Goal: Task Accomplishment & Management: Use online tool/utility

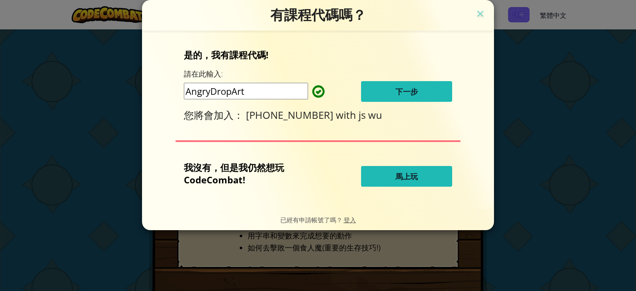
click at [400, 91] on span "下一步" at bounding box center [406, 92] width 22 height 10
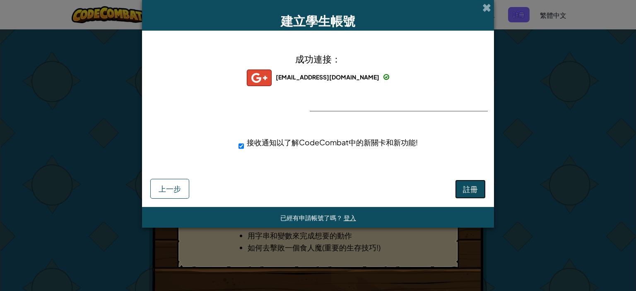
click at [478, 192] on button "註冊" at bounding box center [470, 189] width 31 height 19
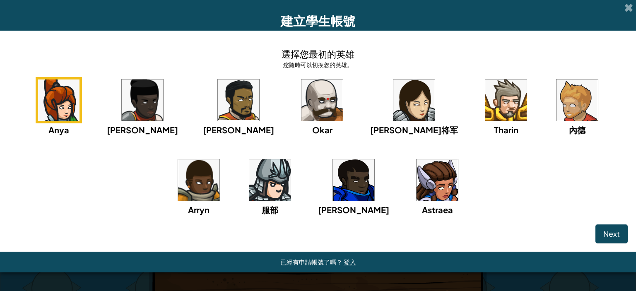
click at [393, 106] on img at bounding box center [413, 99] width 41 height 41
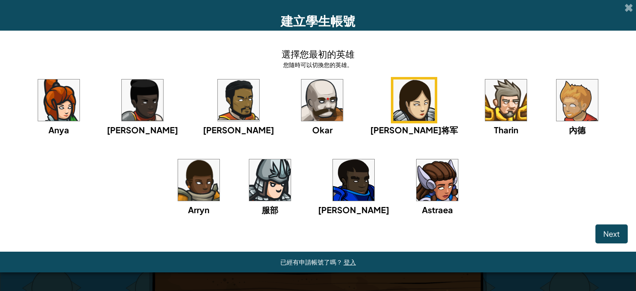
click at [416, 194] on img at bounding box center [436, 179] width 41 height 41
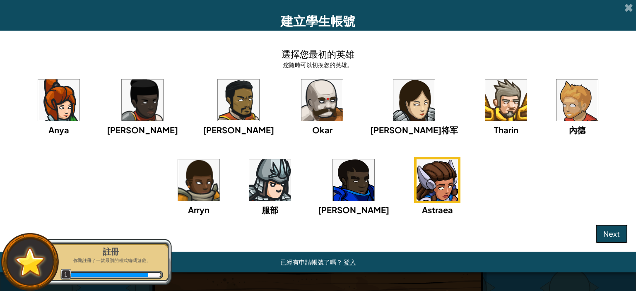
click at [616, 231] on span "Next" at bounding box center [611, 234] width 17 height 10
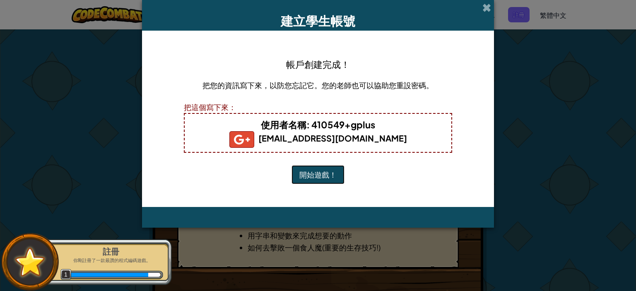
click at [309, 173] on button "開始遊戲！" at bounding box center [317, 174] width 53 height 19
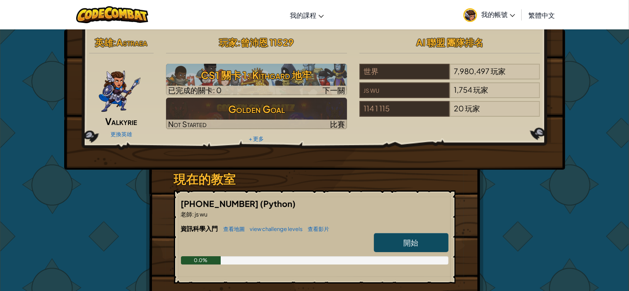
scroll to position [166, 0]
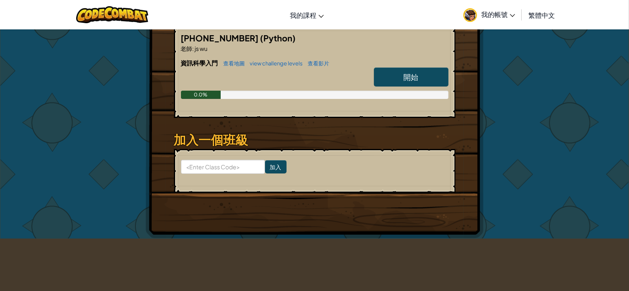
click at [405, 74] on span "開始" at bounding box center [411, 77] width 15 height 10
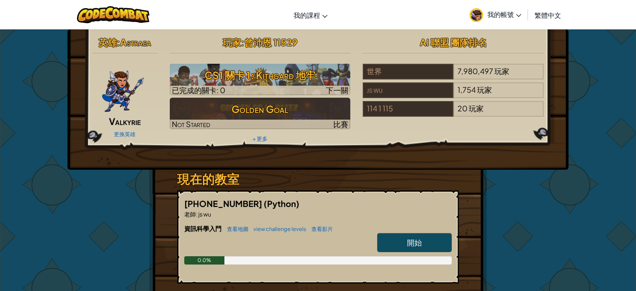
select select "zh-HANT"
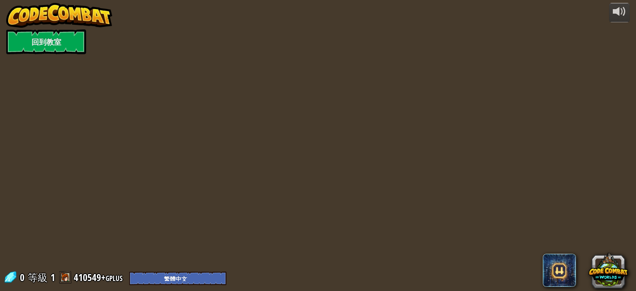
select select "zh-HANT"
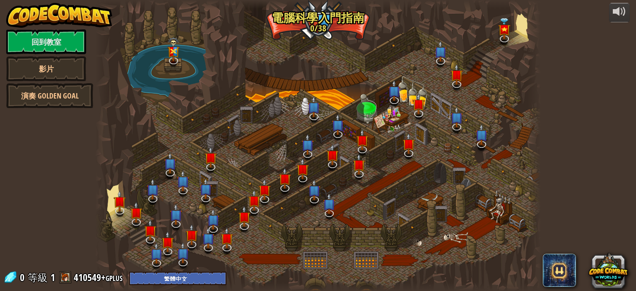
select select "zh-HANT"
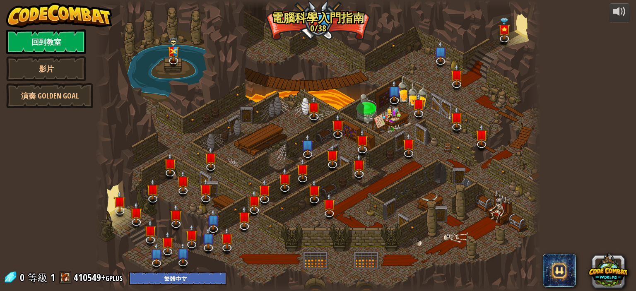
select select "zh-HANT"
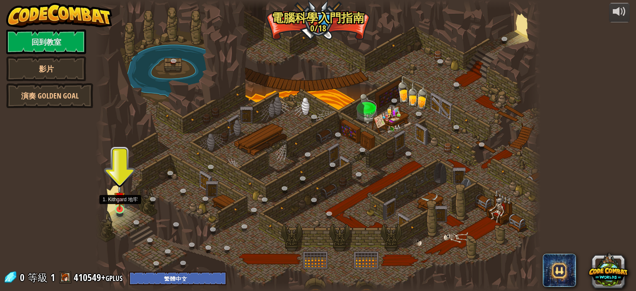
click at [116, 202] on img at bounding box center [119, 197] width 11 height 25
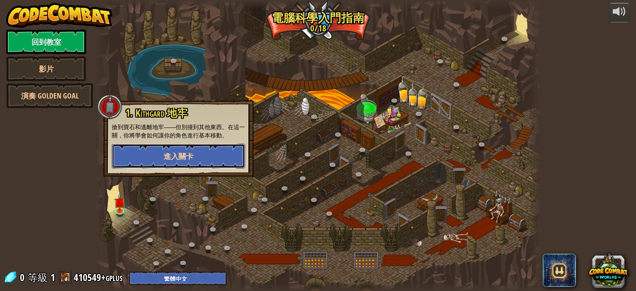
click at [183, 150] on button "進入關卡" at bounding box center [178, 156] width 133 height 25
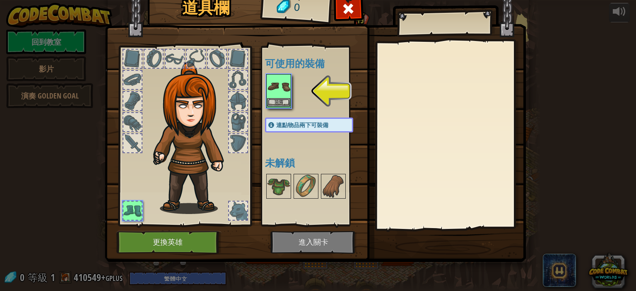
click at [281, 92] on img at bounding box center [278, 86] width 23 height 23
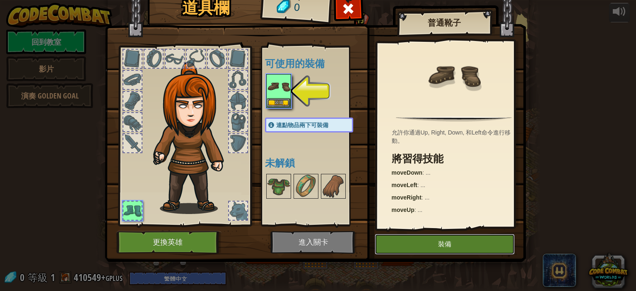
click at [406, 241] on button "裝備" at bounding box center [445, 244] width 140 height 21
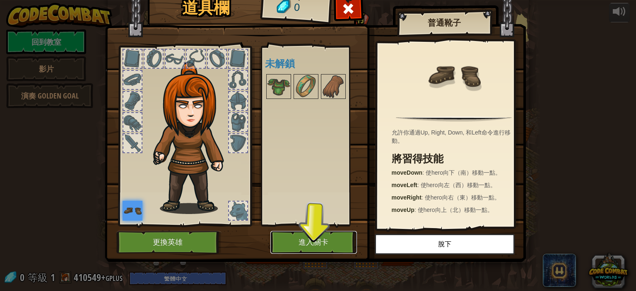
click at [332, 240] on button "進入關卡" at bounding box center [313, 242] width 87 height 23
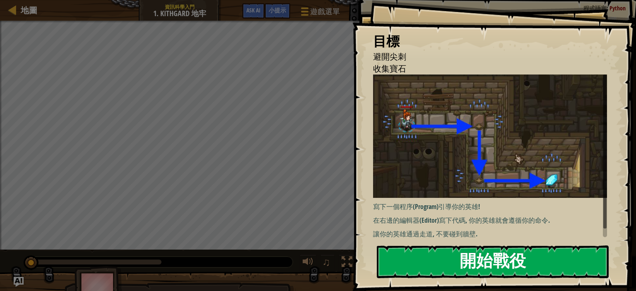
click at [469, 262] on button "開始戰役" at bounding box center [493, 261] width 232 height 33
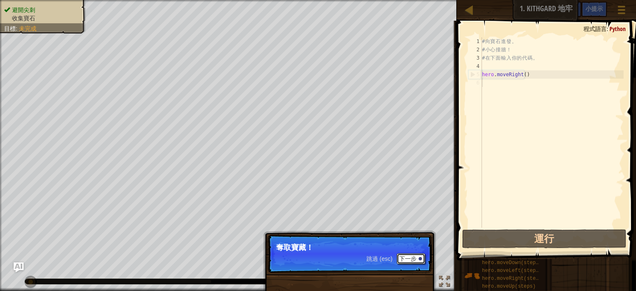
click at [411, 259] on button "下一步" at bounding box center [411, 258] width 29 height 11
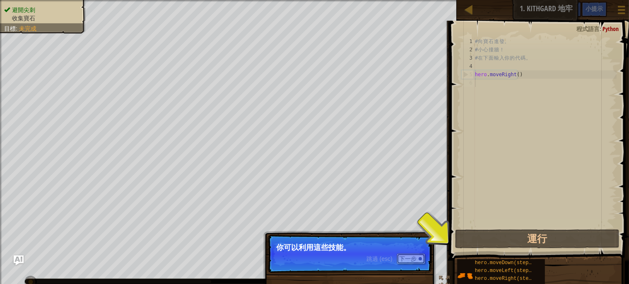
click at [407, 258] on button "下一步" at bounding box center [411, 258] width 29 height 11
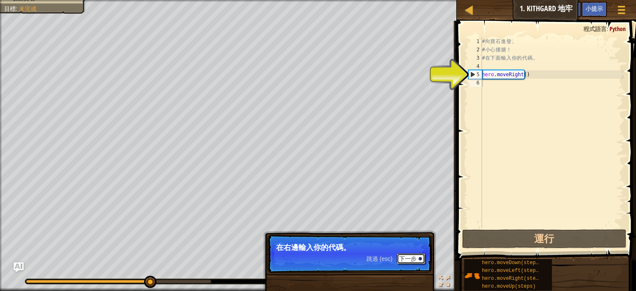
click at [407, 258] on button "下一步" at bounding box center [411, 258] width 29 height 11
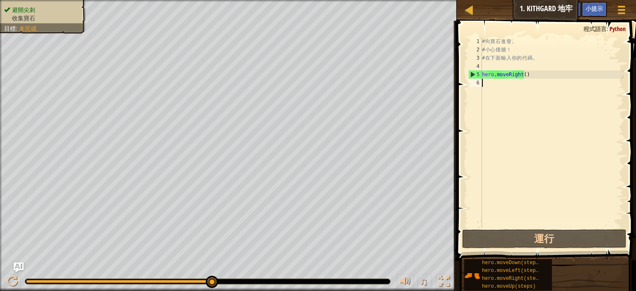
type textarea "ㄘ"
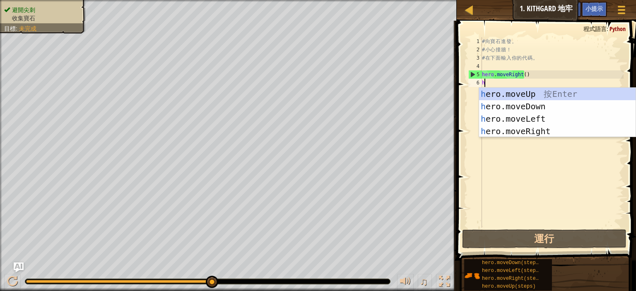
type textarea "h"
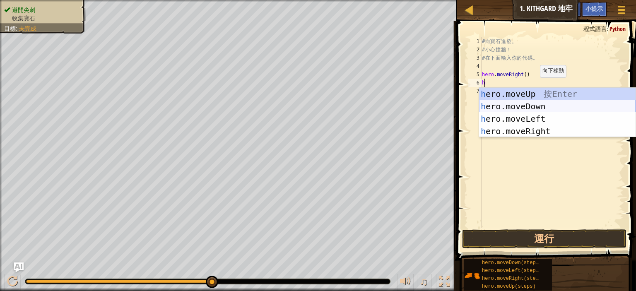
click at [535, 108] on div "h ero.moveUp 按 Enter h ero.moveDown 按 Enter h ero.moveLeft 按 Enter h ero.moveRi…" at bounding box center [557, 125] width 156 height 75
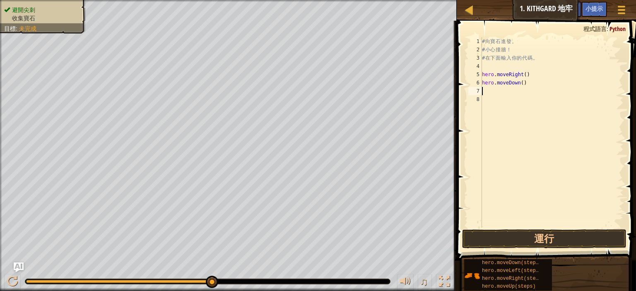
type textarea "h"
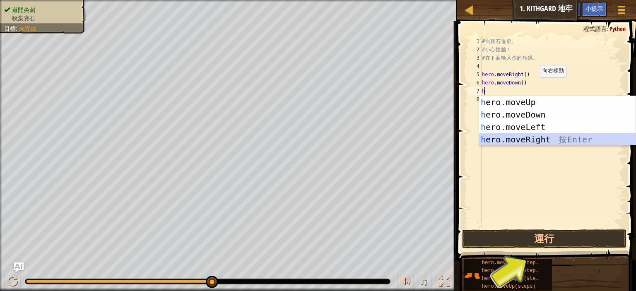
click at [551, 137] on div "h ero.moveUp 按 Enter h ero.moveDown 按 Enter h ero.moveLeft 按 Enter h ero.moveRi…" at bounding box center [557, 133] width 156 height 75
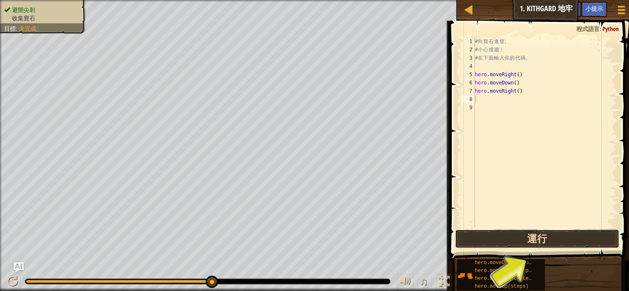
click at [521, 242] on button "運行" at bounding box center [537, 238] width 164 height 19
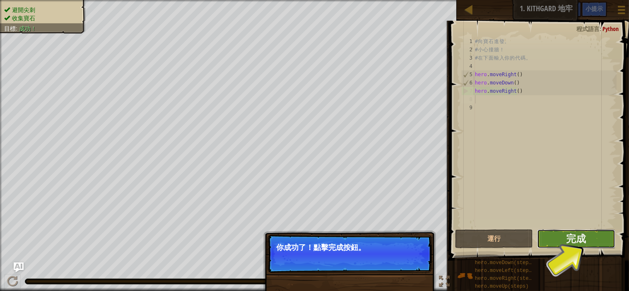
click at [593, 239] on button "完成" at bounding box center [576, 238] width 78 height 19
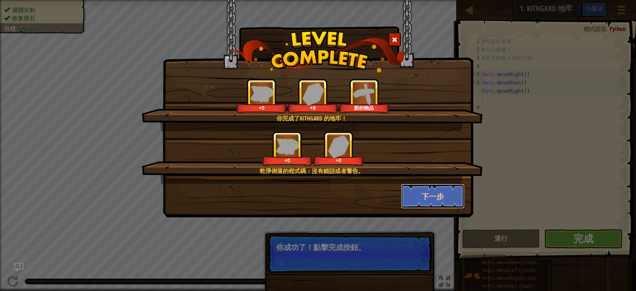
click at [434, 198] on button "下一步" at bounding box center [433, 196] width 64 height 25
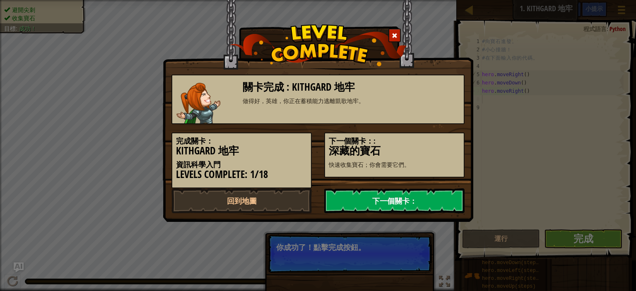
click at [404, 201] on link "下一個關卡：" at bounding box center [394, 200] width 140 height 25
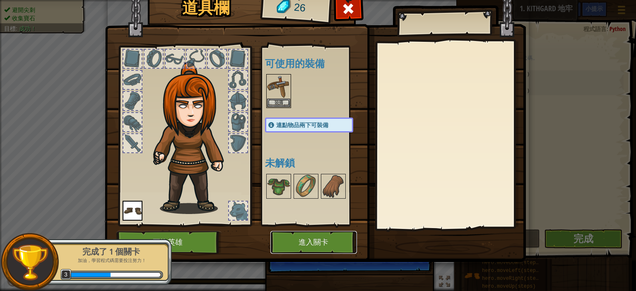
click at [321, 240] on button "進入關卡" at bounding box center [313, 242] width 87 height 23
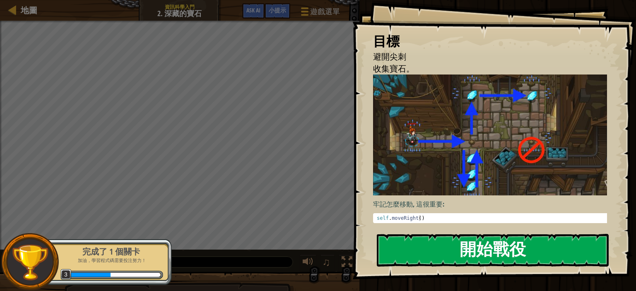
click at [439, 142] on img at bounding box center [493, 135] width 241 height 121
click at [434, 200] on p "牢記怎麼移動, 這很重要:" at bounding box center [493, 205] width 241 height 10
drag, startPoint x: 439, startPoint y: 223, endPoint x: 440, endPoint y: 248, distance: 25.3
click at [439, 229] on div "目標 避開尖刺 收集寶石。 牢記怎麼移動, 這很重要: 1 self . moveRight ( ) הההההההההההההההההההההההההההה…" at bounding box center [494, 139] width 284 height 279
click at [440, 248] on button "開始戰役" at bounding box center [493, 250] width 232 height 33
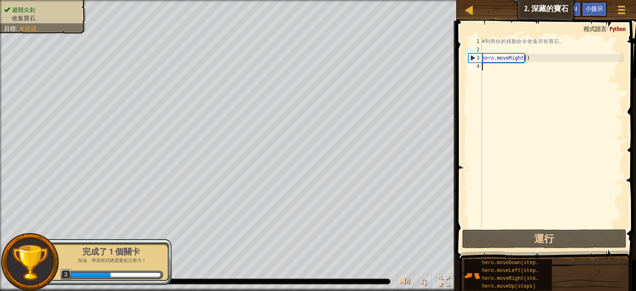
type textarea "h"
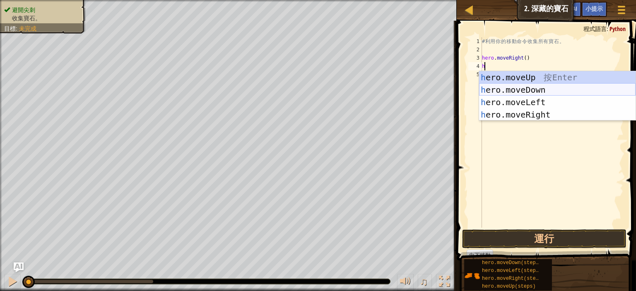
click at [519, 90] on div "h ero.moveUp 按 Enter h ero.moveDown 按 Enter h ero.moveLeft 按 Enter h ero.moveRi…" at bounding box center [557, 108] width 156 height 75
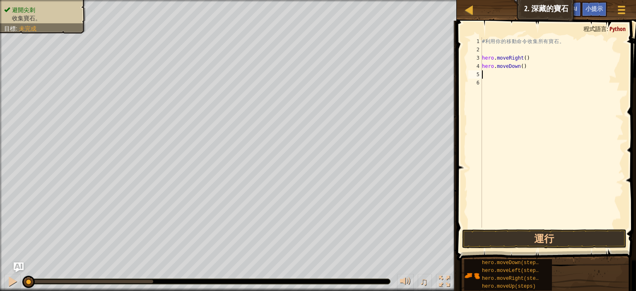
type textarea "h"
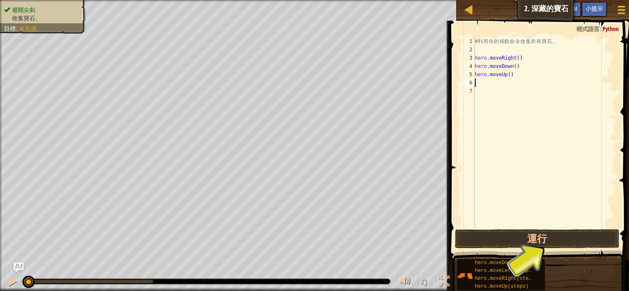
type textarea "h"
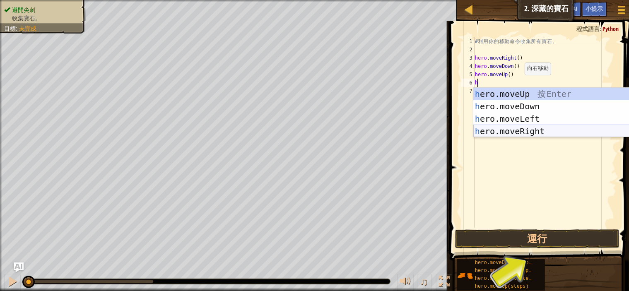
click at [538, 132] on div "h ero.moveUp 按 Enter h ero.moveDown 按 Enter h ero.moveLeft 按 Enter h ero.moveRi…" at bounding box center [551, 125] width 156 height 75
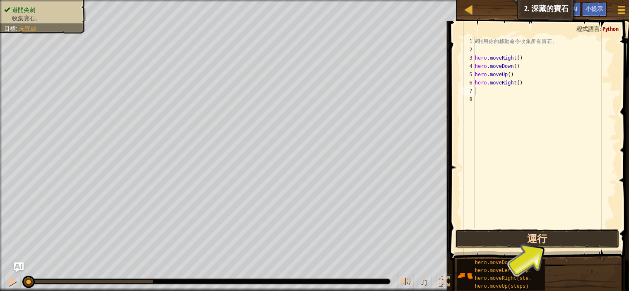
click at [555, 238] on button "運行" at bounding box center [537, 238] width 164 height 19
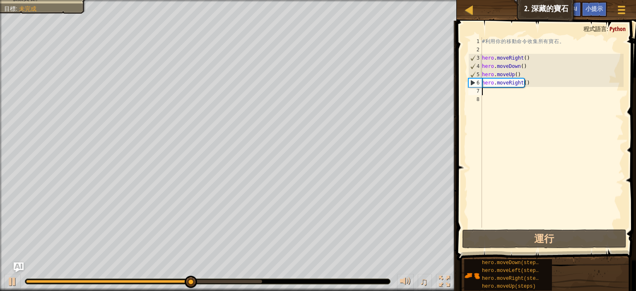
click at [530, 84] on div "# 利 用 你 的 移 動 命 令 收 集 所 有 寶 石 。 hero . moveRight ( ) hero . moveDown ( ) hero .…" at bounding box center [551, 140] width 143 height 207
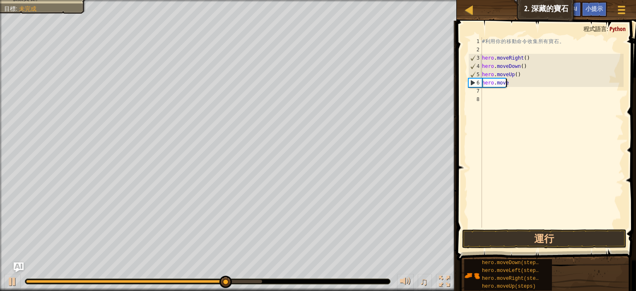
type textarea "h"
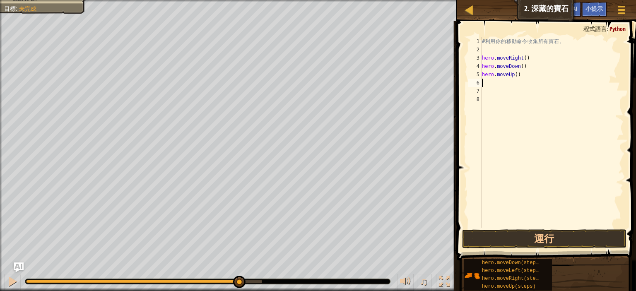
type textarea "h"
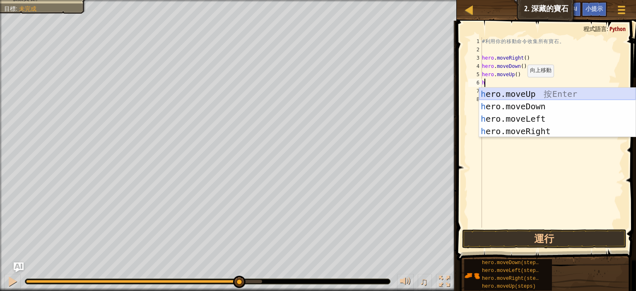
click at [534, 95] on div "h ero.moveUp 按 Enter h ero.moveDown 按 Enter h ero.moveLeft 按 Enter h ero.moveRi…" at bounding box center [557, 125] width 156 height 75
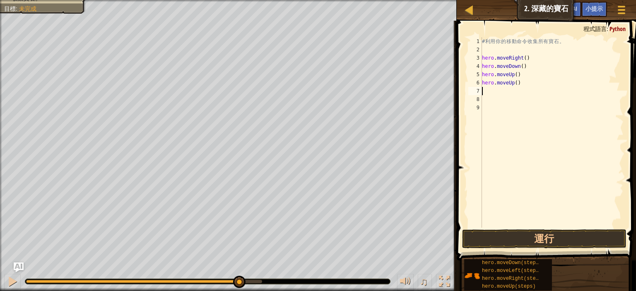
type textarea "h"
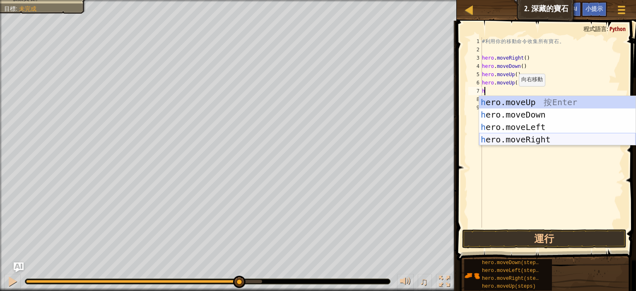
click at [531, 139] on div "h ero.moveUp 按 Enter h ero.moveDown 按 Enter h ero.moveLeft 按 Enter h ero.moveRi…" at bounding box center [557, 133] width 156 height 75
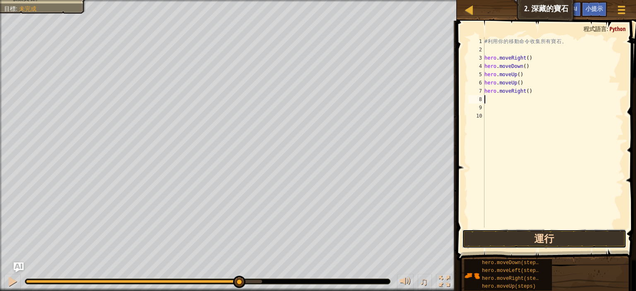
click at [560, 240] on button "運行" at bounding box center [544, 238] width 164 height 19
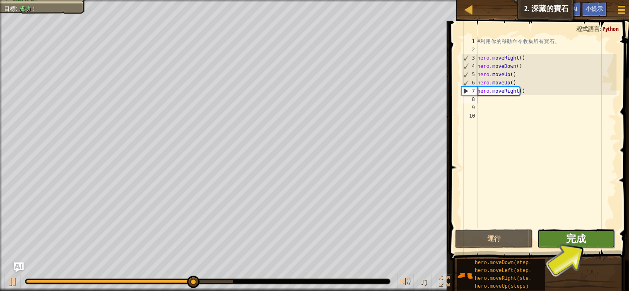
click at [574, 237] on span "完成" at bounding box center [576, 238] width 20 height 13
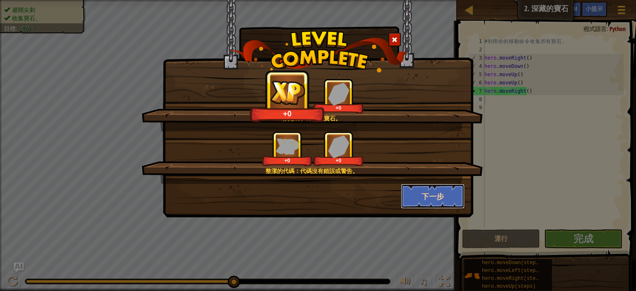
click at [431, 193] on button "下一步" at bounding box center [433, 196] width 64 height 25
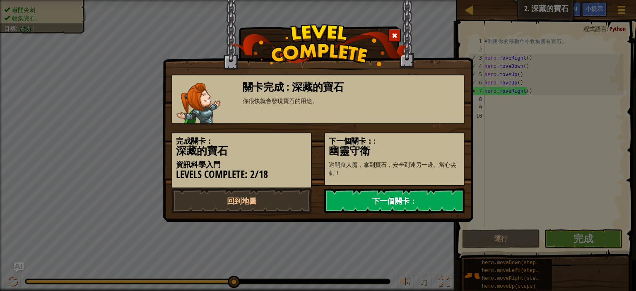
click at [406, 203] on link "下一個關卡：" at bounding box center [394, 200] width 140 height 25
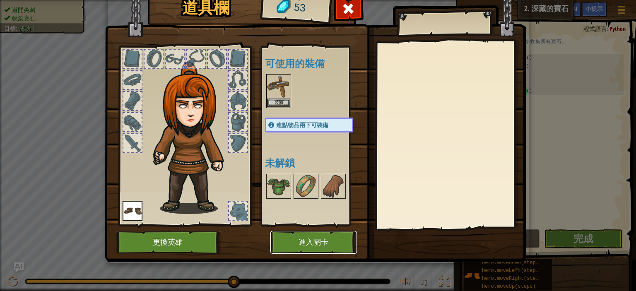
click at [312, 242] on button "進入關卡" at bounding box center [313, 242] width 87 height 23
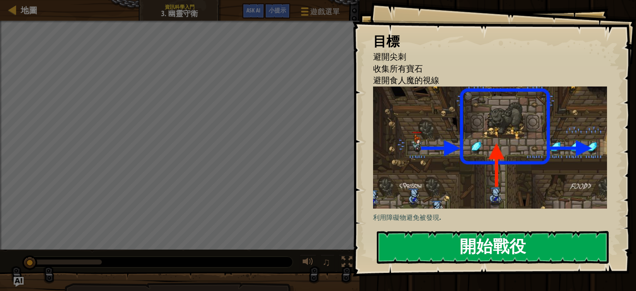
click at [510, 231] on button "開始戰役" at bounding box center [493, 247] width 232 height 33
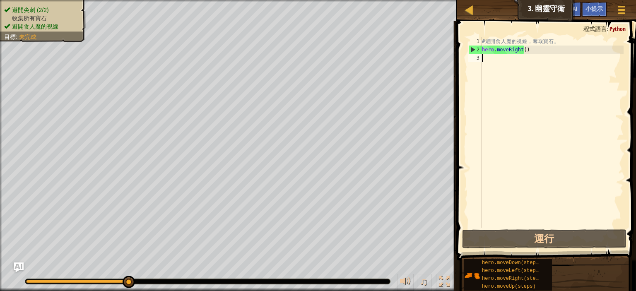
type textarea "h"
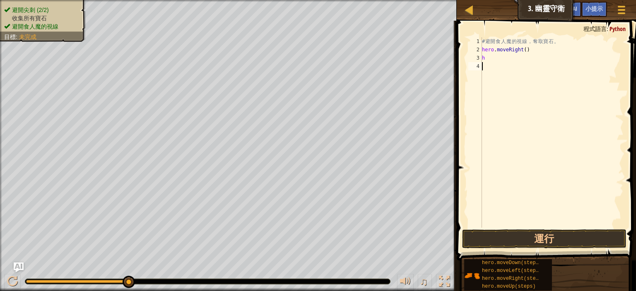
click at [543, 150] on div "# 避 開 食 人 魔 的 視 線 ， 奪 取 寶 石 。 hero . moveRight ( ) h" at bounding box center [551, 140] width 143 height 207
click at [503, 58] on div "# 避 開 食 人 魔 的 視 線 ， 奪 取 寶 石 。 hero . moveRight ( ) h" at bounding box center [551, 140] width 143 height 207
type textarea "h"
click at [566, 240] on button "運行" at bounding box center [544, 238] width 164 height 19
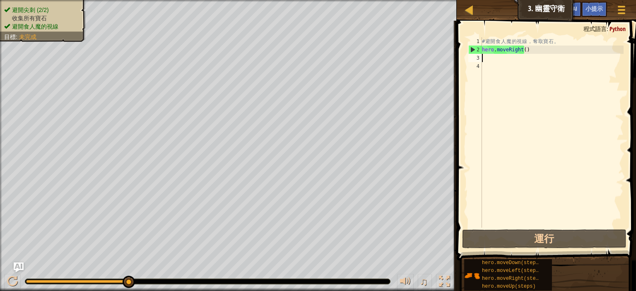
type textarea "h"
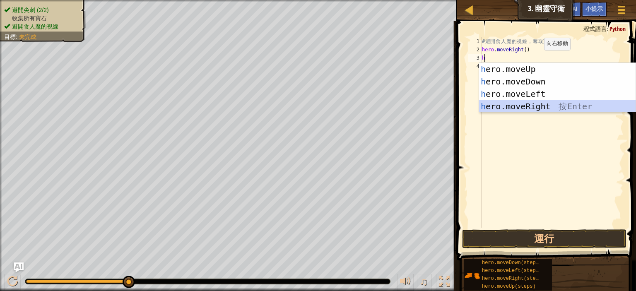
click at [535, 104] on div "h ero.moveUp 按 Enter h ero.moveDown 按 Enter h ero.moveLeft 按 Enter h ero.moveRi…" at bounding box center [557, 100] width 156 height 75
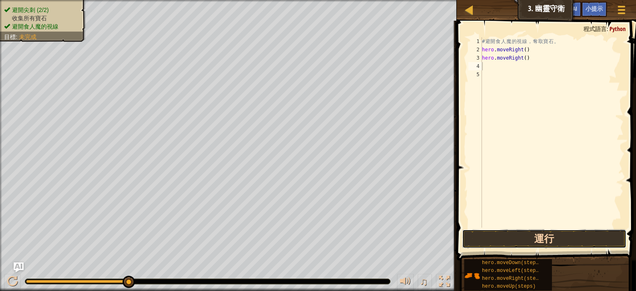
click at [553, 240] on button "運行" at bounding box center [544, 238] width 164 height 19
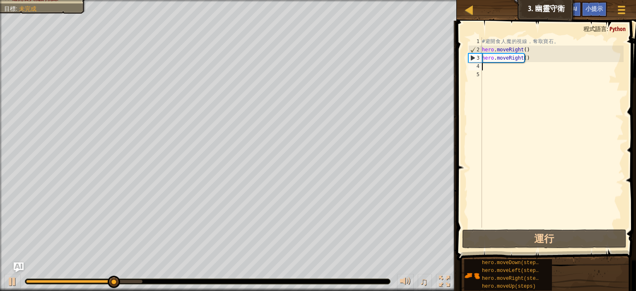
type textarea "h"
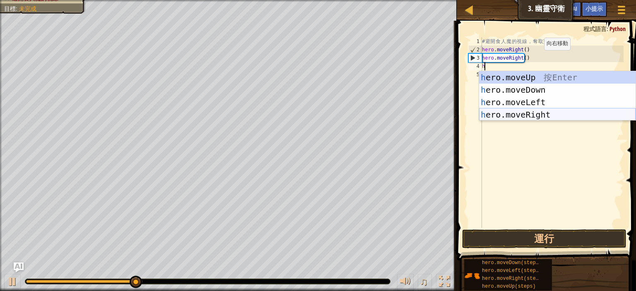
click at [541, 114] on div "h ero.moveUp 按 Enter h ero.moveDown 按 Enter h ero.moveLeft 按 Enter h ero.moveRi…" at bounding box center [557, 108] width 156 height 75
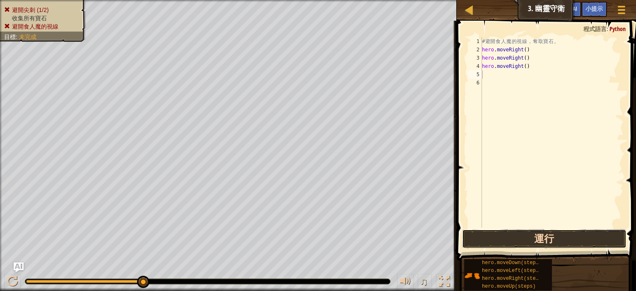
click at [541, 237] on button "運行" at bounding box center [544, 238] width 164 height 19
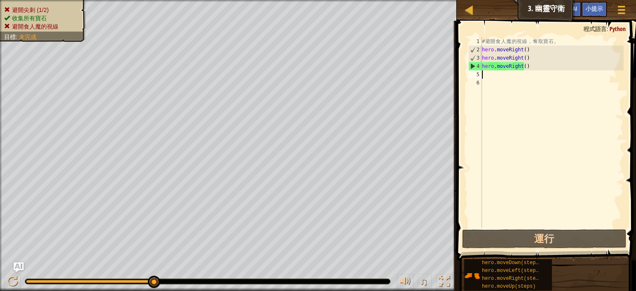
click at [527, 71] on div "# 避 開 食 人 魔 的 視 線 ， 奪 取 寶 石 。 hero . moveRight ( ) hero . moveRight ( ) hero . …" at bounding box center [551, 140] width 143 height 207
click at [528, 68] on div "# 避 開 食 人 魔 的 視 線 ， 奪 取 寶 石 。 hero . moveRight ( ) hero . moveRight ( ) hero . …" at bounding box center [551, 140] width 143 height 207
click at [529, 64] on div "# 避 開 食 人 魔 的 視 線 ， 奪 取 寶 石 。 hero . moveRight ( ) hero . moveRight ( ) hero . …" at bounding box center [551, 140] width 143 height 207
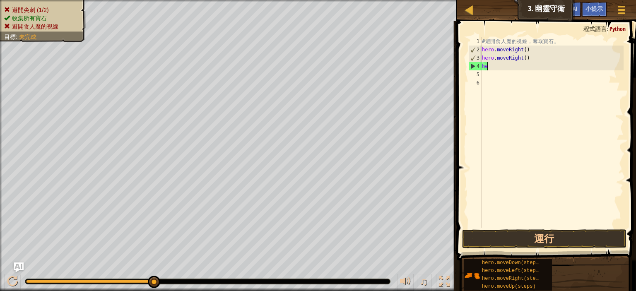
type textarea "h"
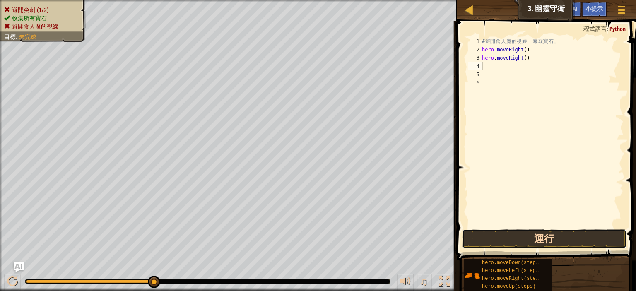
click at [562, 238] on button "運行" at bounding box center [544, 238] width 164 height 19
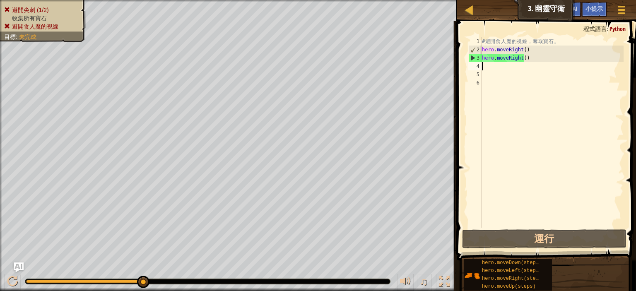
click at [533, 59] on div "# 避 開 食 人 魔 的 視 線 ， 奪 取 寶 石 。 hero . moveRight ( ) hero . moveRight ( )" at bounding box center [551, 140] width 143 height 207
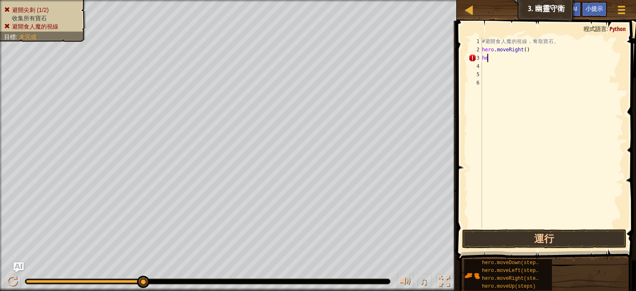
type textarea "h"
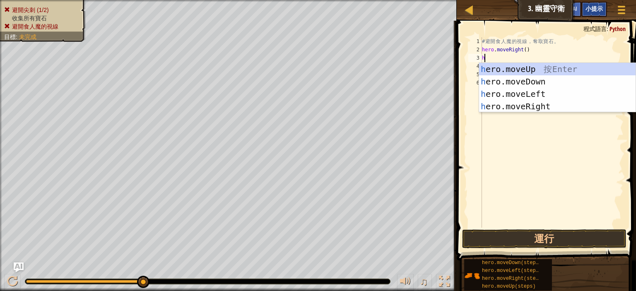
type textarea "h"
click at [594, 5] on div "小提示" at bounding box center [594, 9] width 26 height 15
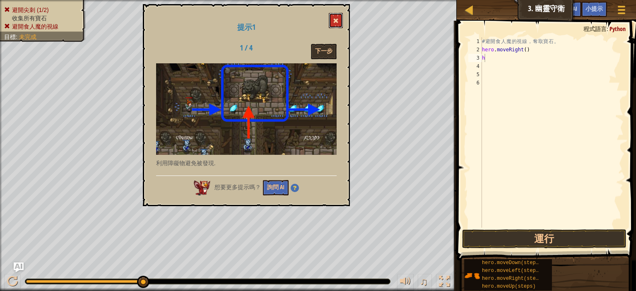
click at [339, 17] on button at bounding box center [336, 20] width 14 height 15
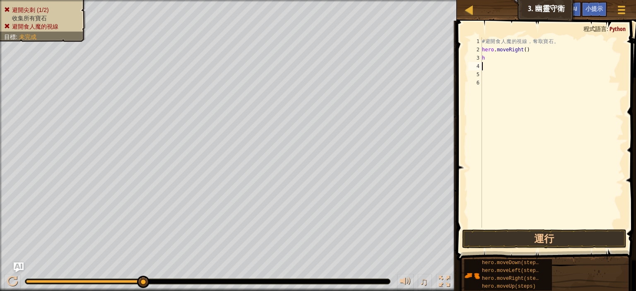
click at [489, 62] on div "# 避 開 食 人 魔 的 視 線 ， 奪 取 寶 石 。 hero . moveRight ( ) h" at bounding box center [551, 140] width 143 height 207
click at [495, 58] on div "# 避 開 食 人 魔 的 視 線 ， 奪 取 寶 石 。 hero . moveRight ( ) h" at bounding box center [551, 140] width 143 height 207
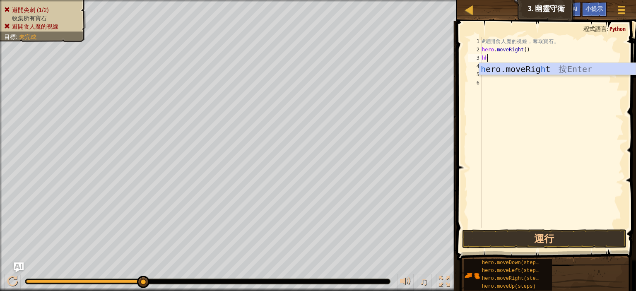
type textarea "h"
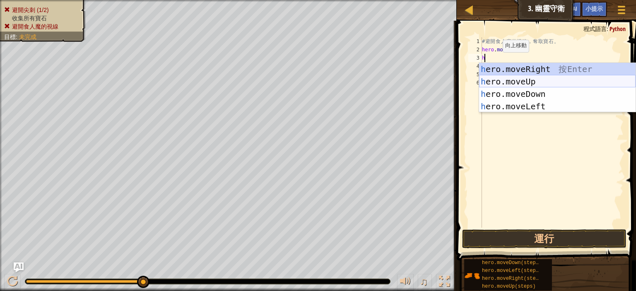
click at [524, 83] on div "h ero.moveRight 按 Enter h ero.moveUp 按 Enter h ero.moveDown 按 Enter h ero.moveL…" at bounding box center [557, 100] width 156 height 75
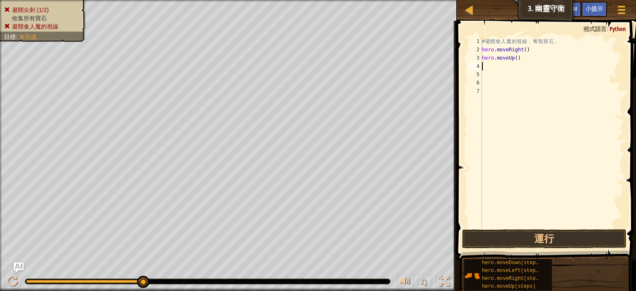
type textarea "h"
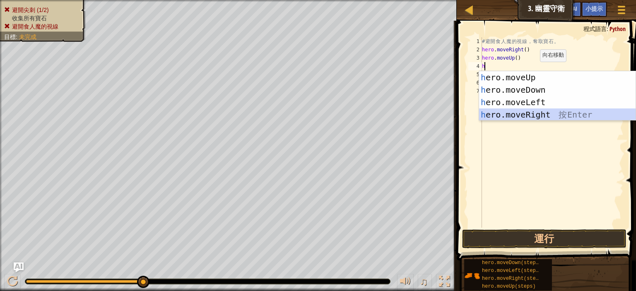
click at [547, 112] on div "h ero.moveUp 按 Enter h ero.moveDown 按 Enter h ero.moveLeft 按 Enter h ero.moveRi…" at bounding box center [557, 108] width 156 height 75
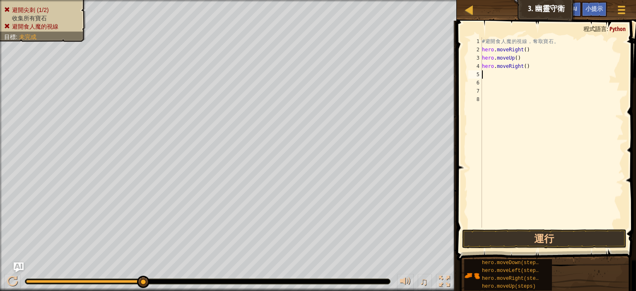
type textarea "h"
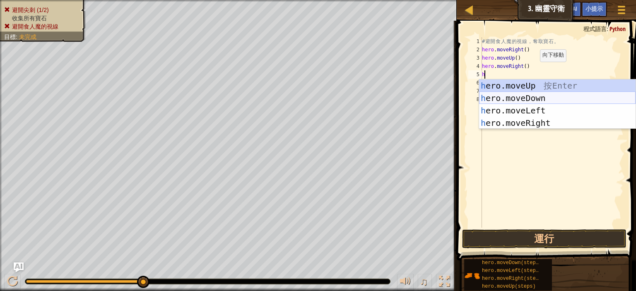
click at [541, 96] on div "h ero.moveUp 按 Enter h ero.moveDown 按 Enter h ero.moveLeft 按 Enter h ero.moveRi…" at bounding box center [557, 116] width 156 height 75
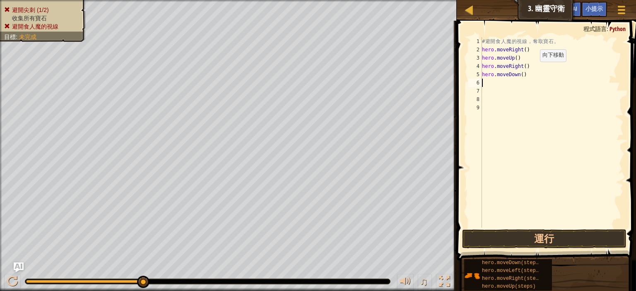
type textarea "h"
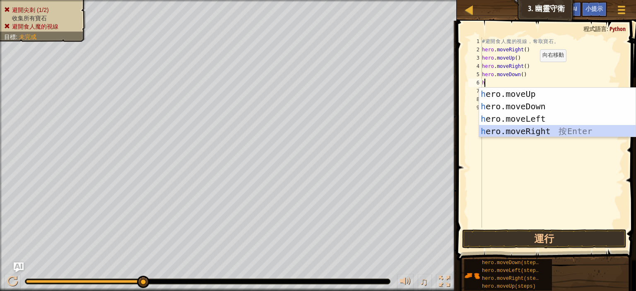
click at [544, 128] on div "h ero.moveUp 按 Enter h ero.moveDown 按 Enter h ero.moveLeft 按 Enter h ero.moveRi…" at bounding box center [557, 125] width 156 height 75
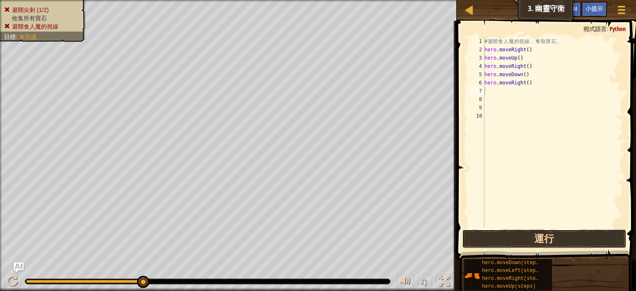
click at [549, 240] on button "運行" at bounding box center [544, 238] width 164 height 19
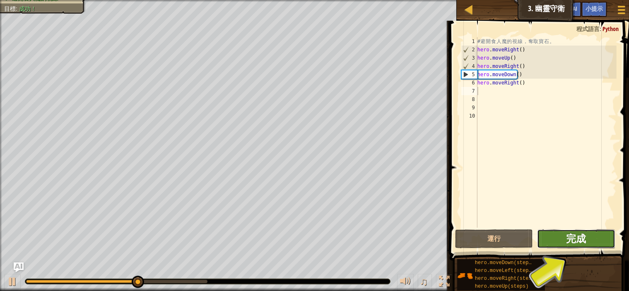
click at [571, 232] on span "完成" at bounding box center [576, 238] width 20 height 13
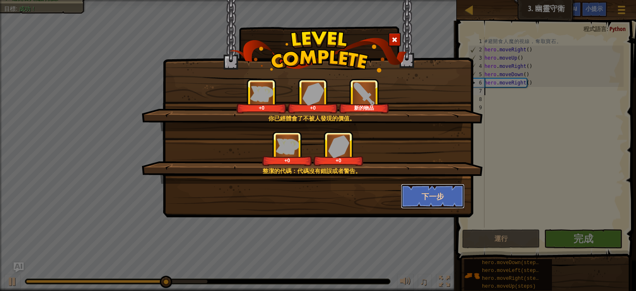
click at [434, 194] on button "下一步" at bounding box center [433, 196] width 64 height 25
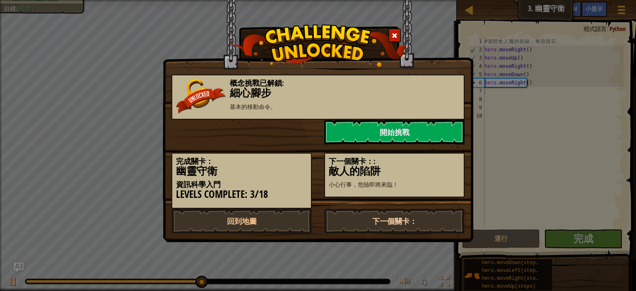
click at [396, 219] on link "下一個關卡：" at bounding box center [394, 221] width 140 height 25
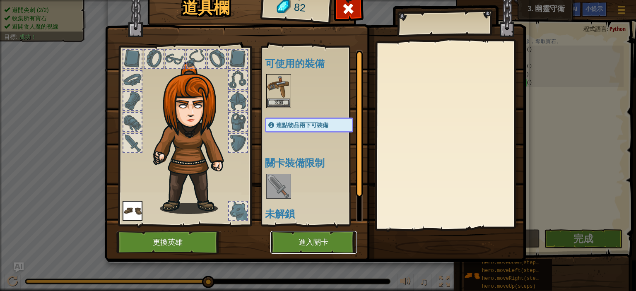
click at [324, 244] on button "進入關卡" at bounding box center [313, 242] width 87 height 23
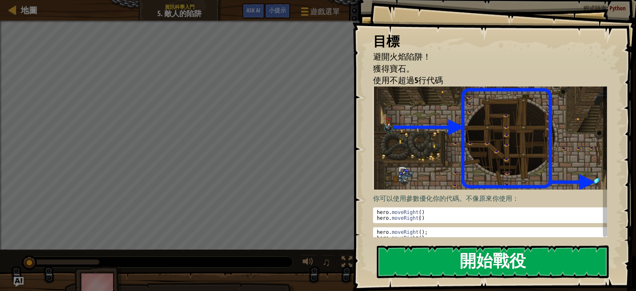
click at [499, 265] on button "開始戰役" at bounding box center [493, 261] width 232 height 33
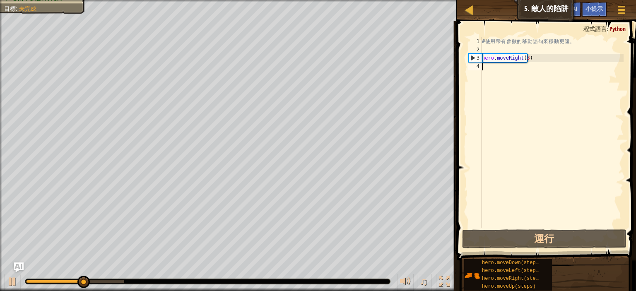
type textarea "h"
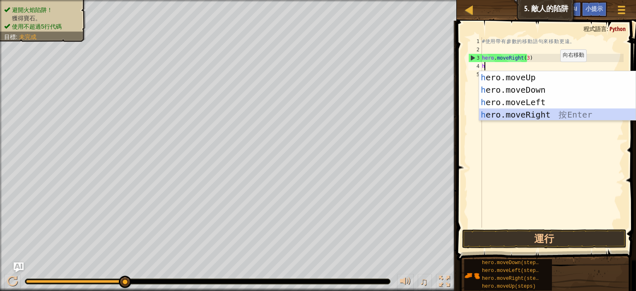
click at [545, 116] on div "h ero.moveUp 按 Enter h ero.moveDown 按 Enter h ero.moveLeft 按 Enter h ero.moveRi…" at bounding box center [557, 108] width 156 height 75
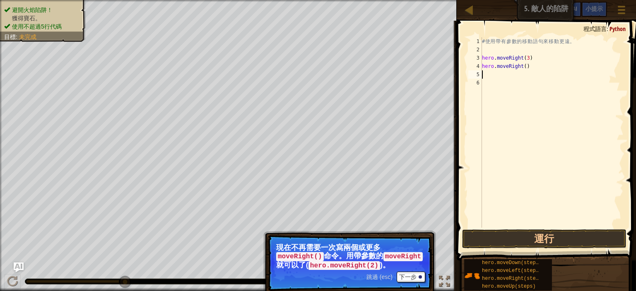
type textarea "h"
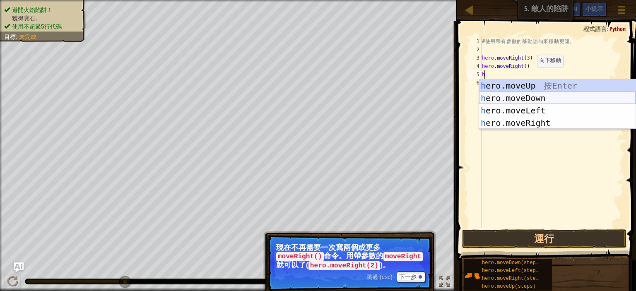
click at [535, 95] on div "h ero.moveUp 按 Enter h ero.moveDown 按 Enter h ero.moveLeft 按 Enter h ero.moveRi…" at bounding box center [557, 116] width 156 height 75
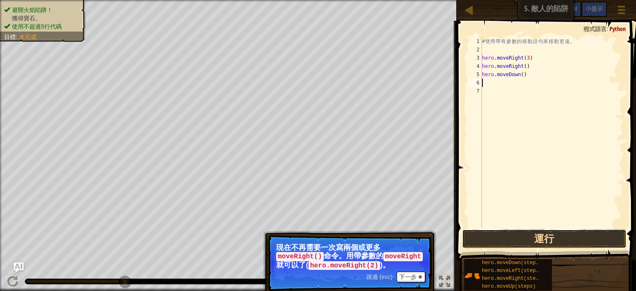
click at [583, 237] on button "運行" at bounding box center [544, 238] width 164 height 19
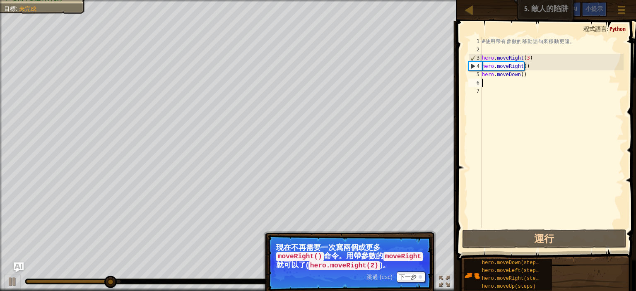
click at [531, 76] on div "# 使 用 帶 有 參 數 的 移 動 語 句 來 移 動 更 遠 。 hero . moveRight ( 3 ) hero . moveRight ( )…" at bounding box center [551, 140] width 143 height 207
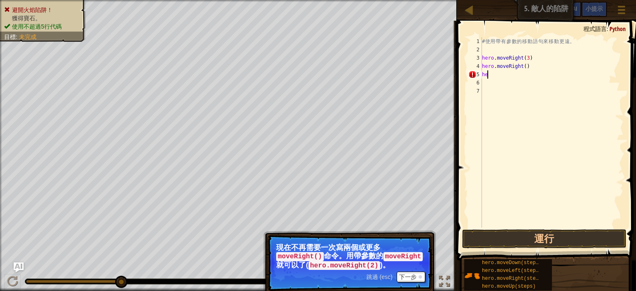
type textarea "h"
click at [527, 67] on div "# 使 用 帶 有 參 數 的 移 動 語 句 來 移 動 更 遠 。 hero . moveRight ( 3 ) hero . moveRight ( )" at bounding box center [551, 140] width 143 height 207
type textarea "h"
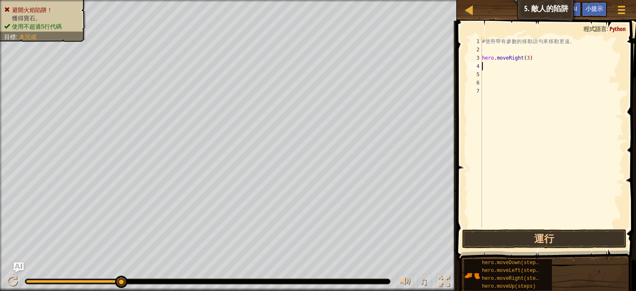
type textarea "h"
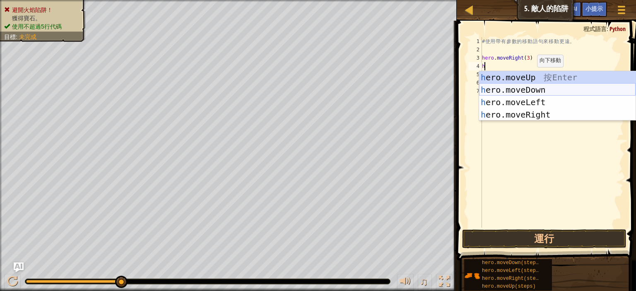
click at [547, 92] on div "h ero.moveUp 按 Enter h ero.moveDown 按 Enter h ero.moveLeft 按 Enter h ero.moveRi…" at bounding box center [557, 108] width 156 height 75
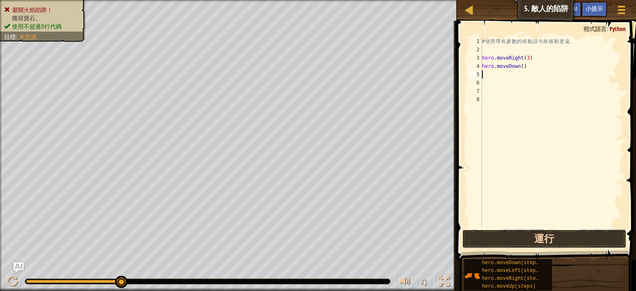
click at [540, 242] on button "運行" at bounding box center [544, 238] width 164 height 19
type textarea "h"
type textarea "hero.moveRight(3"
type textarea "h"
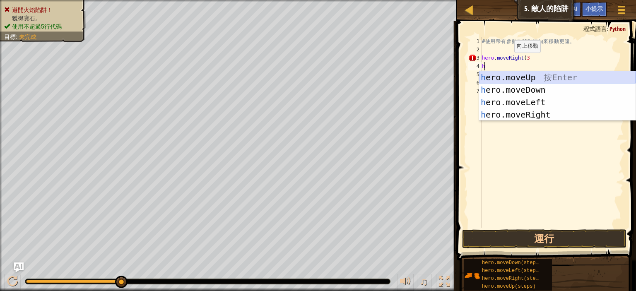
click at [528, 78] on div "h ero.moveUp 按 Enter h ero.moveDown 按 Enter h ero.moveLeft 按 Enter h ero.moveRi…" at bounding box center [557, 108] width 156 height 75
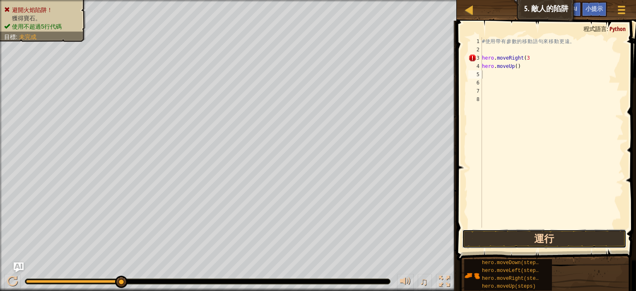
click at [550, 236] on button "運行" at bounding box center [544, 238] width 164 height 19
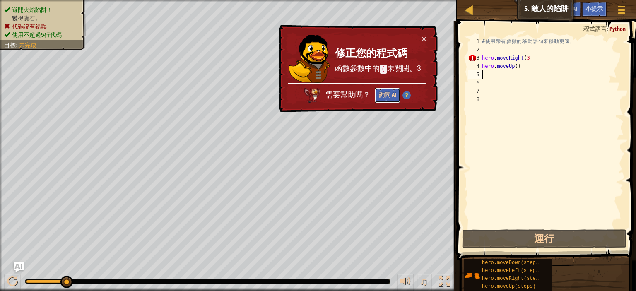
click at [387, 97] on button "詢問 AI" at bounding box center [388, 95] width 26 height 15
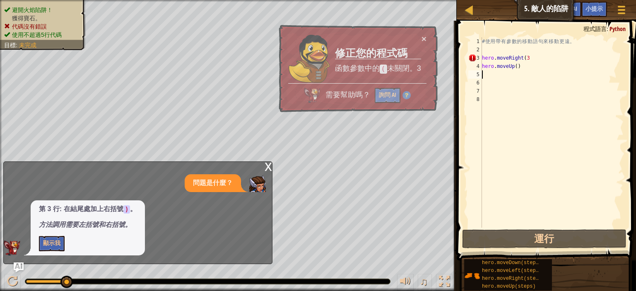
click at [548, 61] on div "# 使 用 帶 有 參 數 的 移 動 語 句 來 移 動 更 遠 。 hero . moveRight ( 3 hero . moveUp ( )" at bounding box center [551, 140] width 143 height 207
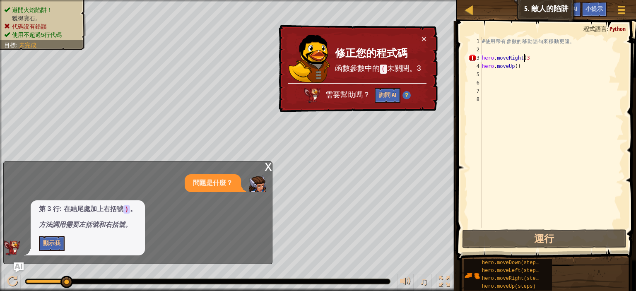
scroll to position [4, 5]
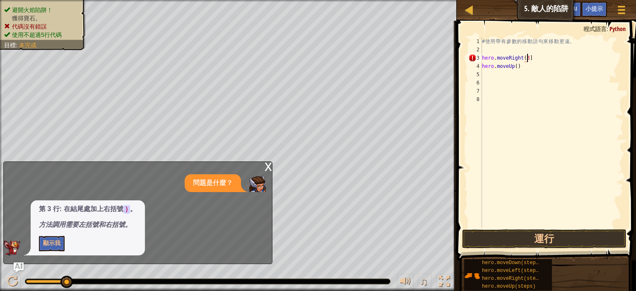
type textarea "hero.moveRight(3"
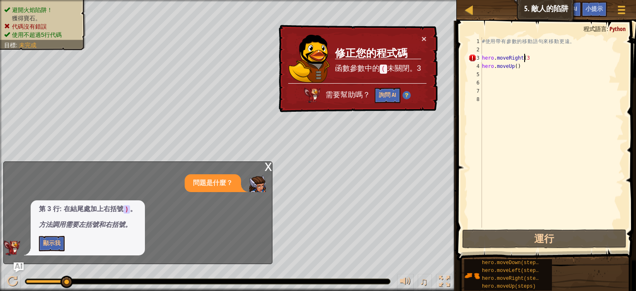
click at [380, 66] on code "(" at bounding box center [383, 69] width 7 height 9
drag, startPoint x: 425, startPoint y: 67, endPoint x: 404, endPoint y: 85, distance: 27.9
click at [425, 67] on div "× 修正您的程式碼 函數參數中的 ( 未關閉。3 需要幫助嗎？ 詢問 AI" at bounding box center [357, 69] width 161 height 88
click at [424, 37] on button "×" at bounding box center [423, 38] width 5 height 9
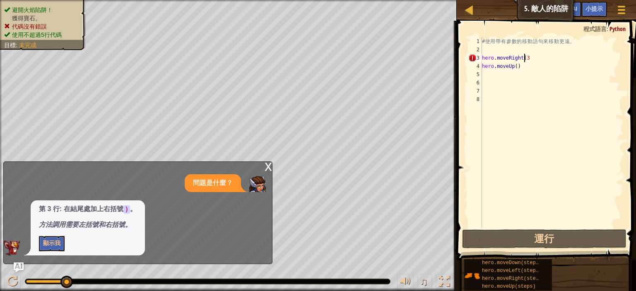
click at [531, 60] on div "# 使 用 帶 有 參 數 的 移 動 語 句 來 移 動 更 遠 。 hero . moveRight ( 3 hero . moveUp ( )" at bounding box center [551, 140] width 143 height 207
click at [541, 82] on div "# 使 用 帶 有 參 數 的 移 動 語 句 來 移 動 更 遠 。 hero . moveRight ( 3 hero . moveUp ( )" at bounding box center [551, 140] width 143 height 207
click at [530, 60] on div "# 使 用 帶 有 參 數 的 移 動 語 句 來 移 動 更 遠 。 hero . moveRight ( 3 hero . moveUp ( )" at bounding box center [551, 140] width 143 height 207
click at [517, 67] on div "# 使 用 帶 有 參 數 的 移 動 語 句 來 移 動 更 遠 。 hero . moveRight ( 3 hero . moveUp ( )" at bounding box center [551, 140] width 143 height 207
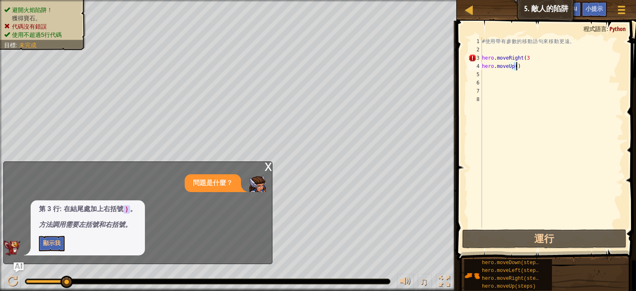
click at [517, 68] on div "# 使 用 帶 有 參 數 的 移 動 語 句 來 移 動 更 遠 。 hero . moveRight ( 3 hero . moveUp ( )" at bounding box center [551, 140] width 143 height 207
click at [528, 55] on div "# 使 用 帶 有 參 數 的 移 動 語 句 來 移 動 更 遠 。 hero . moveRight ( 3 hero . moveUp ( )" at bounding box center [551, 140] width 143 height 207
paste textarea ")"
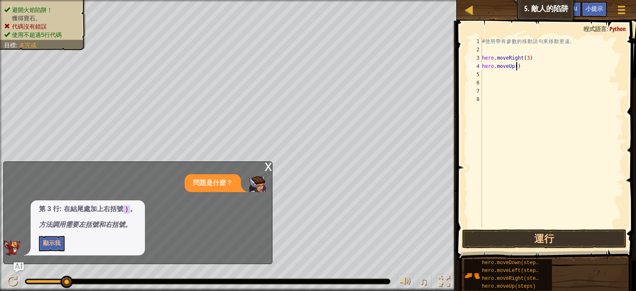
click at [515, 66] on div "# 使 用 帶 有 參 數 的 移 動 語 句 來 移 動 更 遠 。 hero . moveRight ( 3 ) hero . moveUp ( )" at bounding box center [551, 140] width 143 height 207
click at [584, 240] on button "運行" at bounding box center [544, 238] width 164 height 19
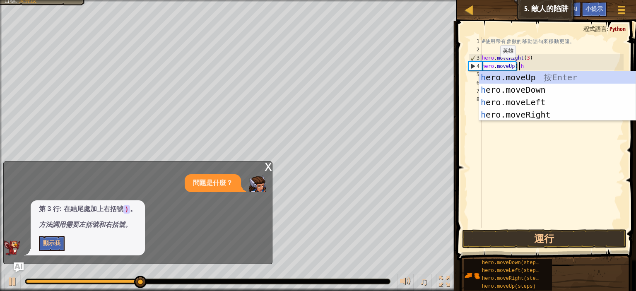
scroll to position [4, 4]
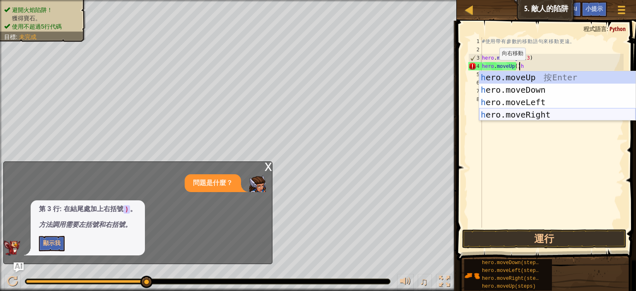
click at [525, 116] on div "h ero.moveUp 按 Enter h ero.moveDown 按 Enter h ero.moveLeft 按 Enter h ero.moveRi…" at bounding box center [557, 108] width 156 height 75
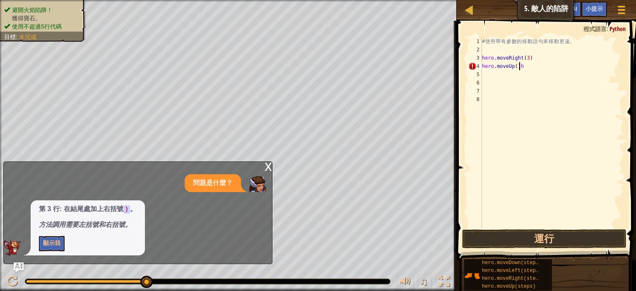
type textarea "hero.moveUp()"
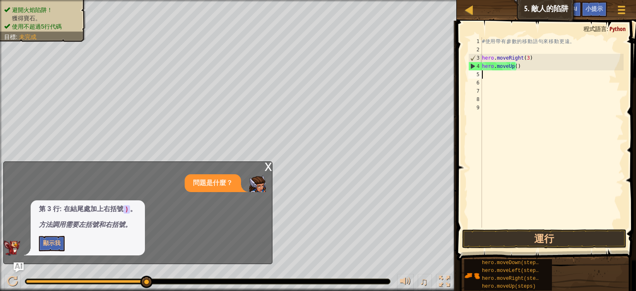
scroll to position [4, 0]
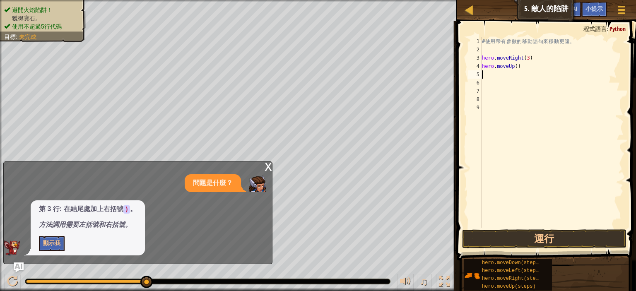
type textarea "h"
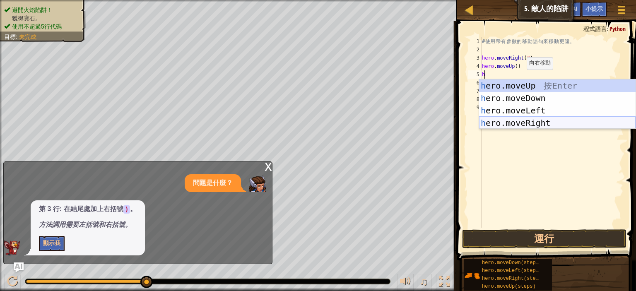
click at [541, 126] on div "h ero.moveUp 按 Enter h ero.moveDown 按 Enter h ero.moveLeft 按 Enter h ero.moveRi…" at bounding box center [557, 116] width 156 height 75
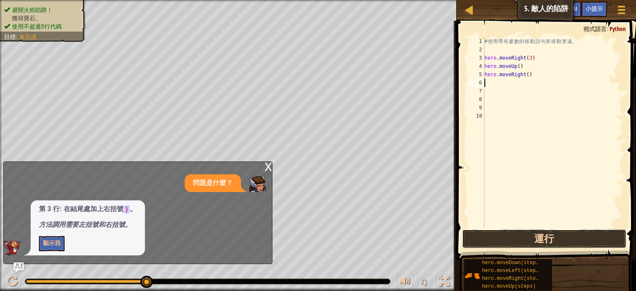
click at [518, 240] on button "運行" at bounding box center [544, 238] width 164 height 19
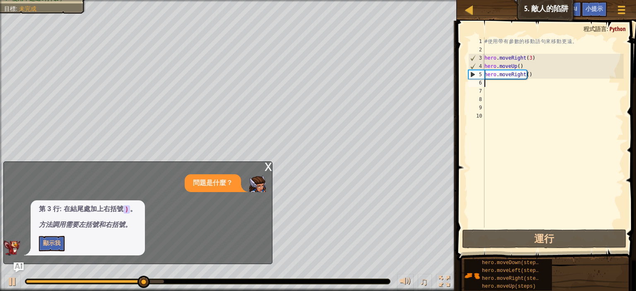
type textarea "h"
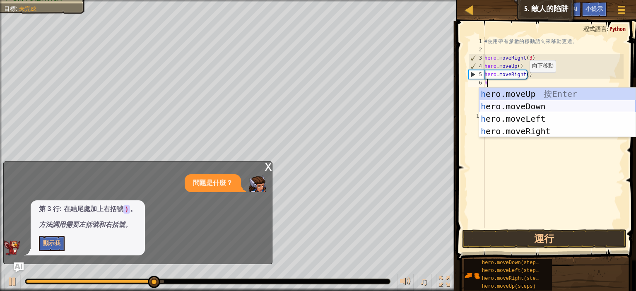
click at [541, 106] on div "h ero.moveUp 按 Enter h ero.moveDown 按 Enter h ero.moveLeft 按 Enter h ero.moveRi…" at bounding box center [557, 125] width 156 height 75
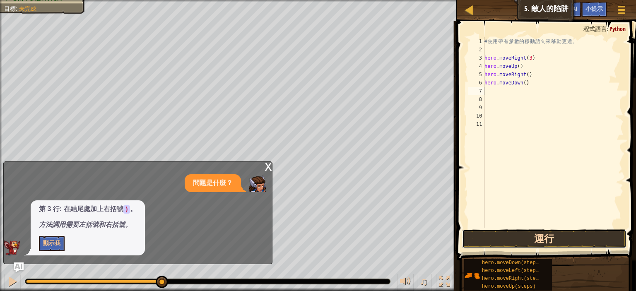
click at [554, 236] on button "運行" at bounding box center [544, 238] width 164 height 19
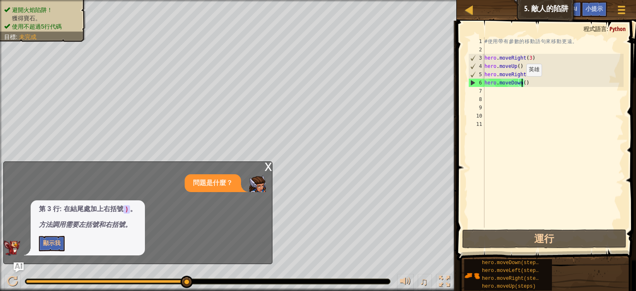
click at [521, 84] on div "# 使 用 帶 有 參 數 的 移 動 語 句 來 移 動 更 遠 。 hero . moveRight ( 3 ) hero . moveUp ( ) he…" at bounding box center [553, 140] width 141 height 207
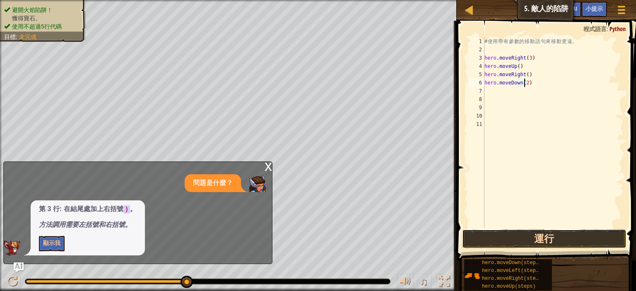
click at [559, 239] on button "運行" at bounding box center [544, 238] width 164 height 19
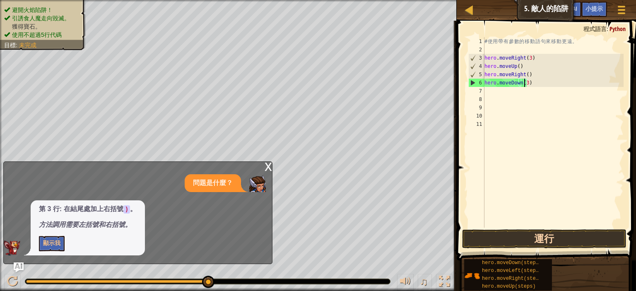
type textarea "hero.moveDown(3)"
click at [552, 240] on button "運行" at bounding box center [544, 238] width 164 height 19
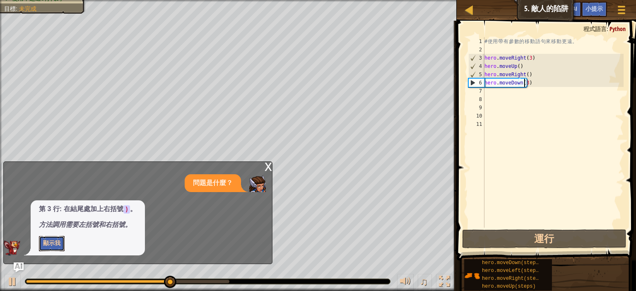
click at [41, 242] on button "顯示我" at bounding box center [52, 243] width 26 height 15
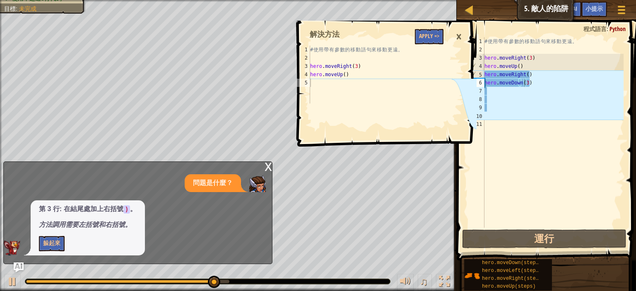
click at [471, 181] on div "1 2 3 4 5 # 使 用 帶 有 參 數 的 移 動 語 句 來 移 動 更 遠 。 hero . moveRight ( 3 ) hero . mov…" at bounding box center [386, 156] width 182 height 270
click at [459, 36] on div "×" at bounding box center [459, 36] width 14 height 19
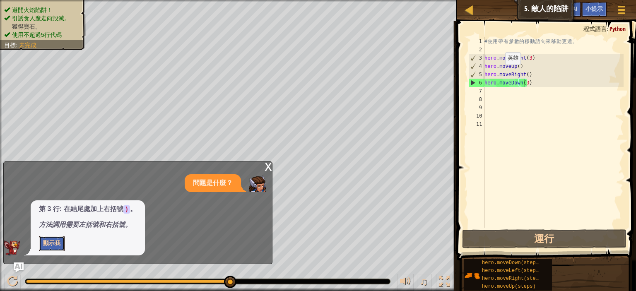
click at [47, 239] on button "顯示我" at bounding box center [52, 243] width 26 height 15
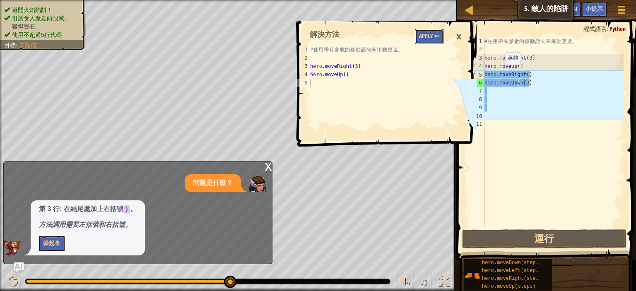
click at [431, 38] on button "Apply =>" at bounding box center [429, 36] width 29 height 15
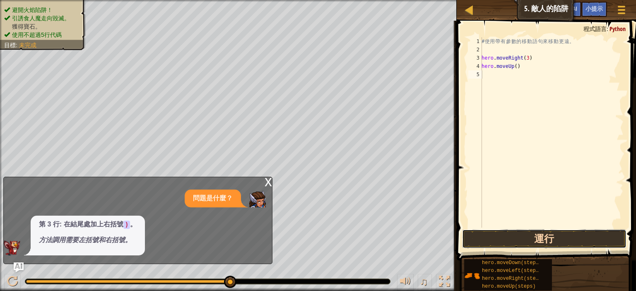
click at [558, 238] on button "運行" at bounding box center [544, 238] width 164 height 19
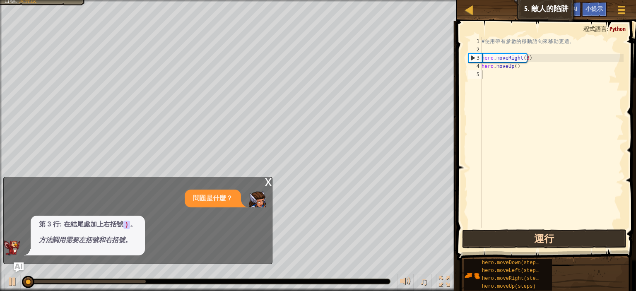
scroll to position [4, 0]
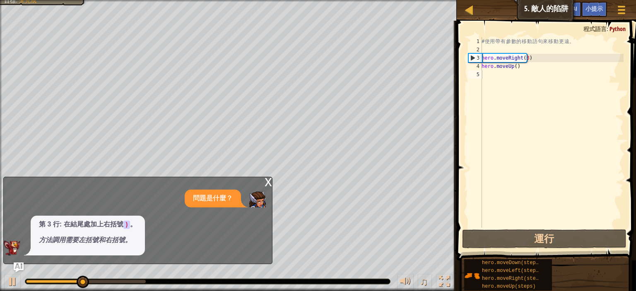
click at [267, 181] on div "x" at bounding box center [267, 181] width 7 height 8
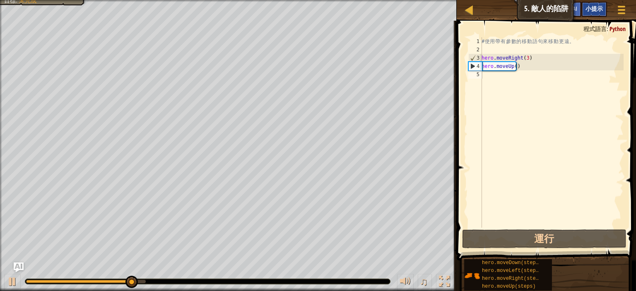
click at [598, 11] on span "小提示" at bounding box center [593, 9] width 17 height 8
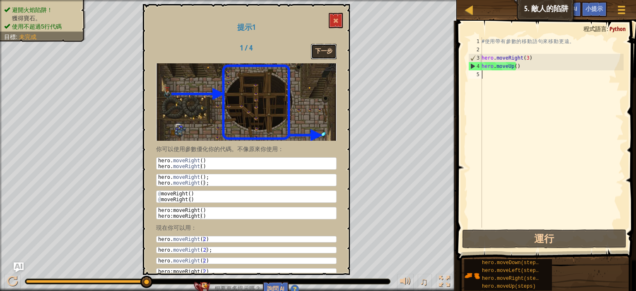
click at [329, 51] on button "下一步" at bounding box center [324, 51] width 26 height 15
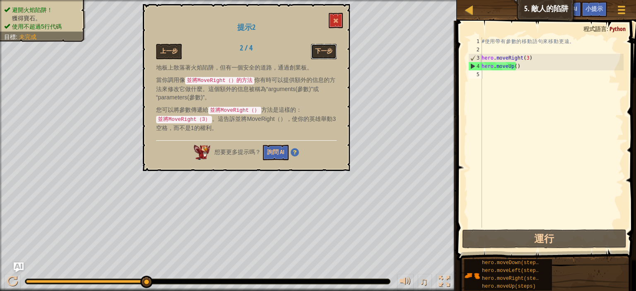
click at [329, 51] on button "下一步" at bounding box center [324, 51] width 26 height 15
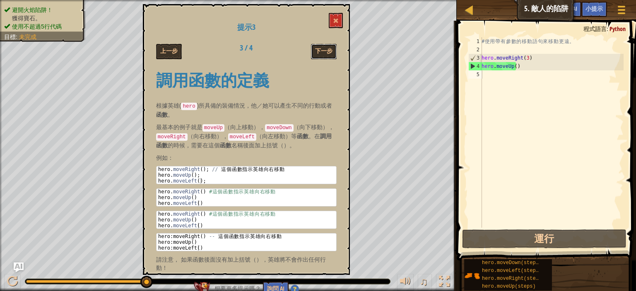
click at [329, 51] on button "下一步" at bounding box center [324, 51] width 26 height 15
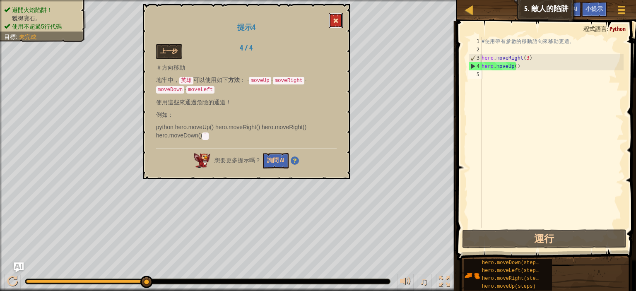
click at [335, 22] on span at bounding box center [336, 21] width 6 height 6
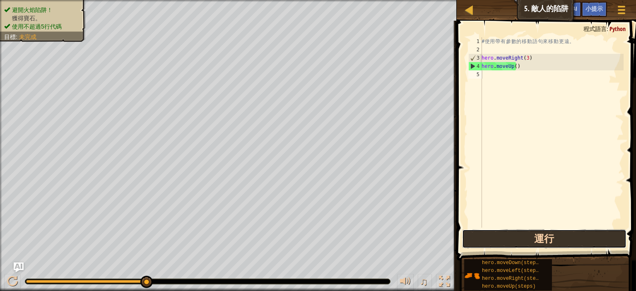
click at [560, 239] on button "運行" at bounding box center [544, 238] width 164 height 19
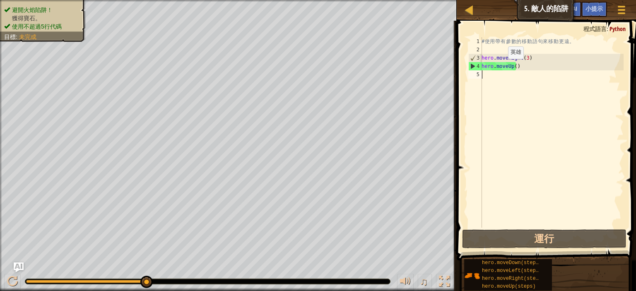
type textarea "h"
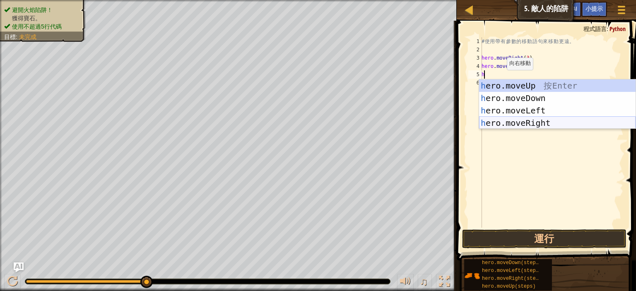
click at [523, 122] on div "h ero.moveUp 按 Enter h ero.moveDown 按 Enter h ero.moveLeft 按 Enter h ero.moveRi…" at bounding box center [557, 116] width 156 height 75
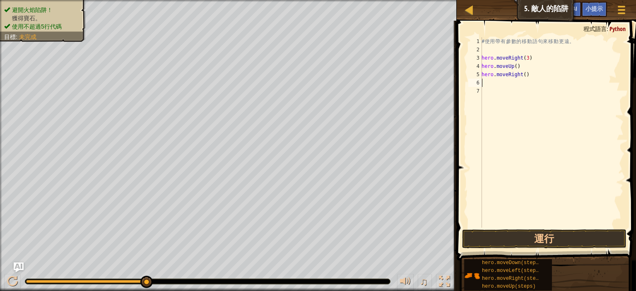
type textarea "h"
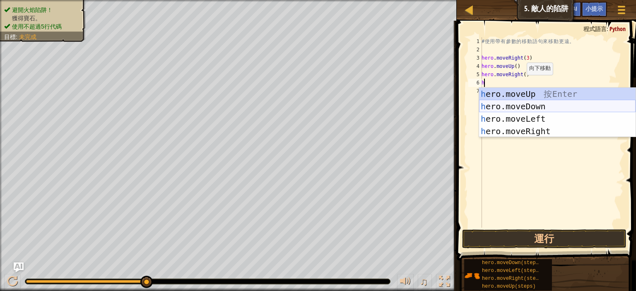
click at [538, 107] on div "h ero.moveUp 按 Enter h ero.moveDown 按 Enter h ero.moveLeft 按 Enter h ero.moveRi…" at bounding box center [557, 125] width 156 height 75
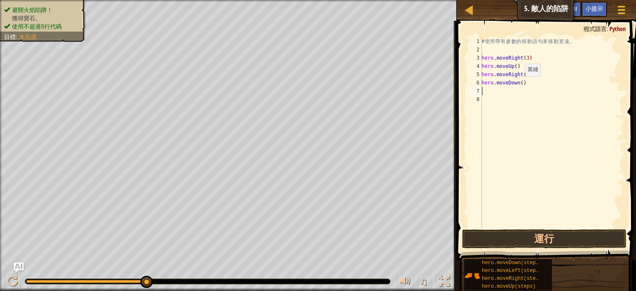
click at [518, 84] on div "# 使 用 帶 有 參 數 的 移 動 語 句 來 移 動 更 遠 。 hero . moveRight ( 3 ) hero . moveUp ( ) he…" at bounding box center [552, 140] width 144 height 207
click at [528, 241] on button "運行" at bounding box center [544, 238] width 164 height 19
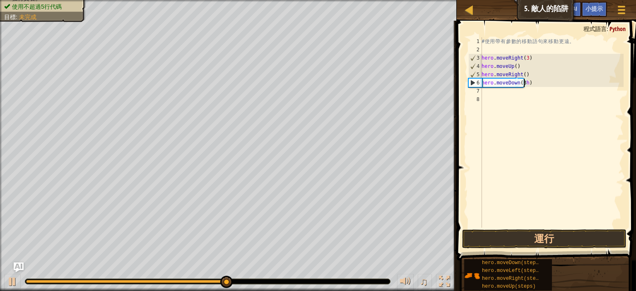
scroll to position [4, 5]
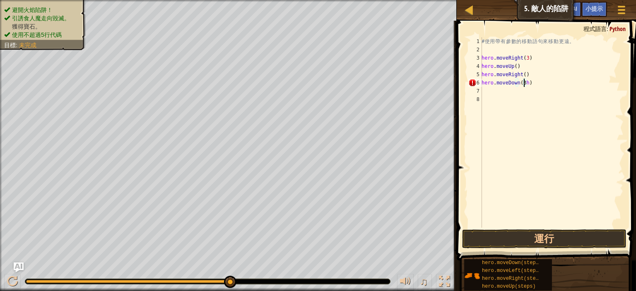
type textarea "hero.moveDown(3)"
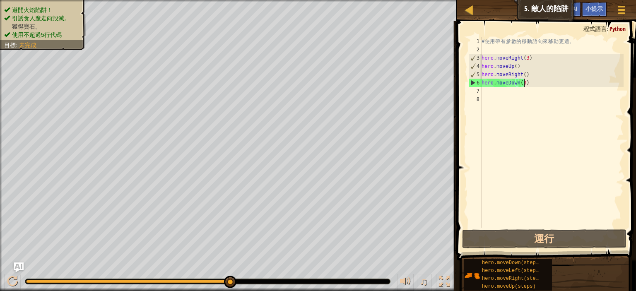
click at [524, 84] on div "# 使 用 帶 有 參 數 的 移 動 語 句 來 移 動 更 遠 。 hero . moveRight ( 3 ) hero . moveUp ( ) he…" at bounding box center [552, 140] width 144 height 207
click at [530, 86] on div "# 使 用 帶 有 參 數 的 移 動 語 句 來 移 動 更 遠 。 hero . moveRight ( 3 ) hero . moveUp ( ) he…" at bounding box center [552, 140] width 144 height 207
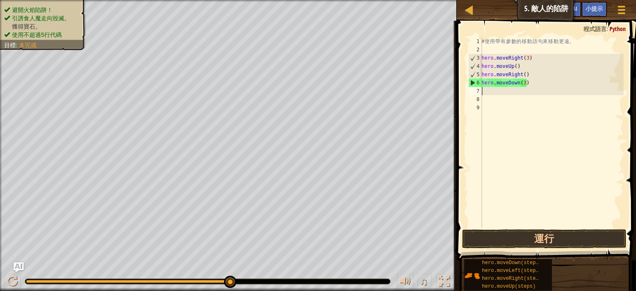
scroll to position [4, 0]
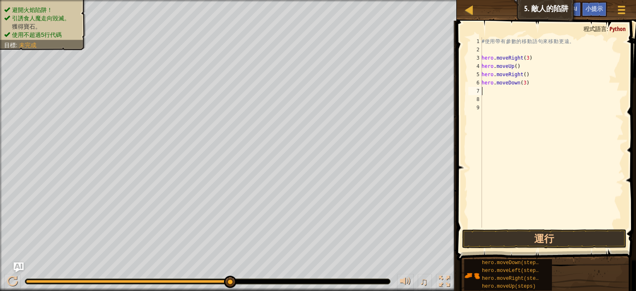
type textarea "h"
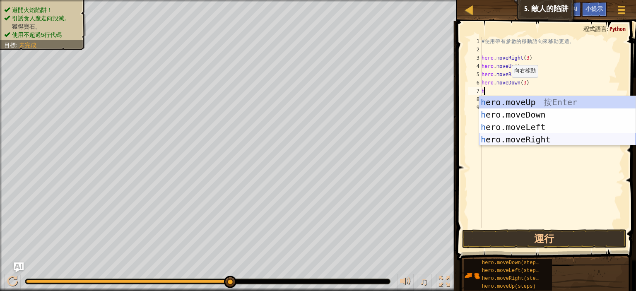
click at [546, 140] on div "h ero.moveUp 按 Enter h ero.moveDown 按 Enter h ero.moveLeft 按 Enter h ero.moveRi…" at bounding box center [557, 133] width 156 height 75
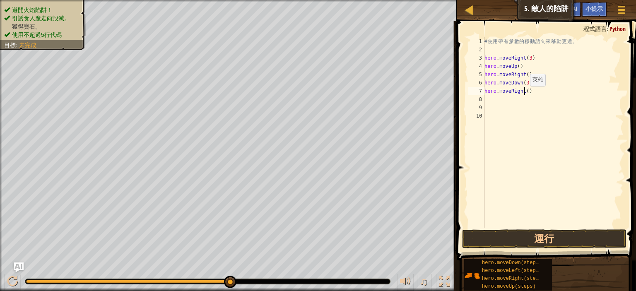
click at [525, 94] on div "# 使 用 帶 有 參 數 的 移 動 語 句 來 移 動 更 遠 。 hero . moveRight ( 3 ) hero . moveUp ( ) he…" at bounding box center [553, 140] width 141 height 207
type textarea "hero.moveRight(2)"
click at [499, 243] on button "運行" at bounding box center [544, 238] width 164 height 19
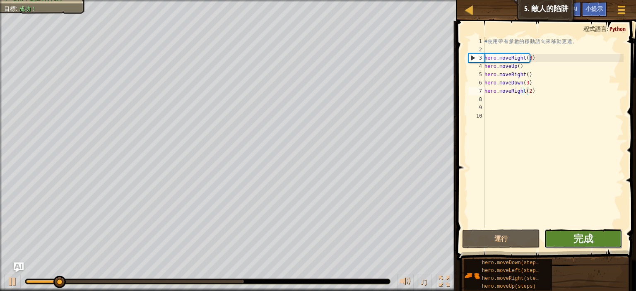
click at [609, 238] on button "完成" at bounding box center [583, 238] width 78 height 19
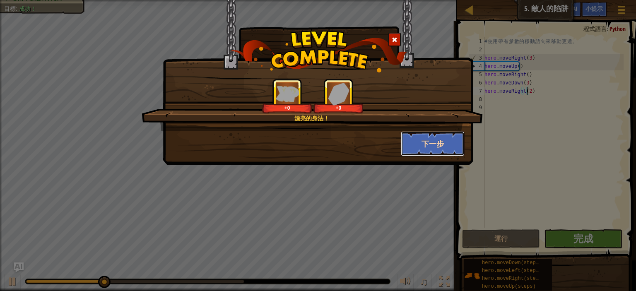
click at [419, 141] on button "下一步" at bounding box center [433, 143] width 64 height 25
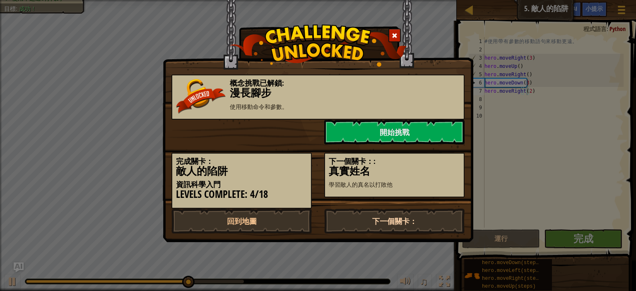
click at [397, 220] on link "下一個關卡：" at bounding box center [394, 221] width 140 height 25
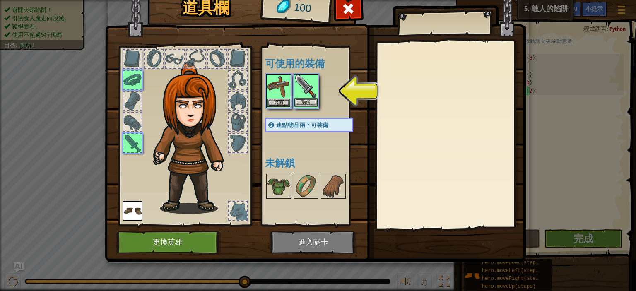
click at [308, 87] on img at bounding box center [305, 86] width 23 height 23
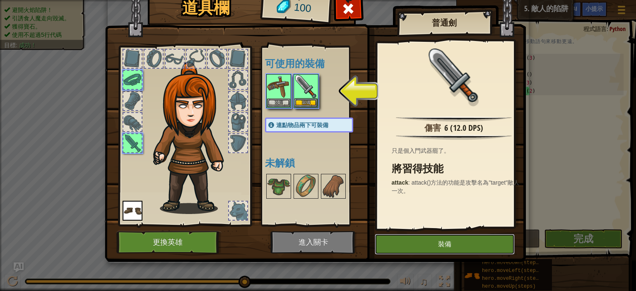
click at [456, 244] on button "裝備" at bounding box center [445, 244] width 140 height 21
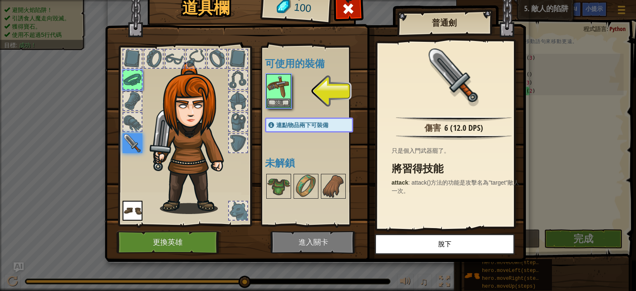
click at [325, 238] on img at bounding box center [315, 112] width 421 height 300
click at [269, 88] on img at bounding box center [278, 86] width 23 height 23
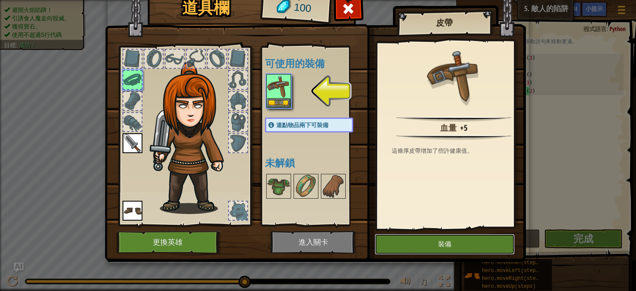
click at [423, 245] on button "裝備" at bounding box center [445, 244] width 140 height 21
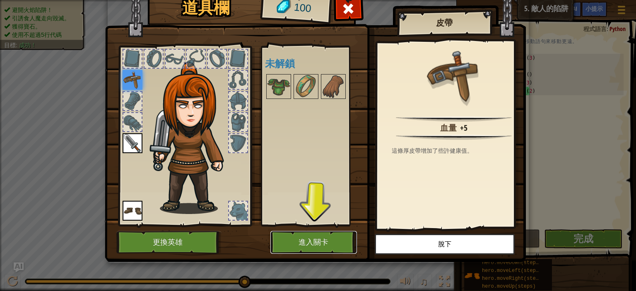
click at [316, 240] on button "進入關卡" at bounding box center [313, 242] width 87 height 23
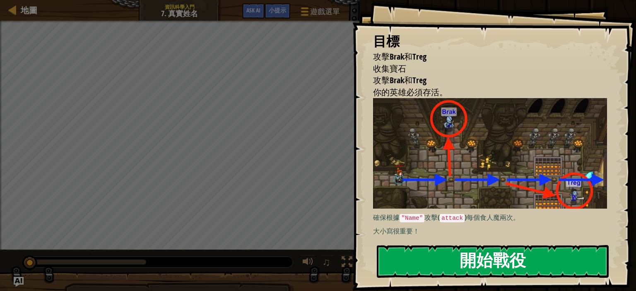
click at [504, 251] on button "開始戰役" at bounding box center [493, 261] width 232 height 33
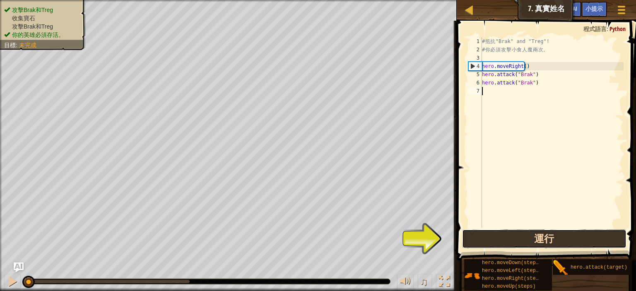
click at [531, 243] on button "運行" at bounding box center [544, 238] width 164 height 19
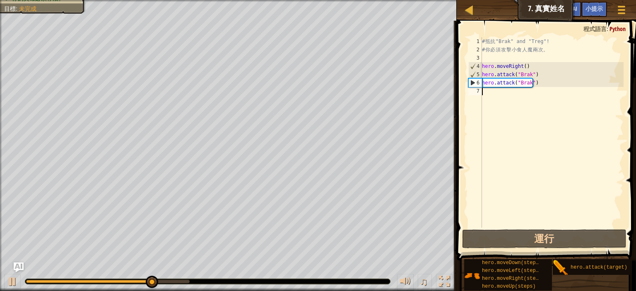
type textarea "h"
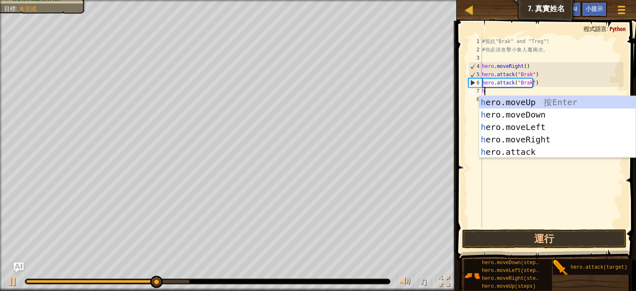
scroll to position [4, 0]
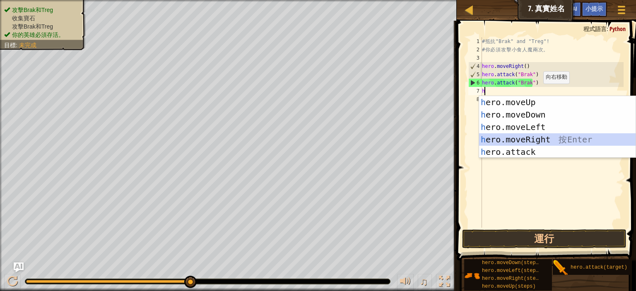
click at [534, 140] on div "h ero.moveUp 按 Enter h ero.moveDown 按 Enter h ero.moveLeft 按 Enter h ero.moveRi…" at bounding box center [557, 139] width 156 height 87
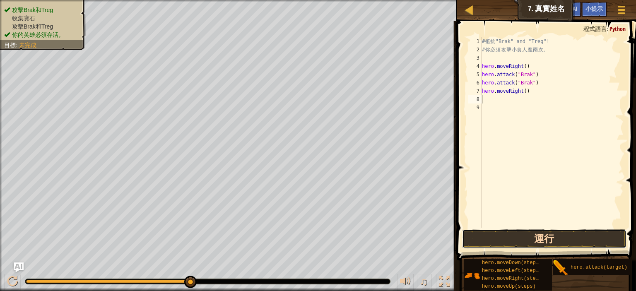
click at [538, 241] on button "運行" at bounding box center [544, 238] width 164 height 19
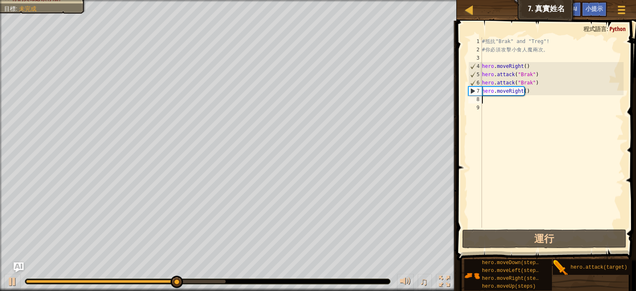
type textarea "h"
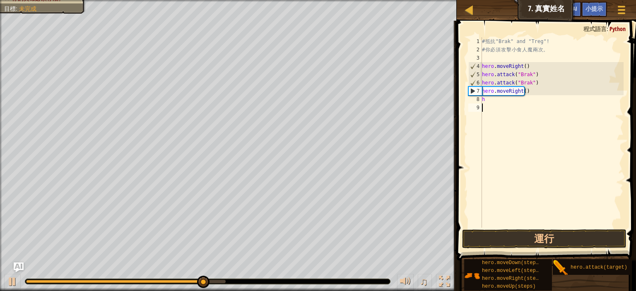
click at [528, 167] on div "# 抵 抗 "Brak" and "Treg"! # 你 必 須 攻 擊 小 食 人 魔 兩 次 。 hero . moveRight ( ) hero . …" at bounding box center [551, 140] width 143 height 207
click at [490, 99] on div "# 抵 抗 "Brak" and "Treg"! # 你 必 須 攻 擊 小 食 人 魔 兩 次 。 hero . moveRight ( ) hero . …" at bounding box center [551, 140] width 143 height 207
type textarea "h"
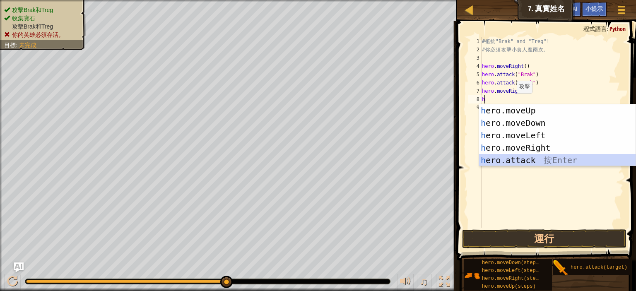
click at [525, 163] on div "h ero.moveUp 按 Enter h ero.moveDown 按 Enter h ero.moveLeft 按 Enter h ero.moveRi…" at bounding box center [557, 147] width 156 height 87
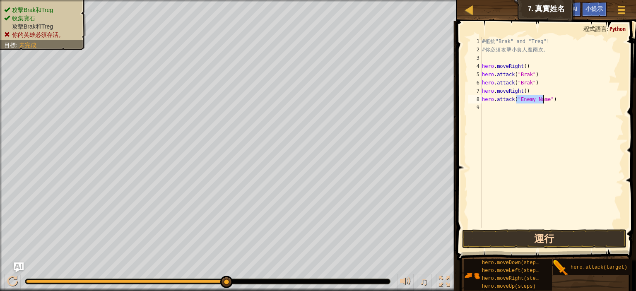
type textarea "hero.attack("Enemy Name")"
click at [541, 235] on button "運行" at bounding box center [544, 238] width 164 height 19
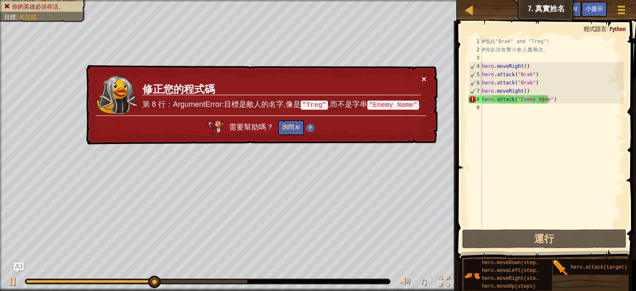
click at [424, 76] on button "×" at bounding box center [423, 79] width 5 height 9
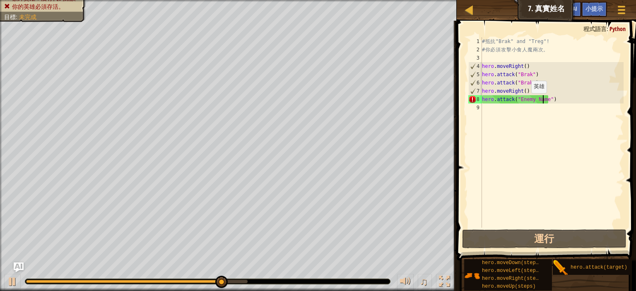
click at [524, 101] on div "# 抵 抗 "Brak" and "Treg"! # 你 必 須 攻 擊 小 食 人 魔 兩 次 。 hero . moveRight ( ) hero . …" at bounding box center [551, 140] width 143 height 207
drag, startPoint x: 516, startPoint y: 99, endPoint x: 545, endPoint y: 99, distance: 28.6
click at [545, 99] on div "# 抵 抗 "Brak" and "Treg"! # 你 必 須 攻 擊 小 食 人 魔 兩 次 。 hero . moveRight ( ) hero . …" at bounding box center [551, 140] width 143 height 207
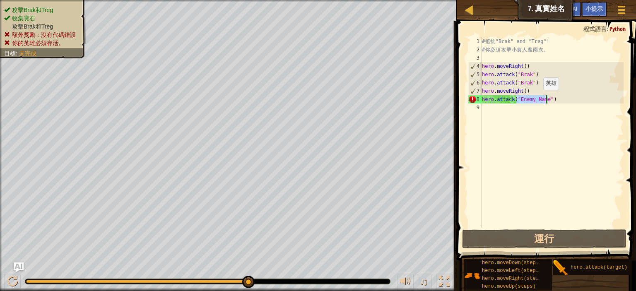
drag, startPoint x: 536, startPoint y: 98, endPoint x: 562, endPoint y: 150, distance: 58.3
click at [562, 150] on div "# 抵 抗 "Brak" and "Treg"! # 你 必 須 攻 擊 小 食 人 魔 兩 次 。 hero . moveRight ( ) hero . …" at bounding box center [551, 140] width 143 height 207
click at [551, 103] on div "# 抵 抗 "Brak" and "Treg"! # 你 必 須 攻 擊 小 食 人 魔 兩 次 。 hero . moveRight ( ) hero . …" at bounding box center [551, 140] width 143 height 207
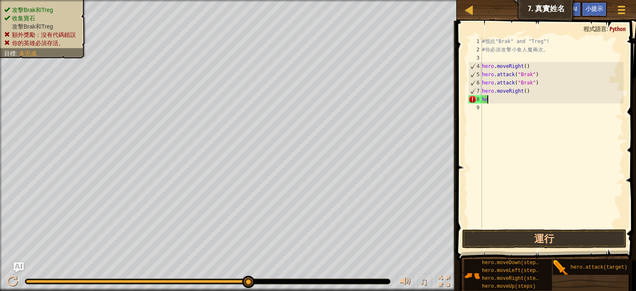
type textarea "h"
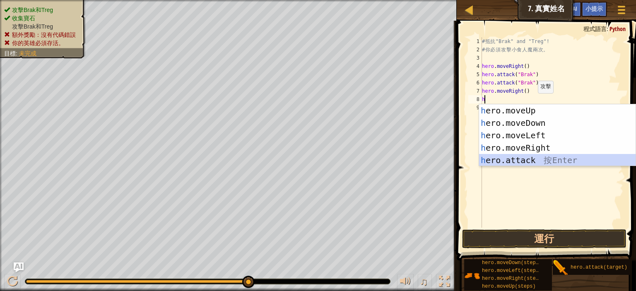
click at [551, 160] on div "h ero.moveUp 按 Enter h ero.moveDown 按 Enter h ero.moveLeft 按 Enter h ero.moveRi…" at bounding box center [557, 147] width 156 height 87
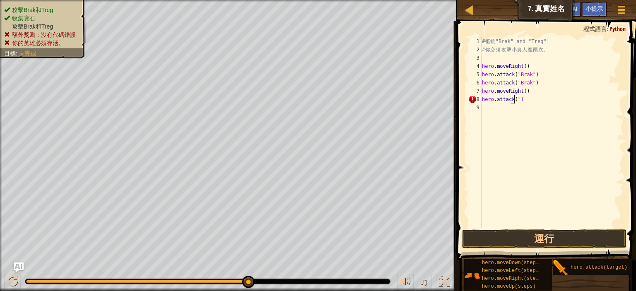
click at [522, 102] on div "# 抵 抗 "Brak" and "Treg"! # 你 必 須 攻 擊 小 食 人 魔 兩 次 。 hero . moveRight ( ) hero . …" at bounding box center [551, 140] width 143 height 207
type textarea "h"
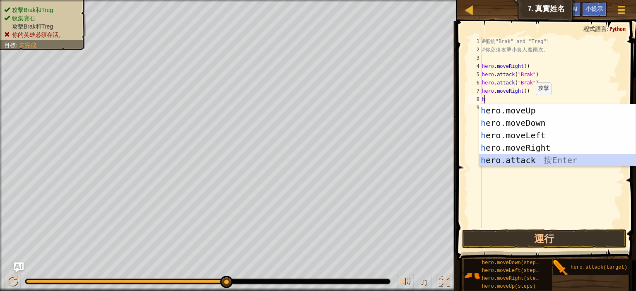
click at [540, 156] on div "h ero.moveUp 按 Enter h ero.moveDown 按 Enter h ero.moveLeft 按 Enter h ero.moveRi…" at bounding box center [557, 147] width 156 height 87
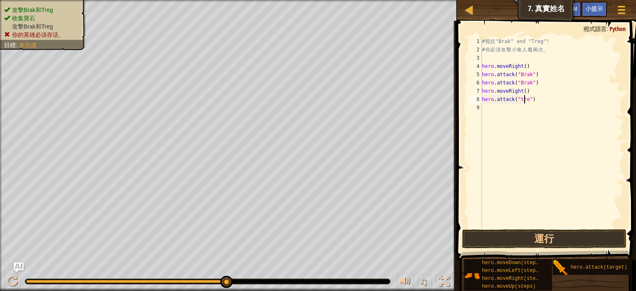
scroll to position [4, 5]
click at [536, 241] on button "運行" at bounding box center [544, 238] width 164 height 19
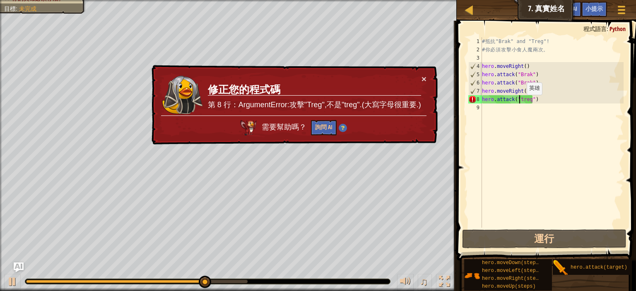
click at [519, 103] on div "# 抵 抗 "Brak" and "Treg"! # 你 必 須 攻 擊 小 食 人 魔 兩 次 。 hero . moveRight ( ) hero . …" at bounding box center [551, 140] width 143 height 207
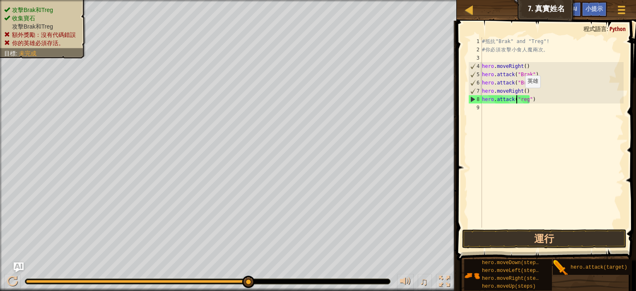
scroll to position [4, 5]
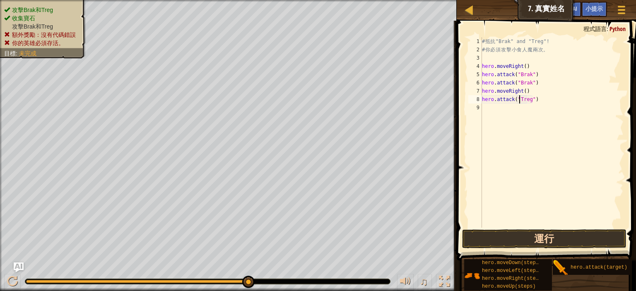
type textarea "hero.attack("Treg")"
click at [535, 236] on button "運行" at bounding box center [544, 238] width 164 height 19
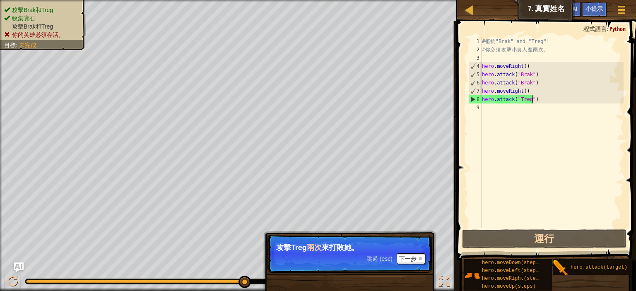
click at [547, 97] on div "# 抵 抗 "Brak" and "Treg"! # 你 必 須 攻 擊 小 食 人 魔 兩 次 。 hero . moveRight ( ) hero . …" at bounding box center [551, 140] width 143 height 207
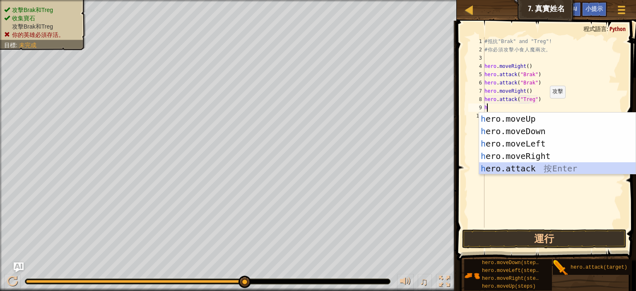
click at [538, 166] on div "h ero.moveUp 按 Enter h ero.moveDown 按 Enter h ero.moveLeft 按 Enter h ero.moveRi…" at bounding box center [557, 156] width 156 height 87
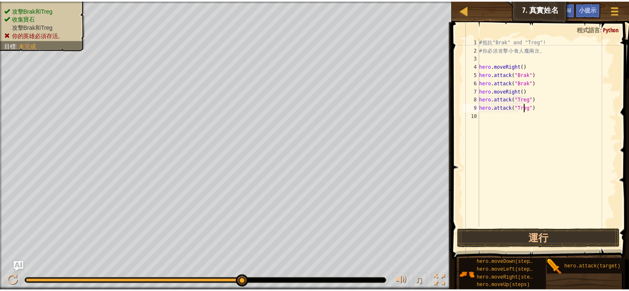
scroll to position [4, 5]
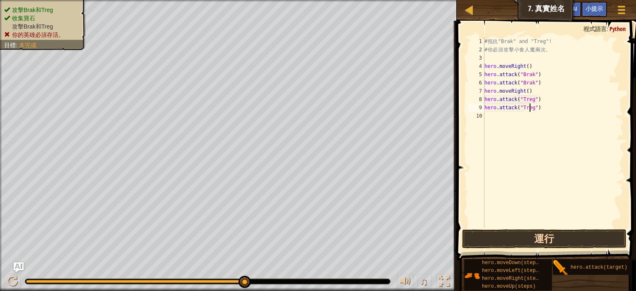
type textarea "hero.attack("Treg")"
click at [576, 231] on button "運行" at bounding box center [544, 238] width 164 height 19
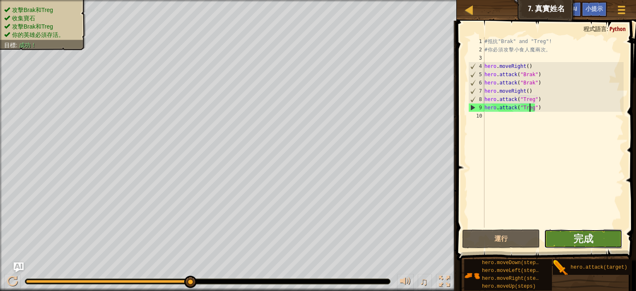
click at [604, 238] on button "完成" at bounding box center [583, 238] width 78 height 19
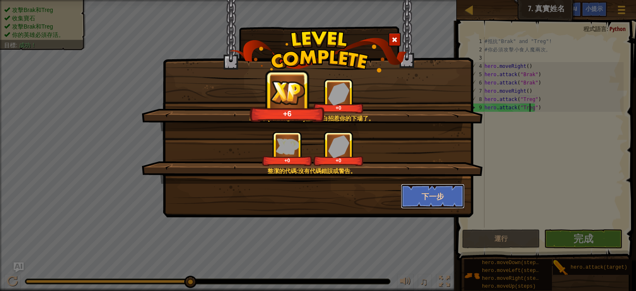
click at [443, 195] on button "下一步" at bounding box center [433, 196] width 64 height 25
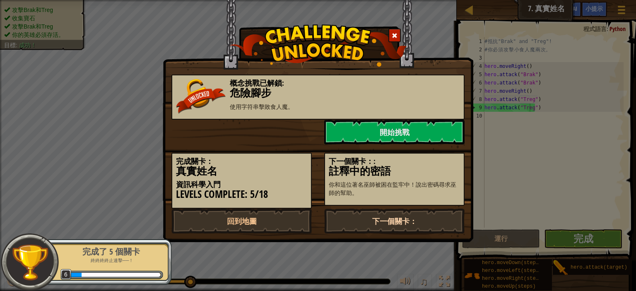
click at [415, 219] on link "下一個關卡：" at bounding box center [394, 221] width 140 height 25
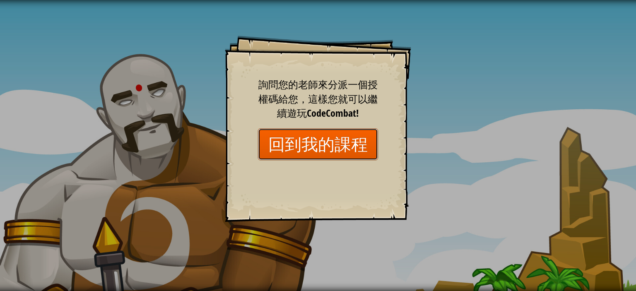
click at [344, 143] on link "回到我的課程" at bounding box center [318, 144] width 120 height 32
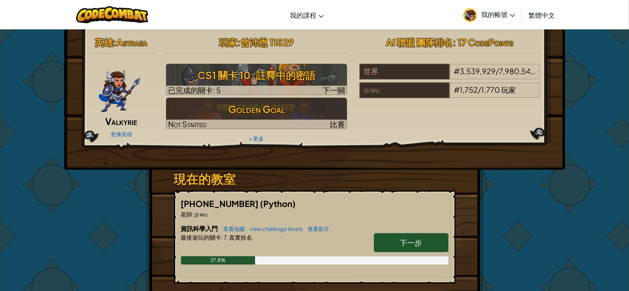
scroll to position [124, 0]
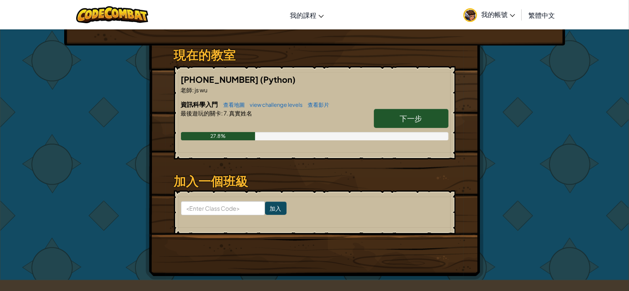
click at [416, 119] on span "下一步" at bounding box center [411, 118] width 22 height 10
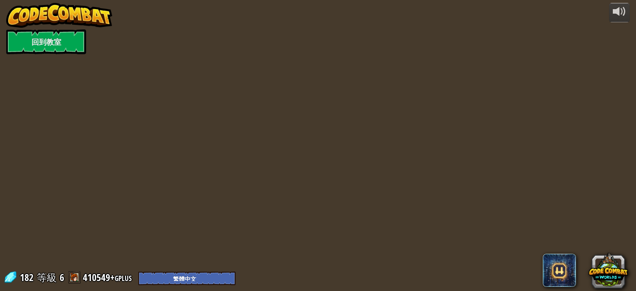
select select "zh-HANT"
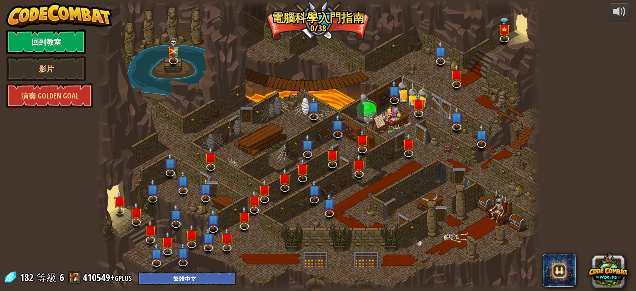
select select "zh-HANT"
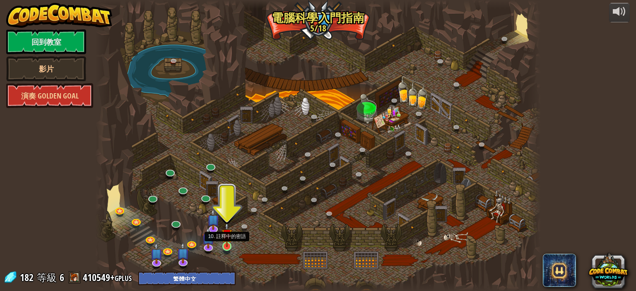
click at [224, 240] on img at bounding box center [226, 234] width 11 height 25
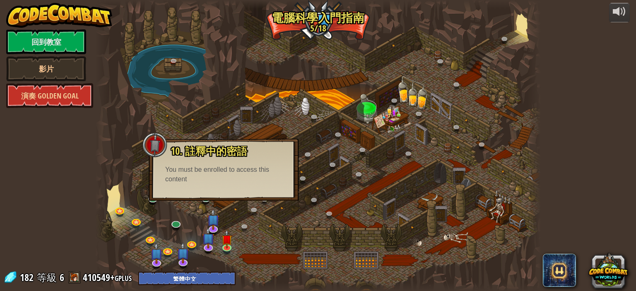
click at [197, 171] on div "You must be enrolled to access this content" at bounding box center [223, 174] width 117 height 19
click at [161, 152] on div at bounding box center [154, 144] width 25 height 25
click at [273, 233] on div at bounding box center [317, 145] width 445 height 291
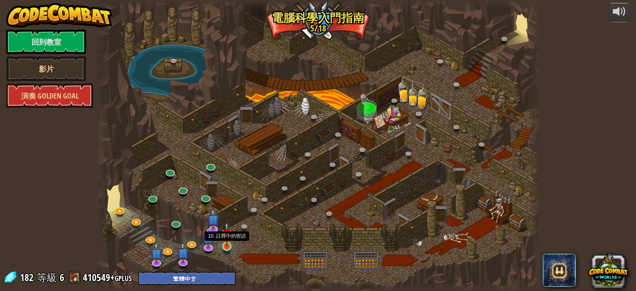
click at [227, 246] on img at bounding box center [226, 234] width 11 height 25
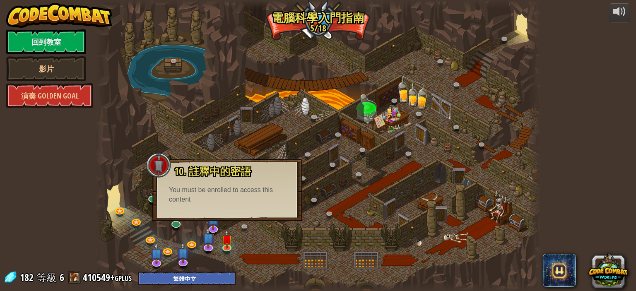
drag, startPoint x: 230, startPoint y: 193, endPoint x: 240, endPoint y: 219, distance: 27.8
click at [230, 196] on div "You must be enrolled to access this content" at bounding box center [227, 194] width 117 height 19
click at [251, 241] on div at bounding box center [317, 145] width 445 height 291
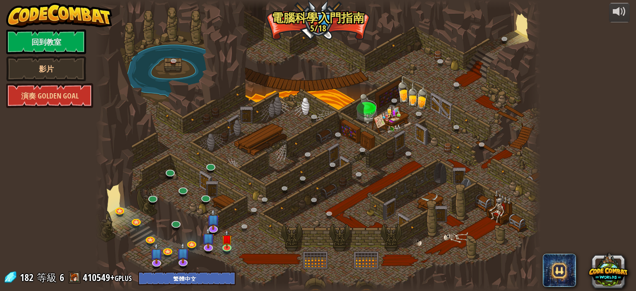
drag, startPoint x: 205, startPoint y: 217, endPoint x: 211, endPoint y: 221, distance: 6.8
click at [207, 219] on div "25. [PERSON_NAME]之門 (未解鎖) 逃離 [GEOGRAPHIC_DATA] 地牢，不要讓守衛抓到你。 26. Wakka Maul競技場 (…" at bounding box center [317, 145] width 445 height 291
click at [243, 225] on link at bounding box center [246, 228] width 17 height 17
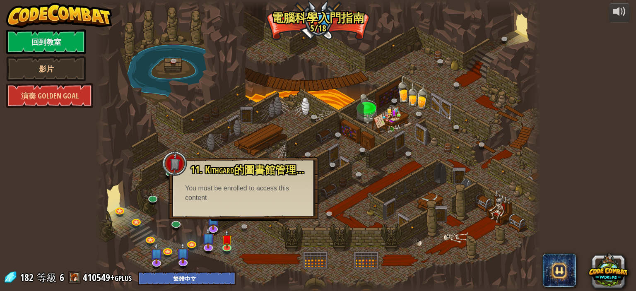
click at [257, 242] on div at bounding box center [317, 145] width 445 height 291
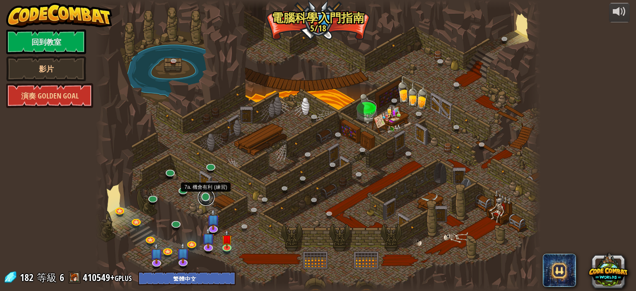
click at [204, 197] on link at bounding box center [206, 197] width 17 height 17
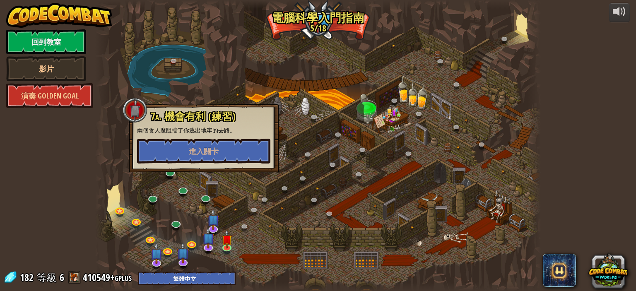
click at [240, 190] on div at bounding box center [317, 145] width 445 height 291
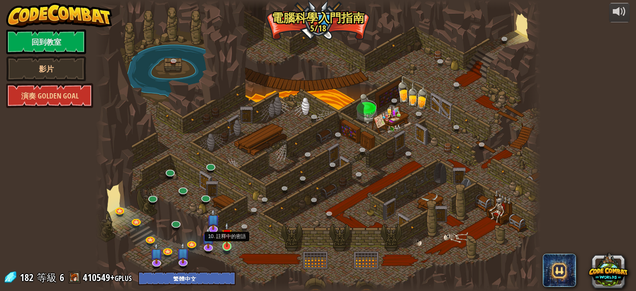
click at [225, 239] on img at bounding box center [226, 234] width 11 height 25
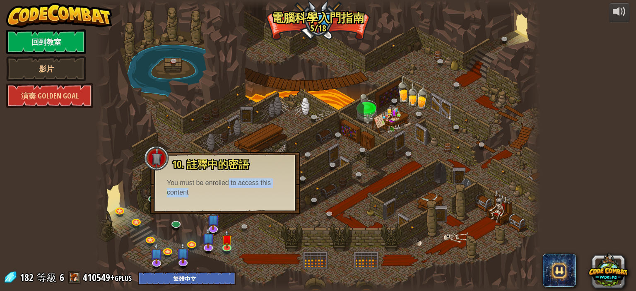
click at [265, 230] on div at bounding box center [317, 145] width 445 height 291
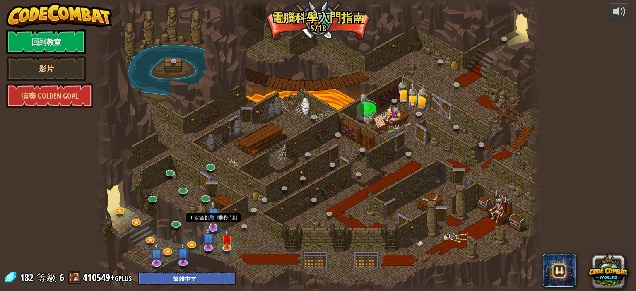
click at [210, 225] on img at bounding box center [213, 214] width 12 height 28
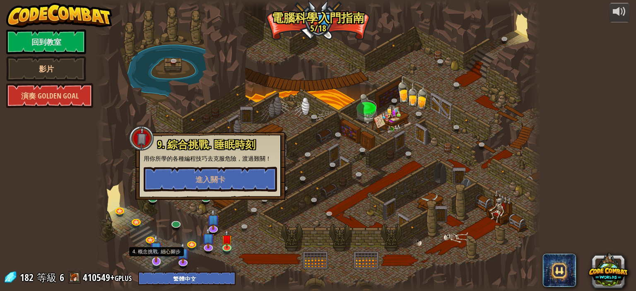
click at [153, 257] on img at bounding box center [156, 248] width 12 height 28
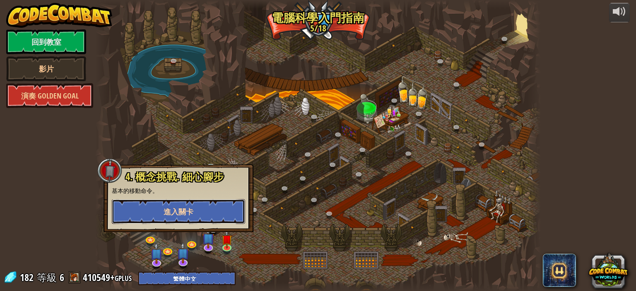
click at [183, 212] on span "進入關卡" at bounding box center [178, 212] width 30 height 10
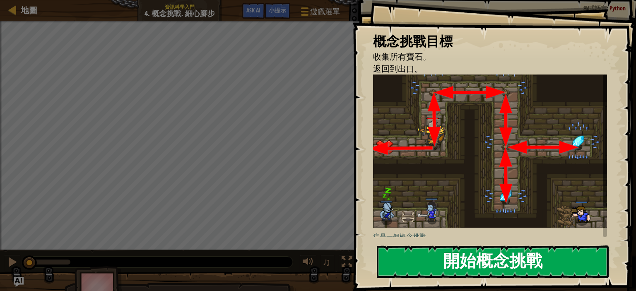
click at [488, 255] on button "開始概念挑戰" at bounding box center [493, 261] width 232 height 33
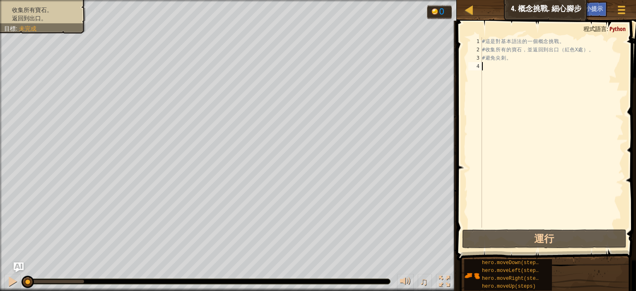
type textarea "h"
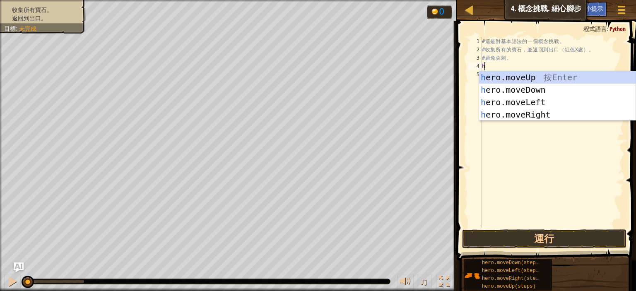
scroll to position [4, 0]
click at [536, 76] on div "h ero.moveUp 按 Enter h ero.moveDown 按 Enter h ero.moveLeft 按 Enter h ero.moveRi…" at bounding box center [557, 108] width 156 height 75
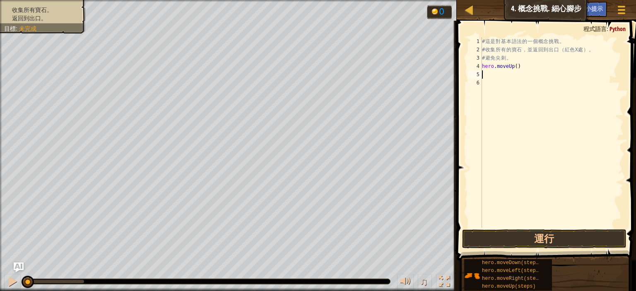
type textarea "h"
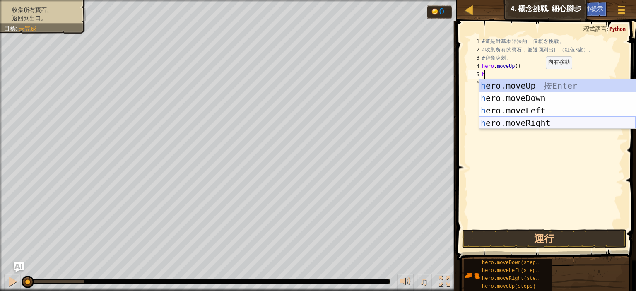
click at [541, 125] on div "h ero.moveUp 按 Enter h ero.moveDown 按 Enter h ero.moveLeft 按 Enter h ero.moveRi…" at bounding box center [557, 116] width 156 height 75
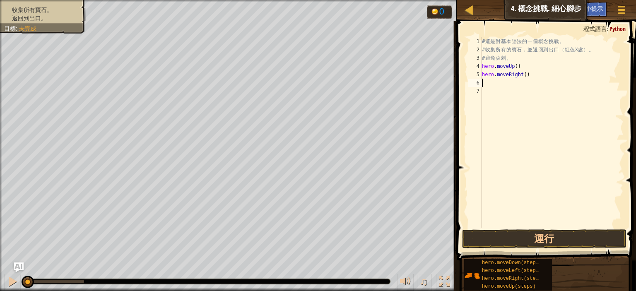
type textarea "h"
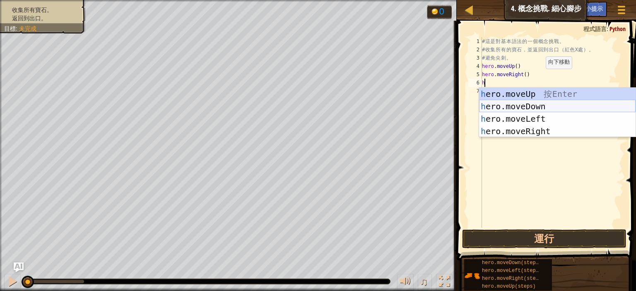
click at [530, 108] on div "h ero.moveUp 按 Enter h ero.moveDown 按 Enter h ero.moveLeft 按 Enter h ero.moveRi…" at bounding box center [557, 125] width 156 height 75
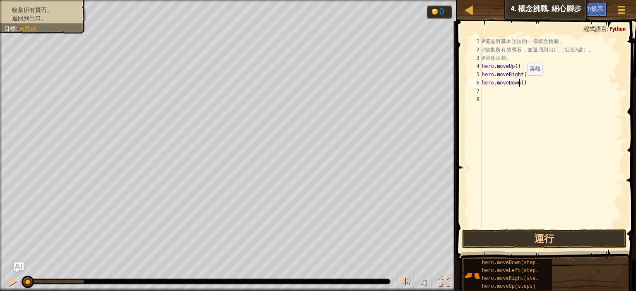
click at [520, 84] on div "# 這 是 對 基 本 語 法 的 一 個 概 念 挑 戰 。 # 收 集 所 有 的 寶 石 ， 並 返 回 到 出 口 （ 紅 色 X 處 ） 。 # 避…" at bounding box center [551, 140] width 143 height 207
type textarea "hero.moveDown(2)"
click at [528, 85] on div "# 這 是 對 基 本 語 法 的 一 個 概 念 挑 戰 。 # 收 集 所 有 的 寶 石 ， 並 返 回 到 出 口 （ 紅 色 X 處 ） 。 # 避…" at bounding box center [551, 140] width 143 height 207
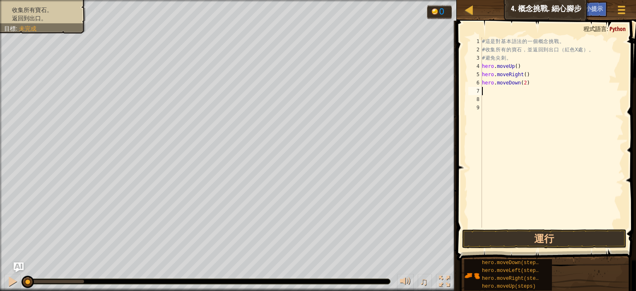
type textarea "h"
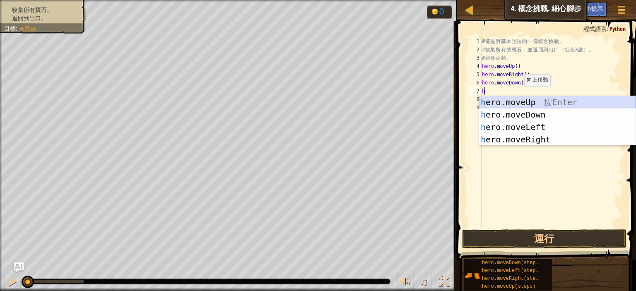
click at [525, 101] on div "h ero.moveUp 按 Enter h ero.moveDown 按 Enter h ero.moveLeft 按 Enter h ero.moveRi…" at bounding box center [557, 133] width 156 height 75
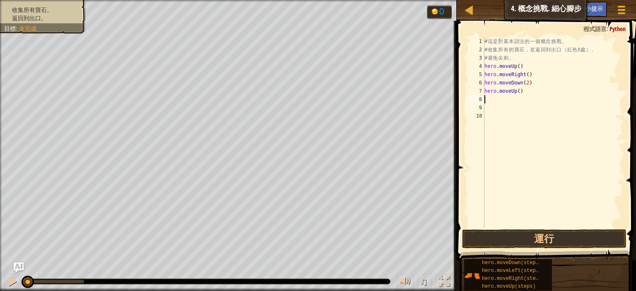
type textarea "h"
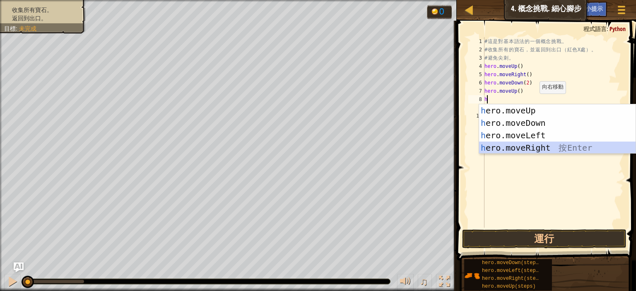
click at [541, 147] on div "h ero.moveUp 按 Enter h ero.moveDown 按 Enter h ero.moveLeft 按 Enter h ero.moveRi…" at bounding box center [557, 141] width 156 height 75
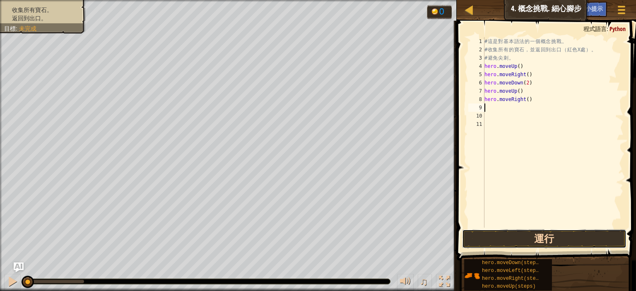
click at [527, 241] on button "運行" at bounding box center [544, 238] width 164 height 19
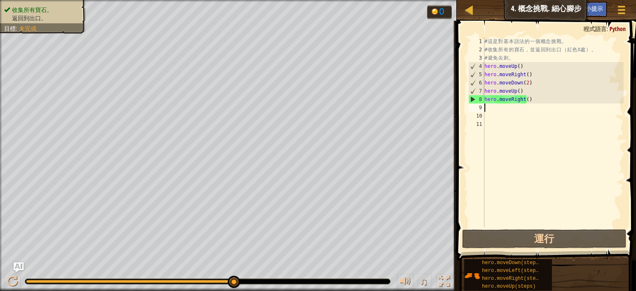
type textarea "h"
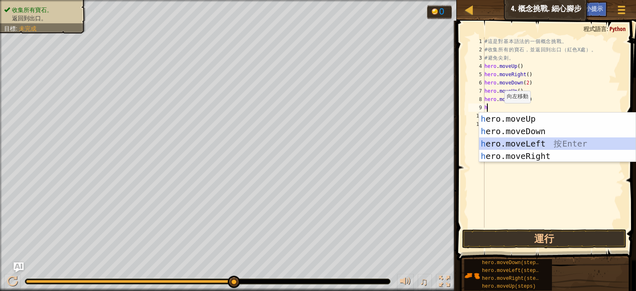
click at [527, 145] on div "h ero.moveUp 按 Enter h ero.moveDown 按 Enter h ero.moveLeft 按 Enter h ero.moveRi…" at bounding box center [557, 150] width 156 height 75
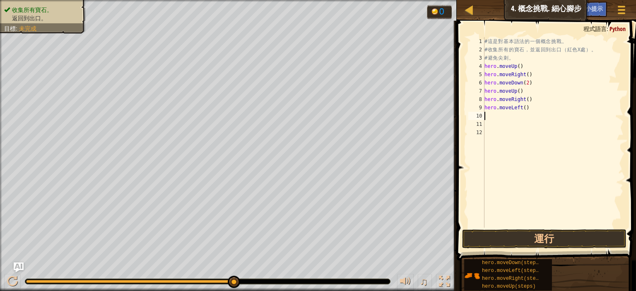
type textarea "h"
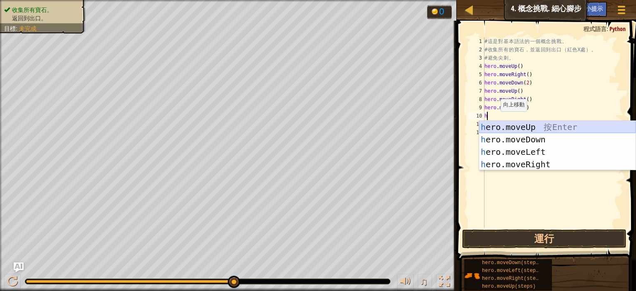
click at [539, 125] on div "h ero.moveUp 按 Enter h ero.moveDown 按 Enter h ero.moveLeft 按 Enter h ero.moveRi…" at bounding box center [557, 158] width 156 height 75
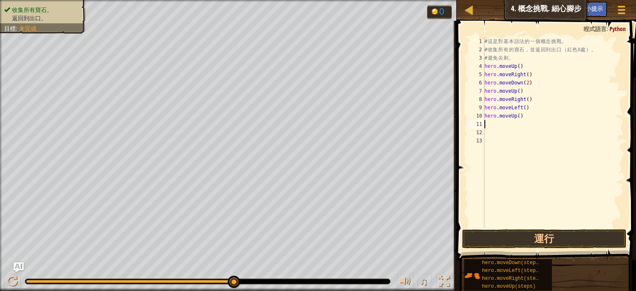
type textarea "h"
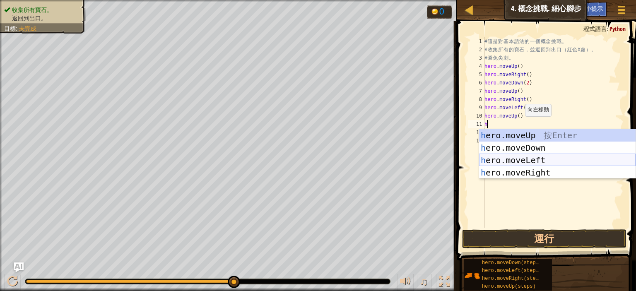
click at [528, 161] on div "h ero.moveUp 按 Enter h ero.moveDown 按 Enter h ero.moveLeft 按 Enter h ero.moveRi…" at bounding box center [557, 166] width 156 height 75
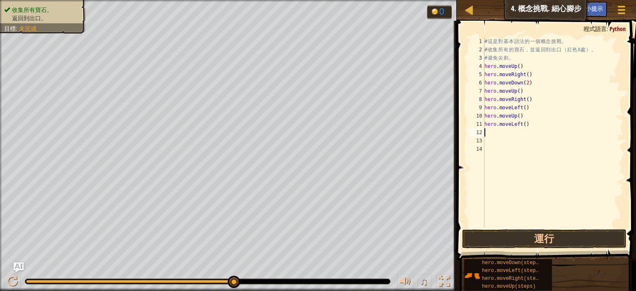
type textarea "h"
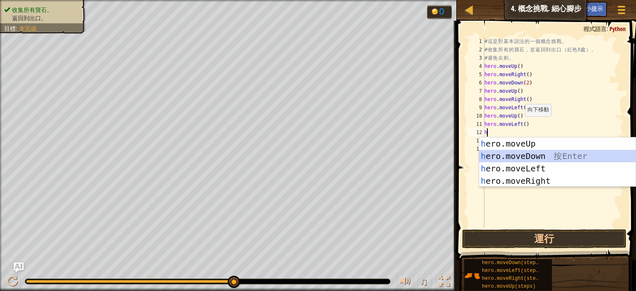
click at [531, 154] on div "h ero.moveUp 按 Enter h ero.moveDown 按 Enter h ero.moveLeft 按 Enter h ero.moveRi…" at bounding box center [557, 174] width 156 height 75
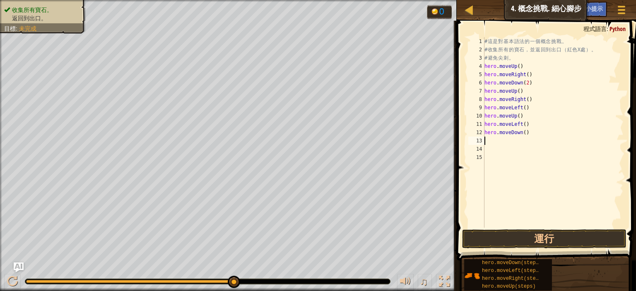
type textarea "h"
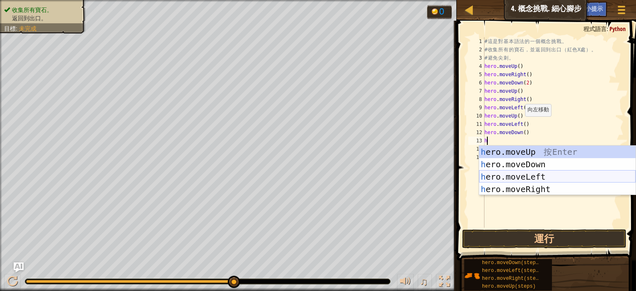
click at [534, 174] on div "h ero.moveUp 按 Enter h ero.moveDown 按 Enter h ero.moveLeft 按 Enter h ero.moveRi…" at bounding box center [557, 183] width 156 height 75
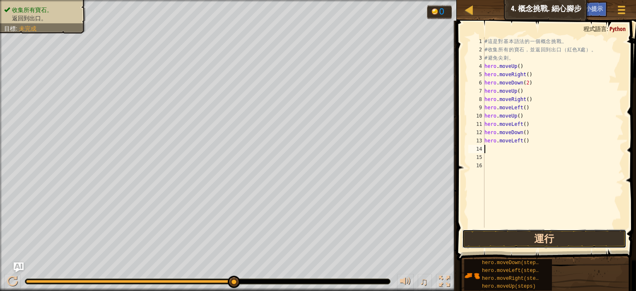
click at [544, 235] on button "運行" at bounding box center [544, 238] width 164 height 19
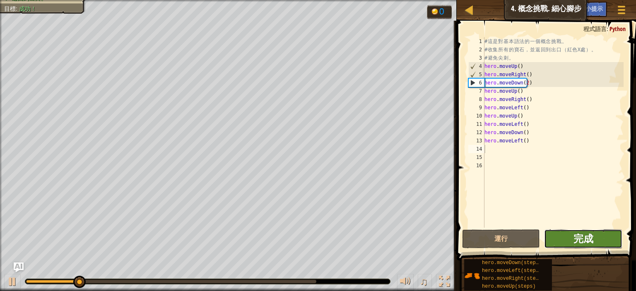
click at [574, 235] on span "完成" at bounding box center [583, 238] width 20 height 13
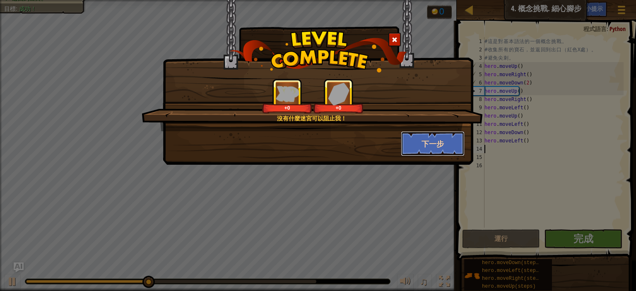
click at [422, 145] on button "下一步" at bounding box center [433, 143] width 64 height 25
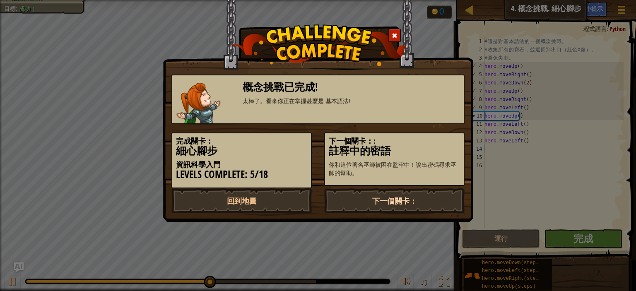
click at [398, 198] on link "下一個關卡：" at bounding box center [394, 200] width 140 height 25
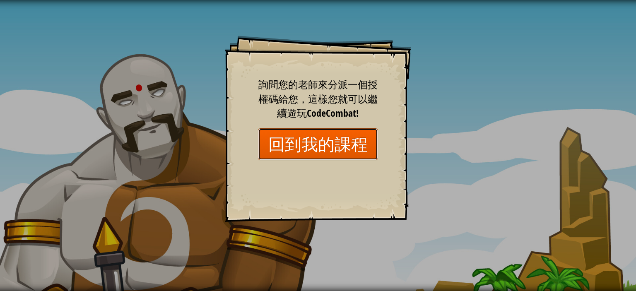
click at [332, 141] on link "回到我的課程" at bounding box center [318, 144] width 120 height 32
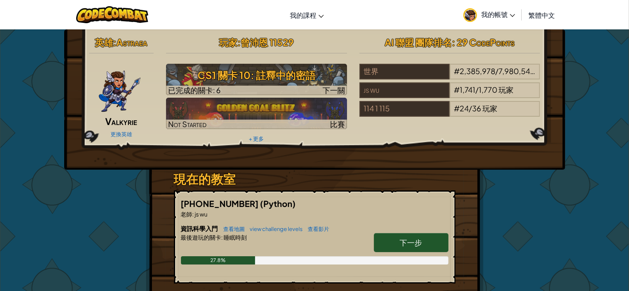
click at [416, 243] on span "下一步" at bounding box center [411, 243] width 22 height 10
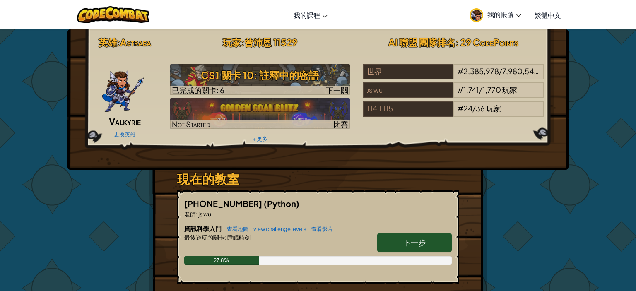
select select "zh-HANT"
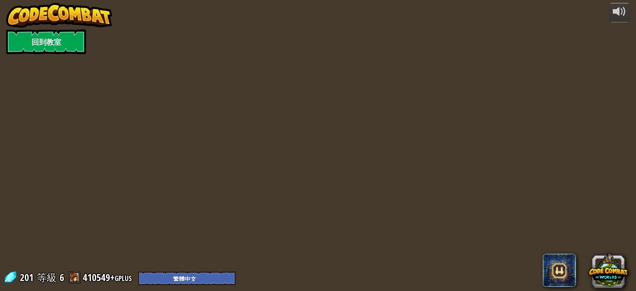
select select "zh-HANT"
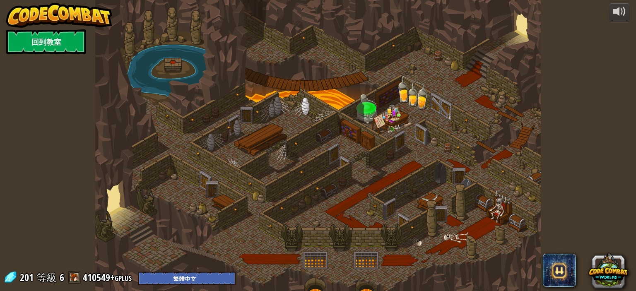
select select "zh-HANT"
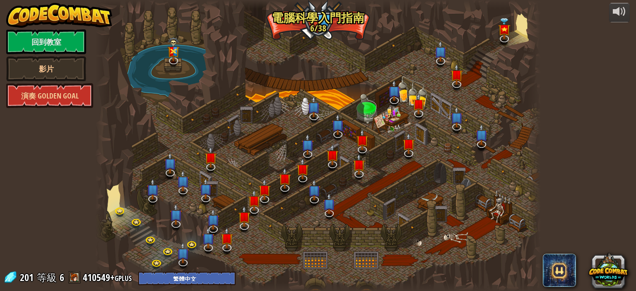
select select "zh-HANT"
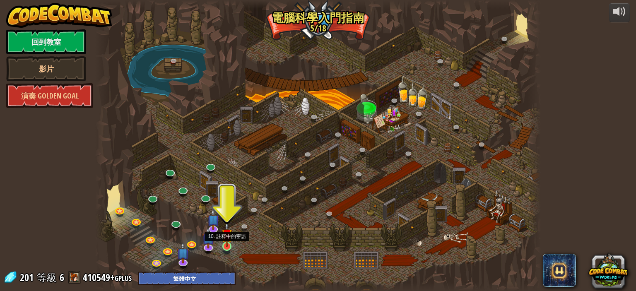
click at [226, 243] on img at bounding box center [226, 234] width 11 height 25
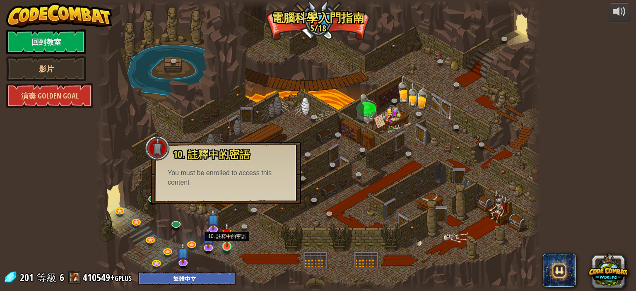
click at [224, 245] on img at bounding box center [226, 234] width 11 height 25
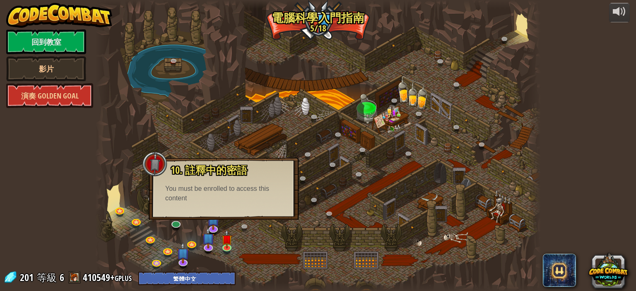
click at [235, 233] on div at bounding box center [317, 145] width 445 height 291
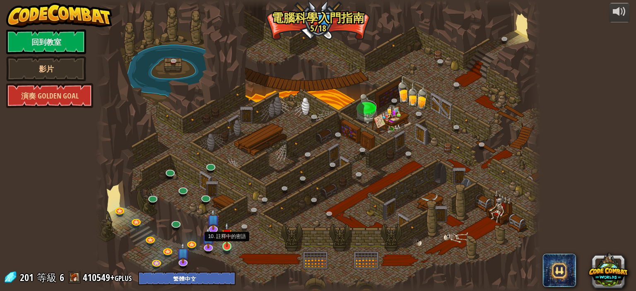
drag, startPoint x: 226, startPoint y: 245, endPoint x: 223, endPoint y: 238, distance: 7.6
click at [226, 246] on img at bounding box center [226, 234] width 11 height 25
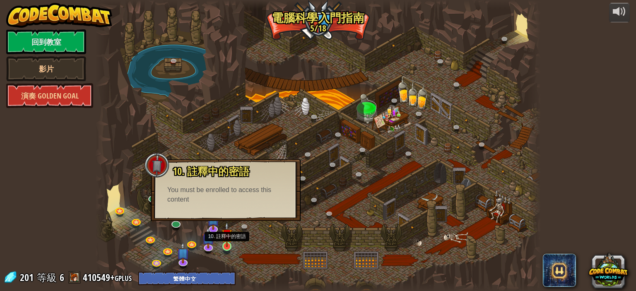
click at [227, 235] on img at bounding box center [226, 234] width 11 height 25
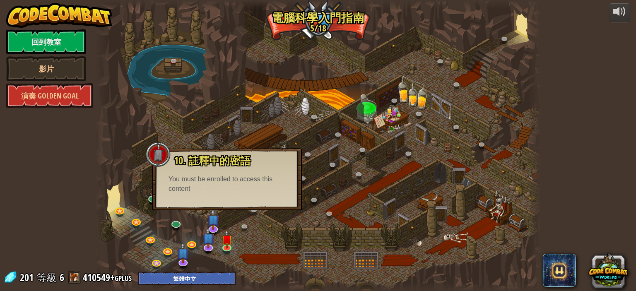
click at [219, 200] on div "10. 註釋中的密語 你和這位著名[DEMOGRAPHIC_DATA]被困在監牢中！說出密碼尋求巫師的幫助。 You must be enrolled to …" at bounding box center [227, 179] width 150 height 62
click at [182, 252] on img at bounding box center [183, 247] width 12 height 28
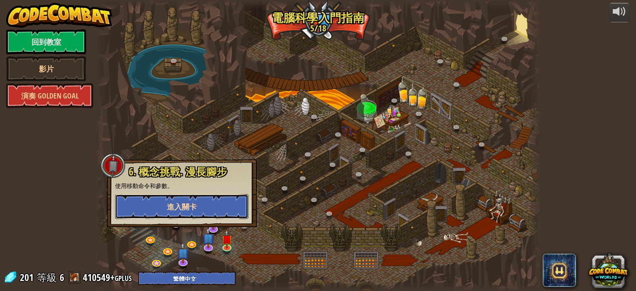
click at [204, 202] on button "進入關卡" at bounding box center [181, 206] width 133 height 25
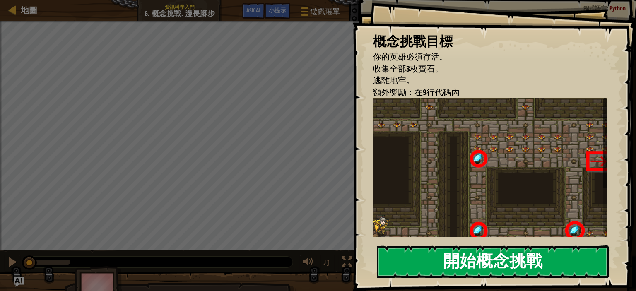
click at [442, 245] on button "開始概念挑戰" at bounding box center [493, 261] width 232 height 33
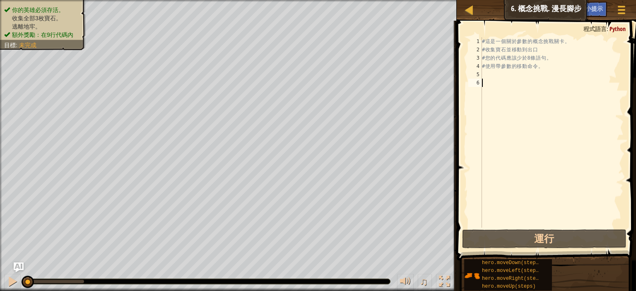
type textarea "h"
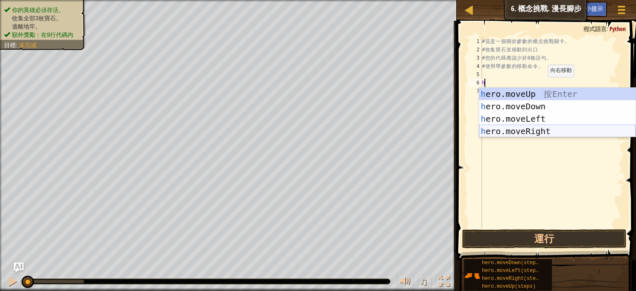
click at [538, 132] on div "h ero.moveUp 按 Enter h ero.moveDown 按 Enter h ero.moveLeft 按 Enter h ero.moveRi…" at bounding box center [557, 125] width 156 height 75
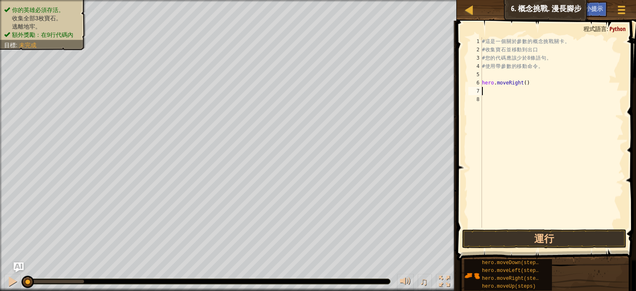
type textarea "h"
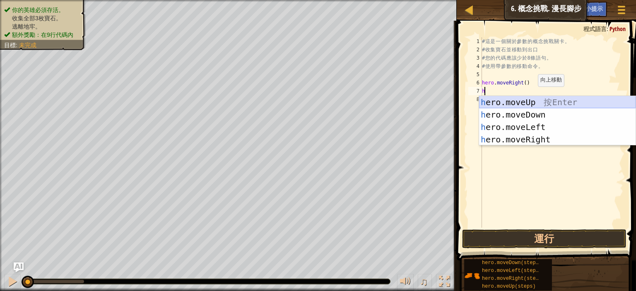
click at [534, 101] on div "h ero.moveUp 按 Enter h ero.moveDown 按 Enter h ero.moveLeft 按 Enter h ero.moveRi…" at bounding box center [557, 133] width 156 height 75
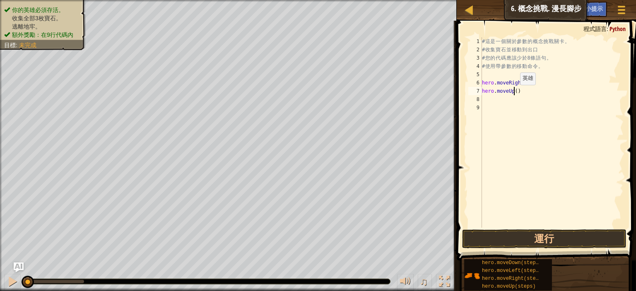
click at [512, 93] on div "# 這 是 一 個 關 於 參 數 的 概 念 挑 戰 關 卡 。 # 收 集 寶 石 並 移 動 到 出 口 # 您 的 代 碼 應 該 少 於 8 條 語…" at bounding box center [551, 140] width 143 height 207
type textarea "hero.moveUp(3)"
click at [531, 92] on div "# 這 是 一 個 關 於 參 數 的 概 念 挑 戰 關 卡 。 # 收 集 寶 石 並 移 動 到 出 口 # 您 的 代 碼 應 該 少 於 8 條 語…" at bounding box center [551, 140] width 143 height 207
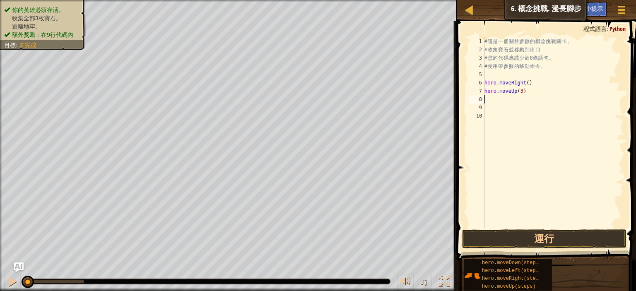
type textarea "h"
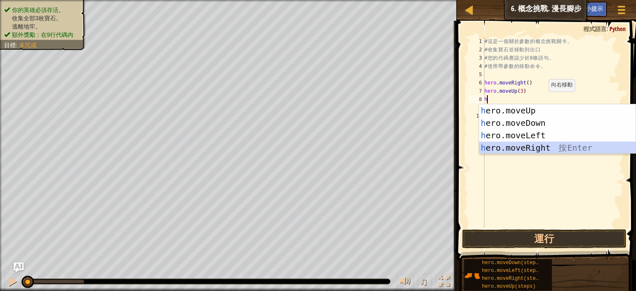
click at [538, 147] on div "h ero.moveUp 按 Enter h ero.moveDown 按 Enter h ero.moveLeft 按 Enter h ero.moveRi…" at bounding box center [557, 141] width 156 height 75
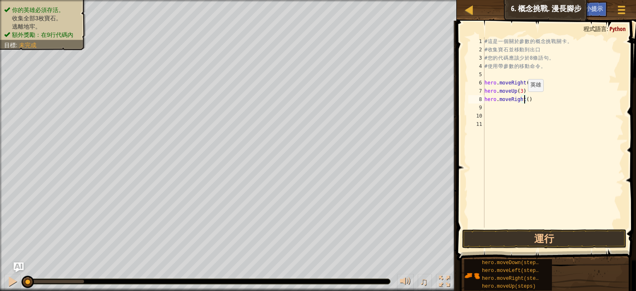
click at [523, 99] on div "# 這 是 一 個 關 於 參 數 的 概 念 挑 戰 關 卡 。 # 收 集 寶 石 並 移 動 到 出 口 # 您 的 代 碼 應 該 少 於 8 條 語…" at bounding box center [553, 140] width 141 height 207
type textarea "hero.moveRight(2)"
click at [534, 99] on div "# 這 是 一 個 關 於 參 數 的 概 念 挑 戰 關 卡 。 # 收 集 寶 石 並 移 動 到 出 口 # 您 的 代 碼 應 該 少 於 8 條 語…" at bounding box center [553, 140] width 141 height 207
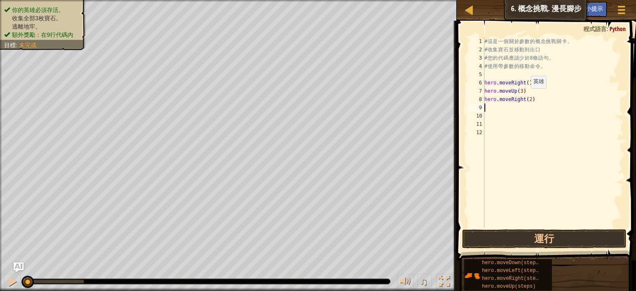
type textarea "h"
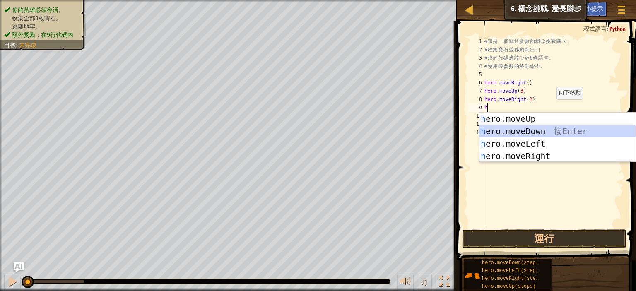
click at [541, 130] on div "h ero.moveUp 按 Enter h ero.moveDown 按 Enter h ero.moveLeft 按 Enter h ero.moveRi…" at bounding box center [557, 150] width 156 height 75
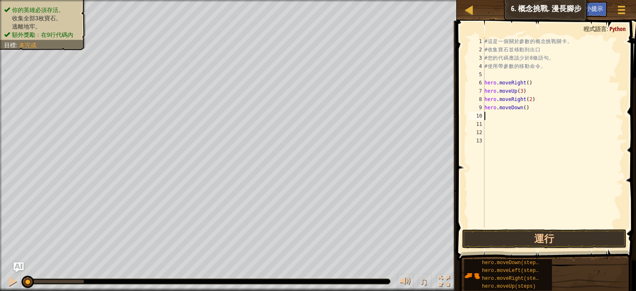
type textarea "h"
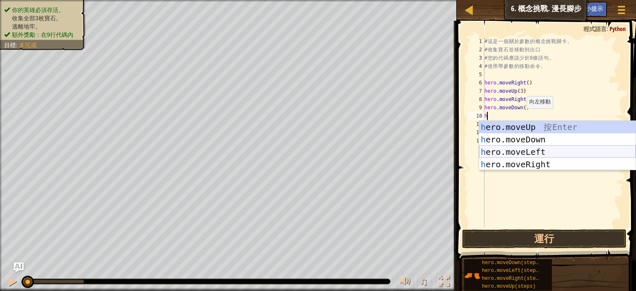
click at [537, 153] on div "h ero.moveUp 按 Enter h ero.moveDown 按 Enter h ero.moveLeft 按 Enter h ero.moveRi…" at bounding box center [557, 158] width 156 height 75
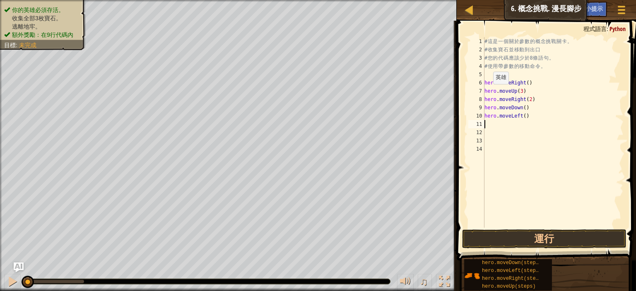
type textarea "h"
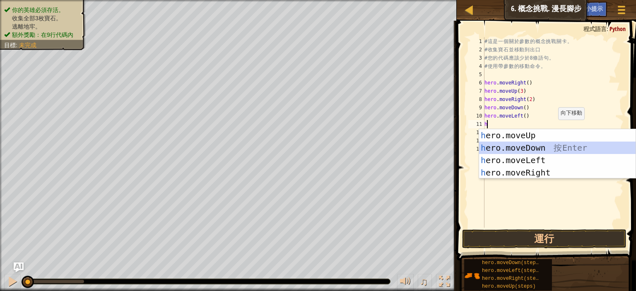
click at [550, 152] on div "h ero.moveUp 按 Enter h ero.moveDown 按 Enter h ero.moveLeft 按 Enter h ero.moveRi…" at bounding box center [557, 166] width 156 height 75
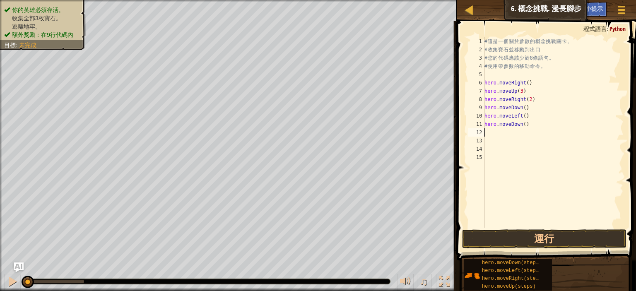
type textarea "h"
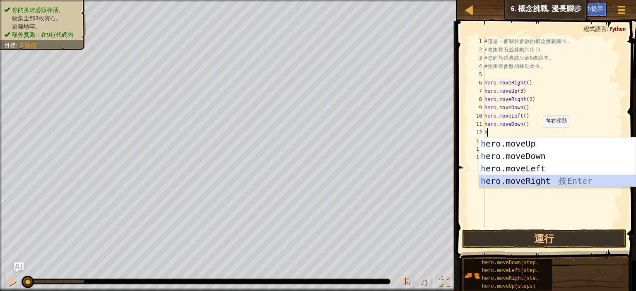
click at [533, 182] on div "h ero.moveUp 按 Enter h ero.moveDown 按 Enter h ero.moveLeft 按 Enter h ero.moveRi…" at bounding box center [557, 174] width 156 height 75
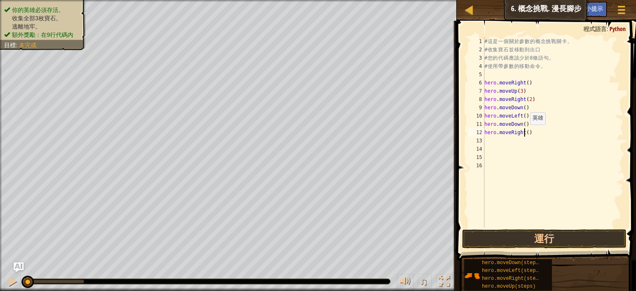
click at [525, 133] on div "# 這 是 一 個 關 於 參 數 的 概 念 挑 戰 關 卡 。 # 收 集 寶 石 並 移 動 到 出 口 # 您 的 代 碼 應 該 少 於 8 條 語…" at bounding box center [553, 140] width 141 height 207
type textarea "hero.moveRight(2)"
click at [541, 130] on div "# 這 是 一 個 關 於 參 數 的 概 念 挑 戰 關 卡 。 # 收 集 寶 石 並 移 動 到 出 口 # 您 的 代 碼 應 該 少 於 8 條 語…" at bounding box center [553, 140] width 141 height 207
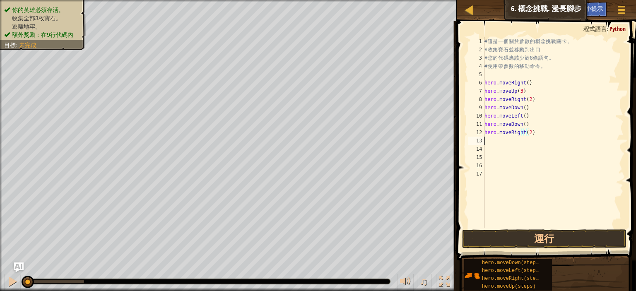
type textarea "h"
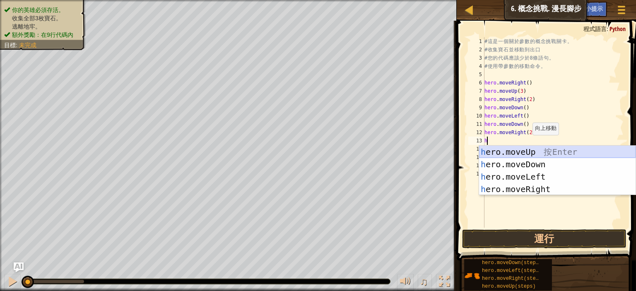
click at [529, 152] on div "h ero.moveUp 按 Enter h ero.moveDown 按 Enter h ero.moveLeft 按 Enter h ero.moveRi…" at bounding box center [557, 183] width 156 height 75
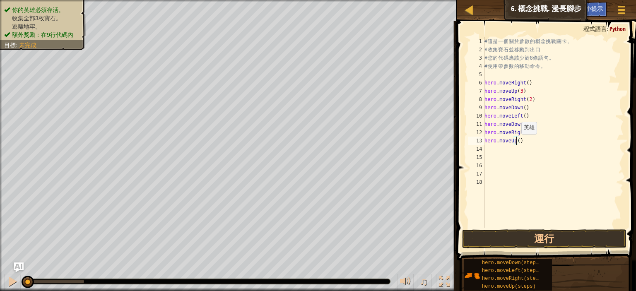
click at [516, 142] on div "# 這 是 一 個 關 於 參 數 的 概 念 挑 戰 關 卡 。 # 收 集 寶 石 並 移 動 到 出 口 # 您 的 代 碼 應 該 少 於 8 條 語…" at bounding box center [553, 140] width 141 height 207
type textarea "hero.moveUp(2)"
click at [526, 143] on div "# 這 是 一 個 關 於 參 數 的 概 念 挑 戰 關 卡 。 # 收 集 寶 石 並 移 動 到 出 口 # 您 的 代 碼 應 該 少 於 8 條 語…" at bounding box center [553, 140] width 141 height 207
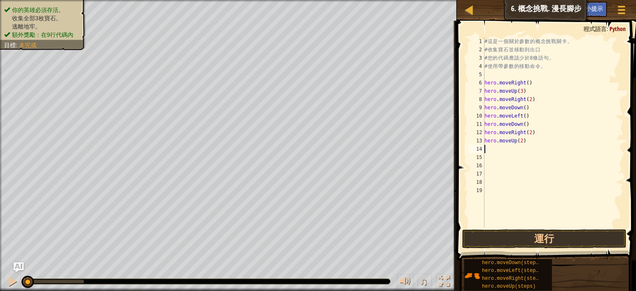
type textarea "h"
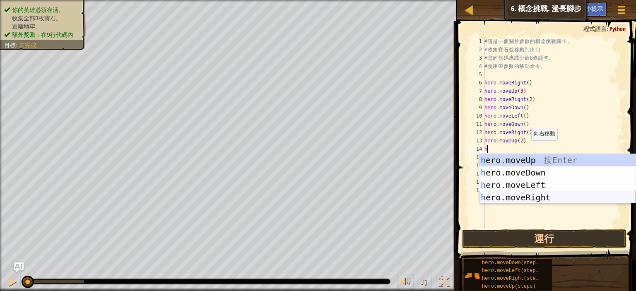
click at [535, 197] on div "h ero.moveUp 按 Enter h ero.moveDown 按 Enter h ero.moveLeft 按 Enter h ero.moveRi…" at bounding box center [557, 191] width 156 height 75
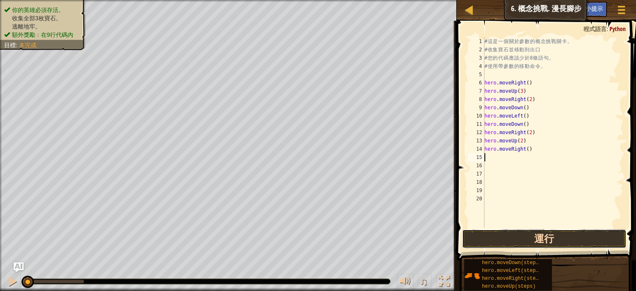
click at [548, 233] on button "運行" at bounding box center [544, 238] width 164 height 19
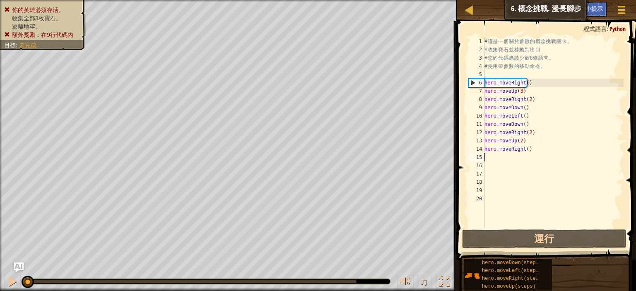
click at [561, 113] on div "# 這 是 一 個 關 於 參 數 的 概 念 挑 戰 關 卡 。 # 收 集 寶 石 並 移 動 到 出 口 # 您 的 代 碼 應 該 少 於 8 條 語…" at bounding box center [553, 140] width 141 height 207
click at [496, 89] on div "# 這 是 一 個 關 於 參 數 的 概 念 挑 戰 關 卡 。 # 收 集 寶 石 並 移 動 到 出 口 # 您 的 代 碼 應 該 少 於 8 條 語…" at bounding box center [553, 140] width 141 height 207
click at [531, 86] on div "# 這 是 一 個 關 於 參 數 的 概 念 挑 戰 關 卡 。 # 收 集 寶 石 並 移 動 到 出 口 # 您 的 代 碼 應 該 少 於 8 條 語…" at bounding box center [553, 140] width 141 height 207
click at [538, 84] on div "# 這 是 一 個 關 於 參 數 的 概 念 挑 戰 關 卡 。 # 收 集 寶 石 並 移 動 到 出 口 # 您 的 代 碼 應 該 少 於 8 條 語…" at bounding box center [553, 140] width 141 height 207
click at [534, 94] on div "# 這 是 一 個 關 於 參 數 的 概 念 挑 戰 關 卡 。 # 收 集 寶 石 並 移 動 到 出 口 # 您 的 代 碼 應 該 少 於 8 條 語…" at bounding box center [553, 140] width 141 height 207
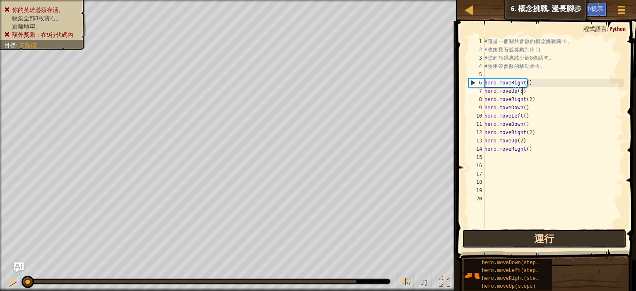
click at [555, 238] on button "運行" at bounding box center [544, 238] width 164 height 19
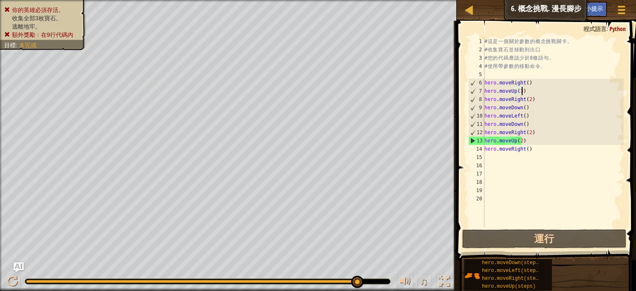
click at [525, 142] on div "# 這 是 一 個 關 於 參 數 的 概 念 挑 戰 關 卡 。 # 收 集 寶 石 並 移 動 到 出 口 # 您 的 代 碼 應 該 少 於 8 條 語…" at bounding box center [553, 140] width 141 height 207
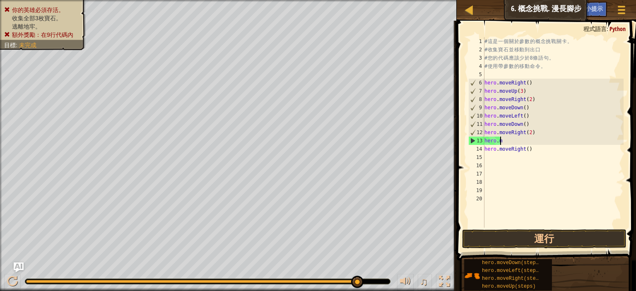
type textarea "h"
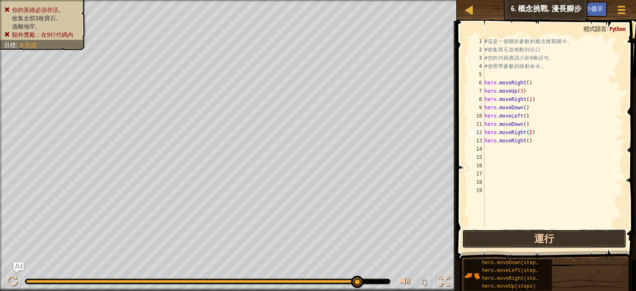
click at [536, 242] on button "運行" at bounding box center [544, 238] width 164 height 19
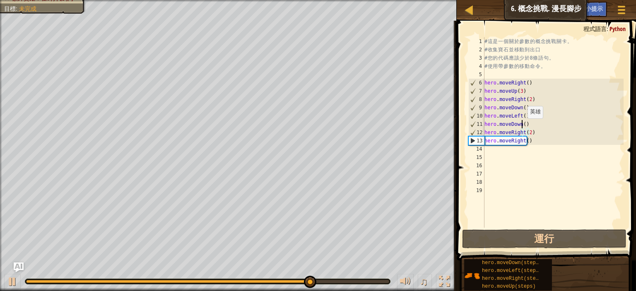
click at [522, 127] on div "# 這 是 一 個 關 於 參 數 的 概 念 挑 戰 關 卡 。 # 收 集 寶 石 並 移 動 到 出 口 # 您 的 代 碼 應 該 少 於 8 條 語…" at bounding box center [553, 140] width 141 height 207
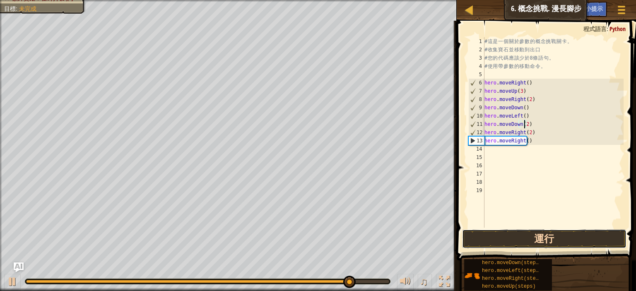
click at [541, 238] on button "運行" at bounding box center [544, 238] width 164 height 19
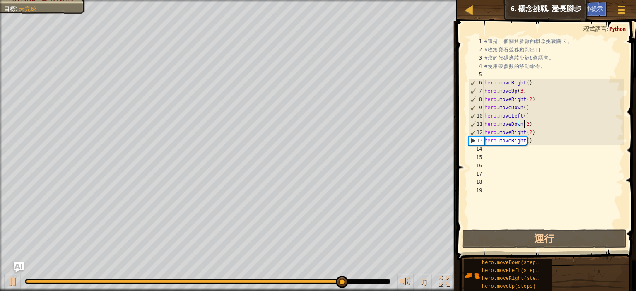
click at [531, 144] on div "# 這 是 一 個 關 於 參 數 的 概 念 挑 戰 關 卡 。 # 收 集 寶 石 並 移 動 到 出 口 # 您 的 代 碼 應 該 少 於 8 條 語…" at bounding box center [553, 140] width 141 height 207
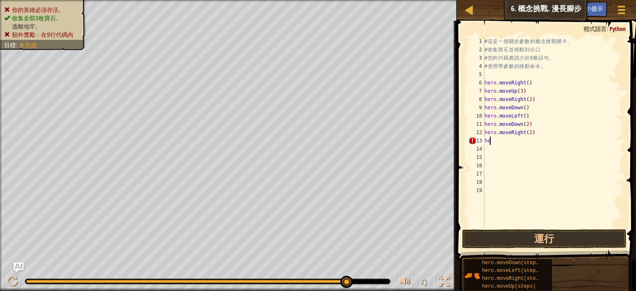
scroll to position [4, 0]
type textarea "h"
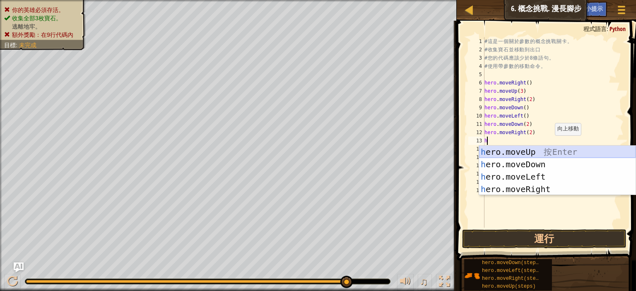
click at [536, 153] on div "h ero.moveUp 按 Enter h ero.moveDown 按 Enter h ero.moveLeft 按 Enter h ero.moveRi…" at bounding box center [557, 183] width 156 height 75
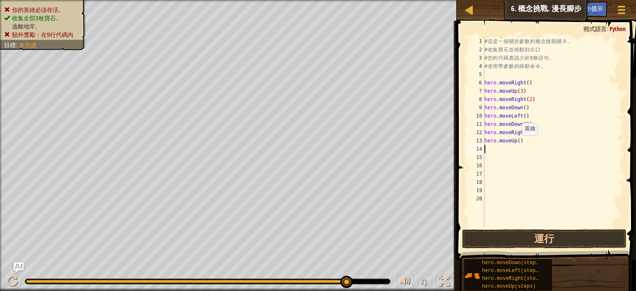
click at [515, 142] on div "# 這 是 一 個 關 於 參 數 的 概 念 挑 戰 關 卡 。 # 收 集 寶 石 並 移 動 到 出 口 # 您 的 代 碼 應 該 少 於 8 條 語…" at bounding box center [553, 140] width 141 height 207
type textarea "hero.moveUp(2)"
click at [526, 139] on div "# 這 是 一 個 關 於 參 數 的 概 念 挑 戰 關 卡 。 # 收 集 寶 石 並 移 動 到 出 口 # 您 的 代 碼 應 該 少 於 8 條 語…" at bounding box center [553, 140] width 141 height 207
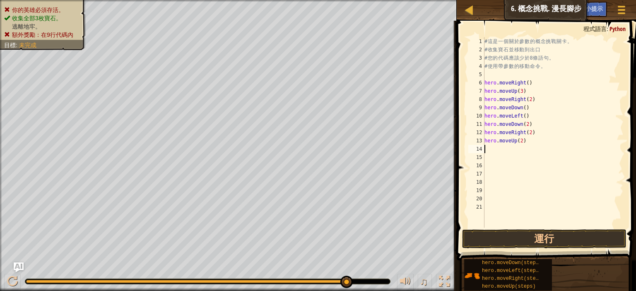
type textarea "h"
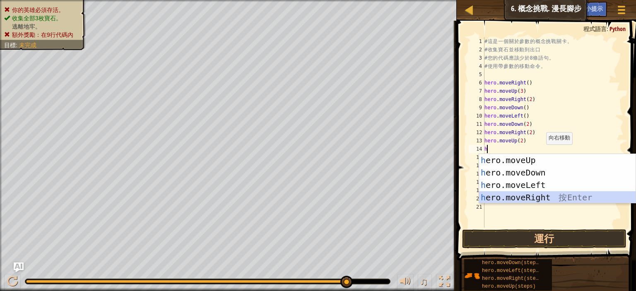
click at [536, 195] on div "h ero.moveUp 按 Enter h ero.moveDown 按 Enter h ero.moveLeft 按 Enter h ero.moveRi…" at bounding box center [557, 191] width 156 height 75
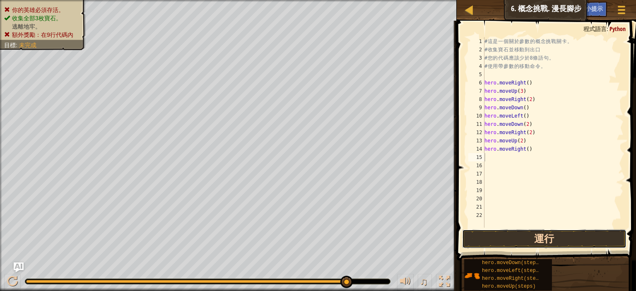
click at [543, 240] on button "運行" at bounding box center [544, 238] width 164 height 19
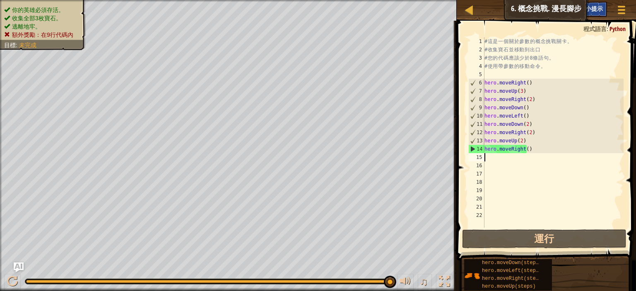
click at [591, 11] on span "小提示" at bounding box center [593, 9] width 17 height 8
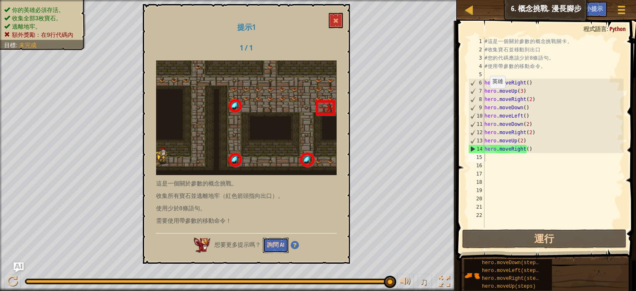
click at [276, 241] on button "詢問 AI" at bounding box center [276, 245] width 26 height 15
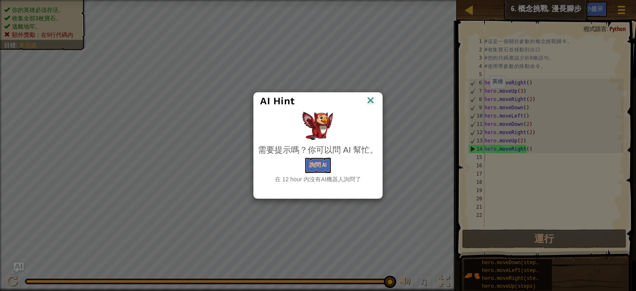
click at [372, 98] on img at bounding box center [370, 101] width 11 height 12
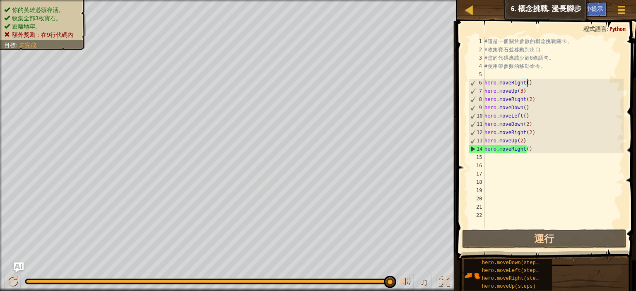
click at [528, 81] on div "# 這 是 一 個 關 於 參 數 的 概 念 挑 戰 關 卡 。 # 收 集 寶 石 並 移 動 到 出 口 # 您 的 代 碼 應 該 少 於 8 條 語…" at bounding box center [553, 140] width 141 height 207
type textarea "hero.moveRight()"
click at [546, 208] on div "# 這 是 一 個 關 於 參 數 的 概 念 挑 戰 關 卡 。 # 收 集 寶 石 並 移 動 到 出 口 # 您 的 代 碼 應 該 少 於 8 條 語…" at bounding box center [553, 140] width 141 height 207
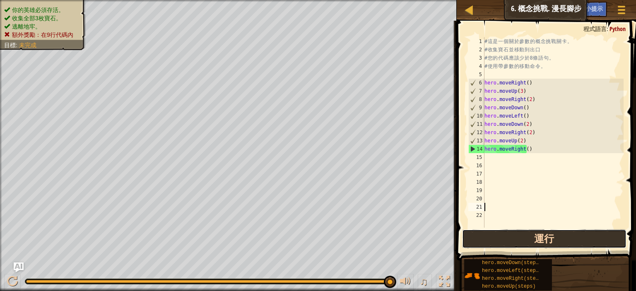
click at [502, 245] on button "運行" at bounding box center [544, 238] width 164 height 19
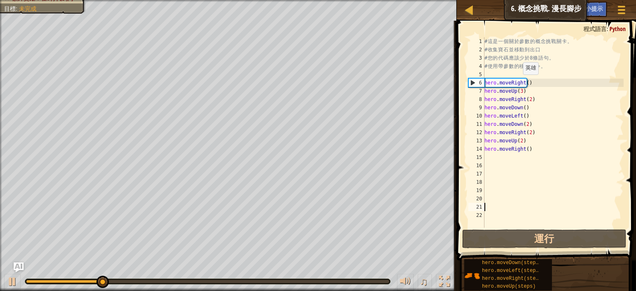
click at [518, 84] on div "# 這 是 一 個 關 於 參 數 的 概 念 挑 戰 關 卡 。 # 收 集 寶 石 並 移 動 到 出 口 # 您 的 代 碼 應 該 少 於 8 條 語…" at bounding box center [553, 140] width 141 height 207
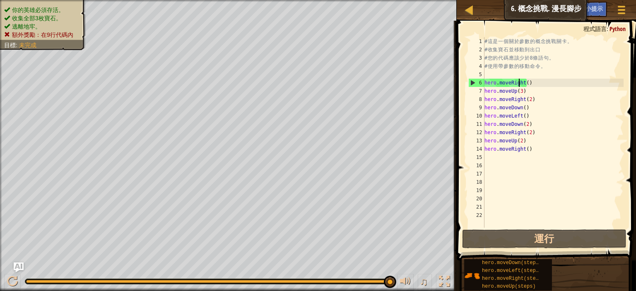
click at [543, 150] on div "# 這 是 一 個 關 於 參 數 的 概 念 挑 戰 關 卡 。 # 收 集 寶 石 並 移 動 到 出 口 # 您 的 代 碼 應 該 少 於 8 條 語…" at bounding box center [553, 140] width 141 height 207
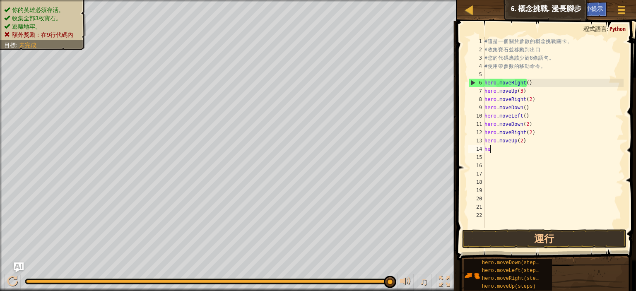
type textarea "h"
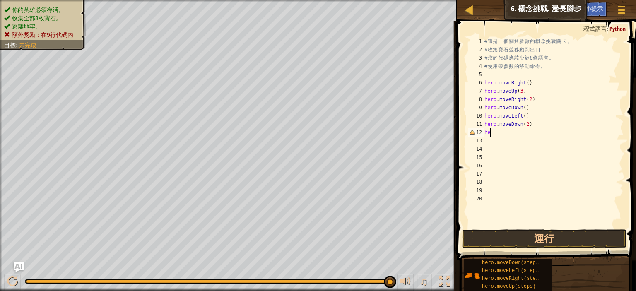
type textarea "h"
click at [542, 238] on button "運行" at bounding box center [544, 238] width 164 height 19
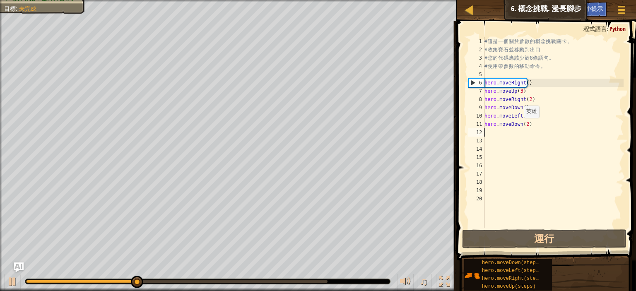
type textarea "h"
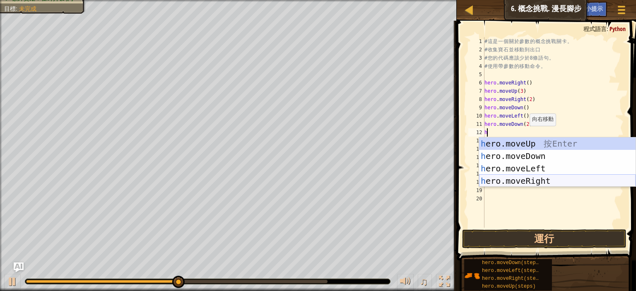
click at [529, 182] on div "h ero.moveUp 按 Enter h ero.moveDown 按 Enter h ero.moveLeft 按 Enter h ero.moveRi…" at bounding box center [557, 174] width 156 height 75
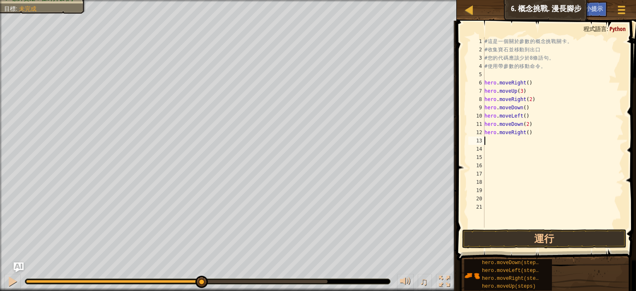
type textarea "h"
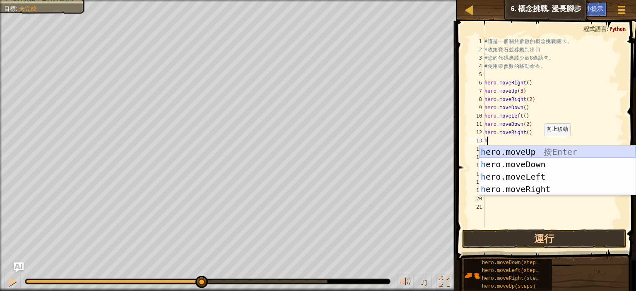
click at [540, 150] on div "h ero.moveUp 按 Enter h ero.moveDown 按 Enter h ero.moveLeft 按 Enter h ero.moveRi…" at bounding box center [557, 183] width 156 height 75
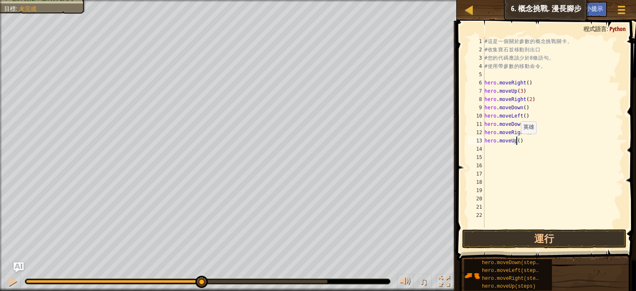
click at [516, 142] on div "# 這 是 一 個 關 於 參 數 的 概 念 挑 戰 關 卡 。 # 收 集 寶 石 並 移 動 到 出 口 # 您 的 代 碼 應 該 少 於 8 條 語…" at bounding box center [553, 140] width 141 height 207
type textarea "hero.moveUp(2)"
click at [526, 142] on div "# 這 是 一 個 關 於 參 數 的 概 念 挑 戰 關 卡 。 # 收 集 寶 石 並 移 動 到 出 口 # 您 的 代 碼 應 該 少 於 8 條 語…" at bounding box center [553, 140] width 141 height 207
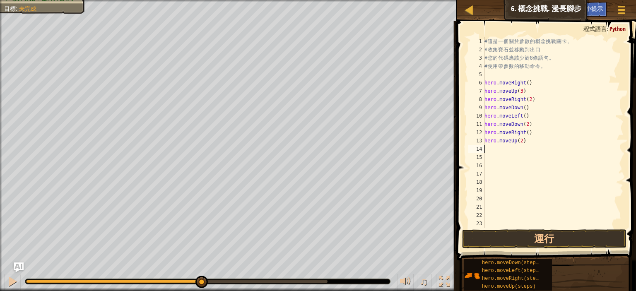
type textarea "h"
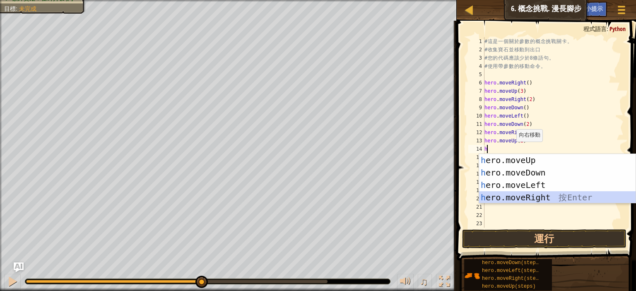
click at [534, 200] on div "h ero.moveUp 按 Enter h ero.moveDown 按 Enter h ero.moveLeft 按 Enter h ero.moveRi…" at bounding box center [557, 191] width 156 height 75
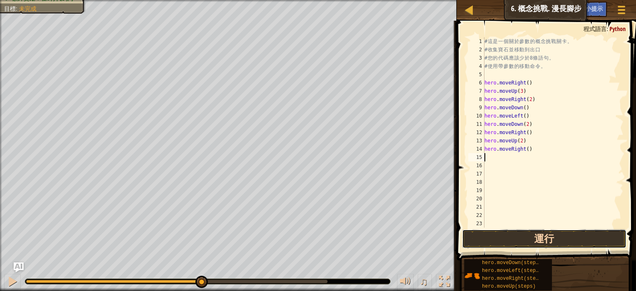
click at [540, 234] on button "運行" at bounding box center [544, 238] width 164 height 19
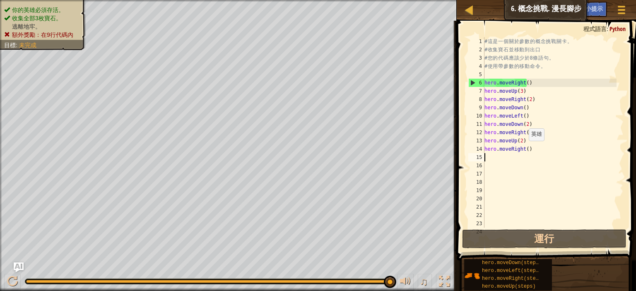
click at [524, 149] on div "# 這 是 一 個 關 於 參 數 的 概 念 挑 戰 關 卡 。 # 收 集 寶 石 並 移 動 到 出 口 # 您 的 代 碼 應 該 少 於 8 條 語…" at bounding box center [550, 140] width 134 height 207
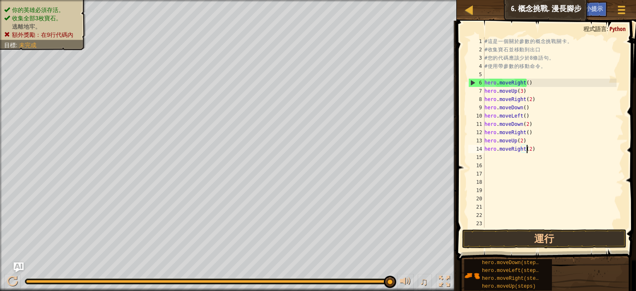
scroll to position [4, 5]
type textarea "hero.moveRight(2)"
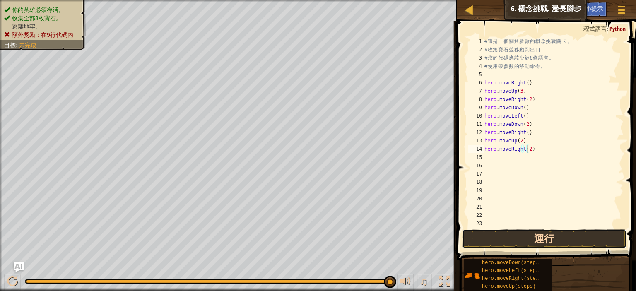
click at [541, 241] on button "運行" at bounding box center [544, 238] width 164 height 19
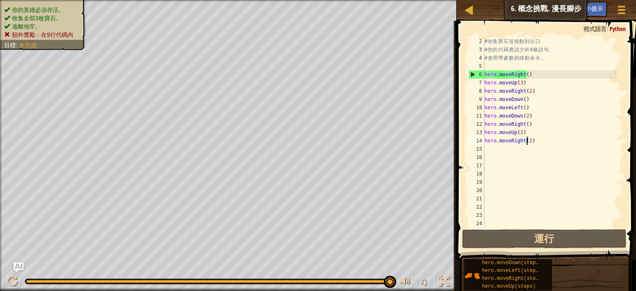
scroll to position [8, 0]
click at [601, 11] on span "小提示" at bounding box center [593, 9] width 17 height 8
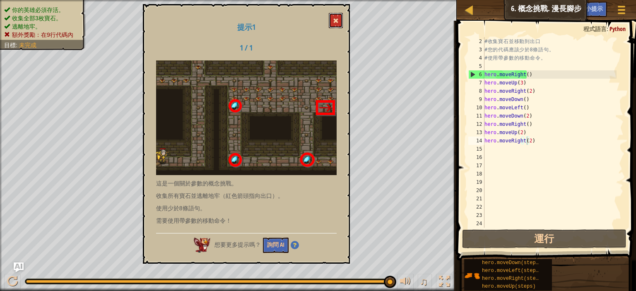
click at [336, 18] on span at bounding box center [336, 21] width 6 height 6
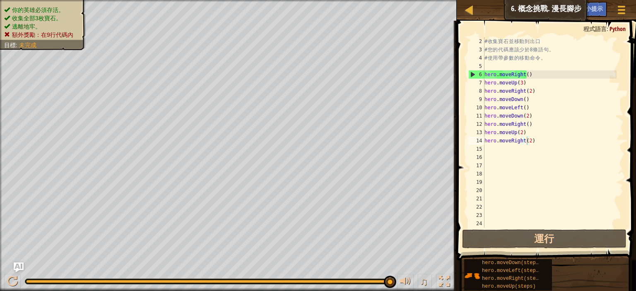
click at [533, 142] on div "# 收 集 寶 石 並 移 動 到 出 口 # 您 的 代 碼 應 該 少 於 8 條 語 句 。 # 使 用 帶 參 數 的 移 動 命 令 。 hero …" at bounding box center [550, 140] width 134 height 207
click at [535, 147] on div "# 收 集 寶 石 並 移 動 到 出 口 # 您 的 代 碼 應 該 少 於 8 條 語 句 。 # 使 用 帶 參 數 的 移 動 命 令 。 hero …" at bounding box center [550, 140] width 134 height 207
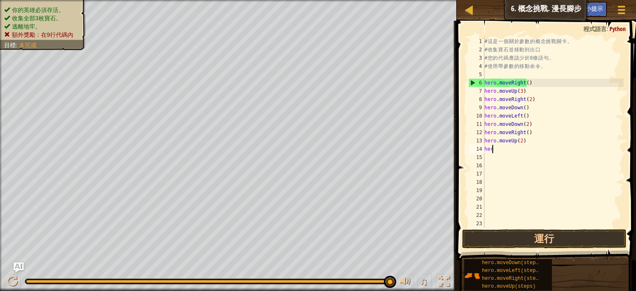
type textarea "h"
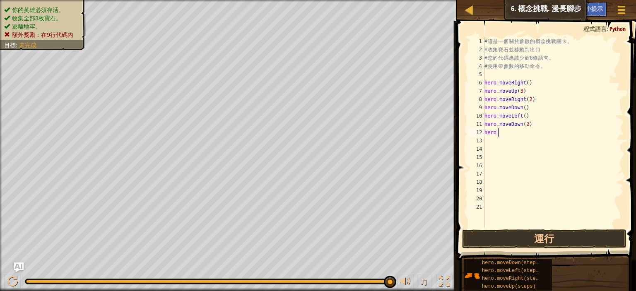
type textarea "h"
click at [521, 110] on div "# 這 是 一 個 關 於 參 數 的 概 念 挑 戰 關 卡 。 # 收 集 寶 石 並 移 動 到 出 口 # 您 的 代 碼 應 該 少 於 8 條 語…" at bounding box center [553, 140] width 141 height 207
click at [530, 113] on div "# 這 是 一 個 關 於 參 數 的 概 念 挑 戰 關 卡 。 # 收 集 寶 石 並 移 動 到 出 口 # 您 的 代 碼 應 該 少 於 8 條 語…" at bounding box center [553, 140] width 141 height 207
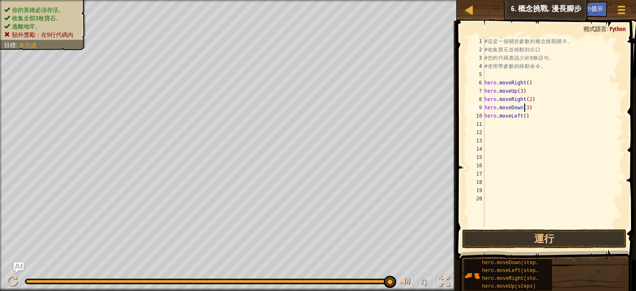
type textarea "hero.moveLeft()"
type textarea "h"
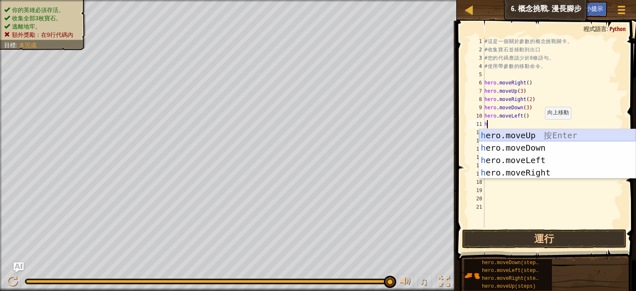
click at [526, 133] on div "h ero.moveUp 按 Enter h ero.moveDown 按 Enter h ero.moveLeft 按 Enter h ero.moveRi…" at bounding box center [557, 166] width 156 height 75
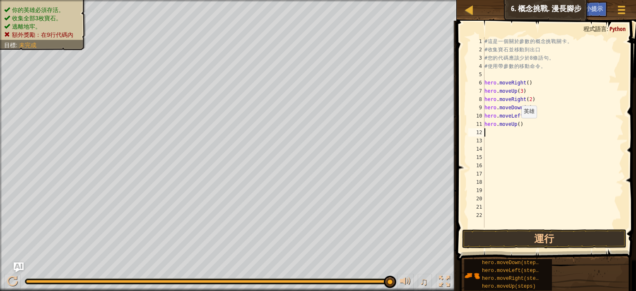
click at [517, 126] on div "# 這 是 一 個 關 於 參 數 的 概 念 挑 戰 關 卡 。 # 收 集 寶 石 並 移 動 到 出 口 # 您 的 代 碼 應 該 少 於 8 條 語…" at bounding box center [553, 140] width 141 height 207
type textarea "hero.moveUp(2)"
click at [524, 130] on div "# 這 是 一 個 關 於 參 數 的 概 念 挑 戰 關 卡 。 # 收 集 寶 石 並 移 動 到 出 口 # 您 的 代 碼 應 該 少 於 8 條 語…" at bounding box center [553, 140] width 141 height 207
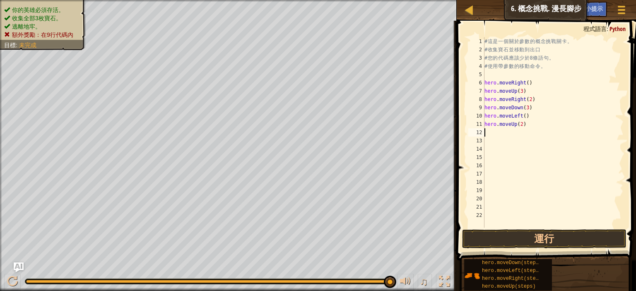
click at [525, 129] on div "# 這 是 一 個 關 於 參 數 的 概 念 挑 戰 關 卡 。 # 收 集 寶 石 並 移 動 到 出 口 # 您 的 代 碼 應 該 少 於 8 條 語…" at bounding box center [553, 140] width 141 height 207
click at [525, 125] on div "# 這 是 一 個 關 於 參 數 的 概 念 挑 戰 關 卡 。 # 收 集 寶 石 並 移 動 到 出 口 # 您 的 代 碼 應 該 少 於 8 條 語…" at bounding box center [553, 140] width 141 height 207
type textarea "hero.moveUp(2)"
type textarea "h"
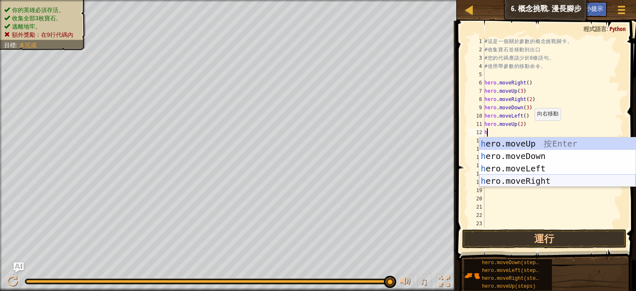
click at [540, 178] on div "h ero.moveUp 按 Enter h ero.moveDown 按 Enter h ero.moveLeft 按 Enter h ero.moveRi…" at bounding box center [557, 174] width 156 height 75
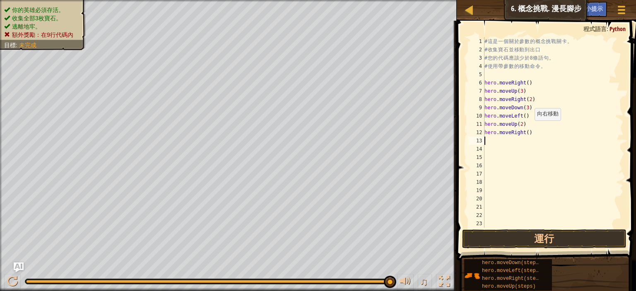
scroll to position [0, 0]
click at [524, 135] on div "# 這 是 一 個 關 於 參 數 的 概 念 挑 戰 關 卡 。 # 收 集 寶 石 並 移 動 到 出 口 # 您 的 代 碼 應 該 少 於 8 條 語…" at bounding box center [550, 140] width 134 height 207
type textarea "hero.moveRight(3)"
click at [546, 235] on button "運行" at bounding box center [544, 238] width 164 height 19
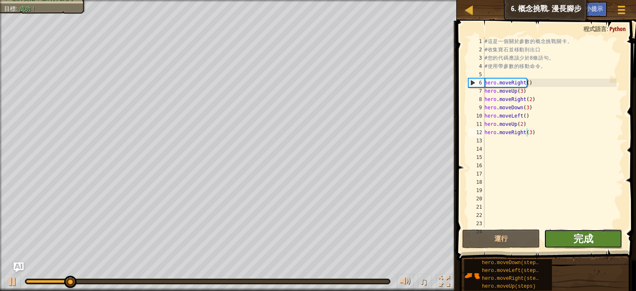
click at [589, 243] on span "完成" at bounding box center [583, 238] width 20 height 13
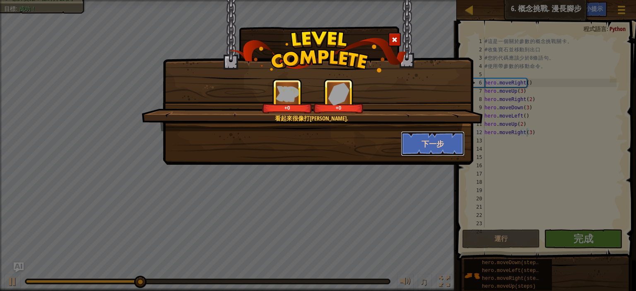
click at [432, 145] on button "下一步" at bounding box center [433, 143] width 64 height 25
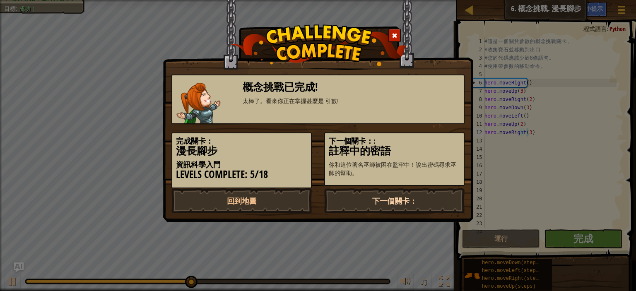
click at [409, 197] on link "下一個關卡：" at bounding box center [394, 200] width 140 height 25
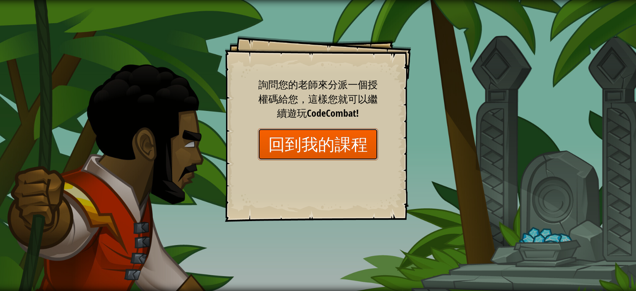
click at [321, 145] on link "回到我的課程" at bounding box center [318, 144] width 120 height 32
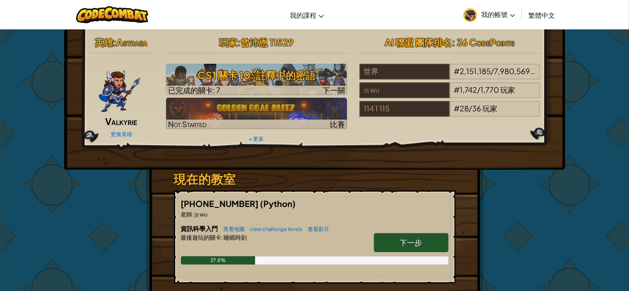
click at [414, 240] on span "下一步" at bounding box center [411, 243] width 22 height 10
select select "zh-HANT"
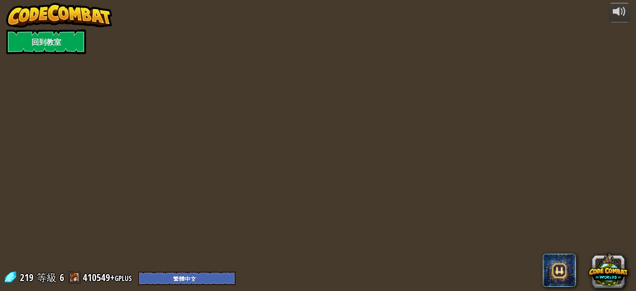
select select "zh-HANT"
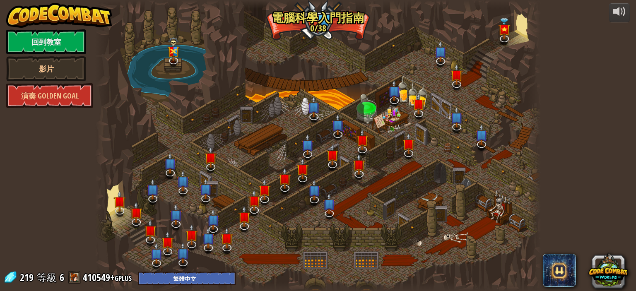
select select "zh-HANT"
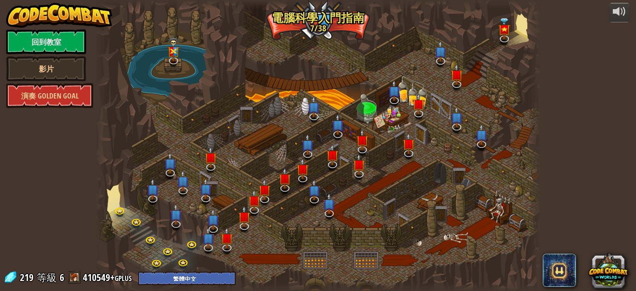
select select "zh-HANT"
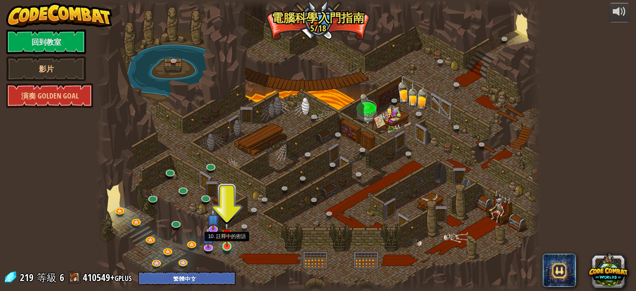
click at [227, 243] on img at bounding box center [226, 234] width 11 height 25
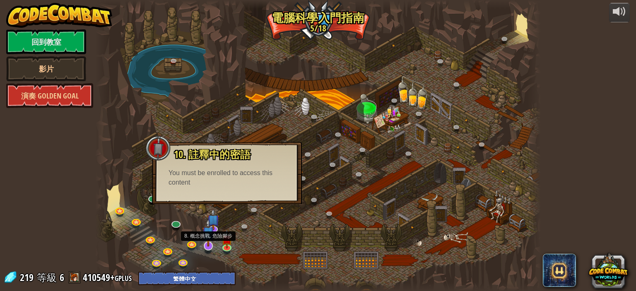
click at [208, 244] on img at bounding box center [208, 233] width 12 height 28
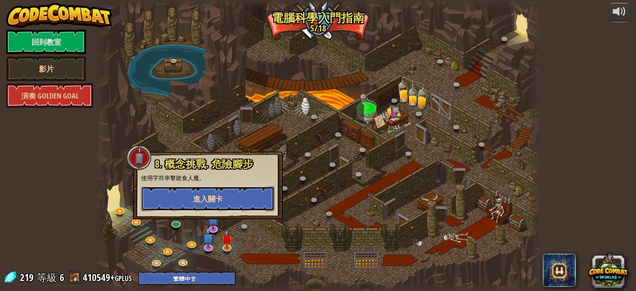
click at [224, 192] on button "進入關卡" at bounding box center [207, 198] width 133 height 25
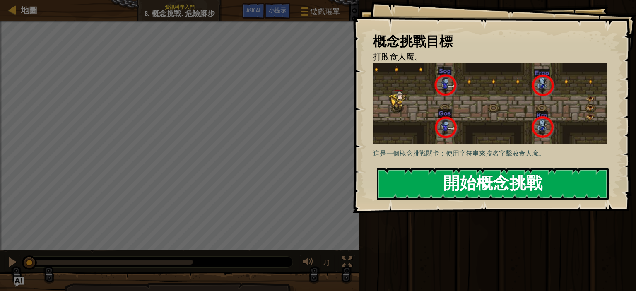
click at [416, 168] on button "開始概念挑戰" at bounding box center [493, 184] width 232 height 33
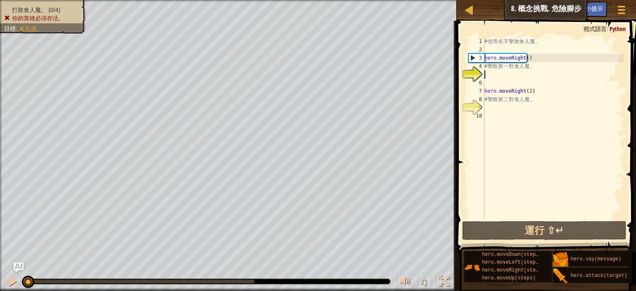
type textarea "h"
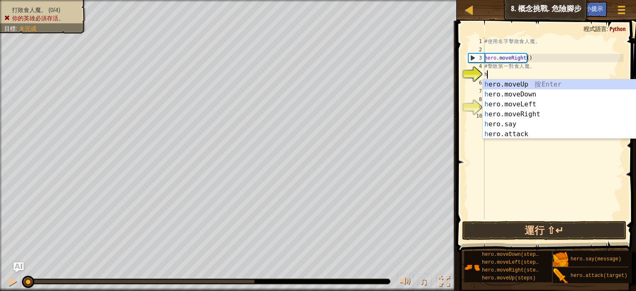
scroll to position [4, 0]
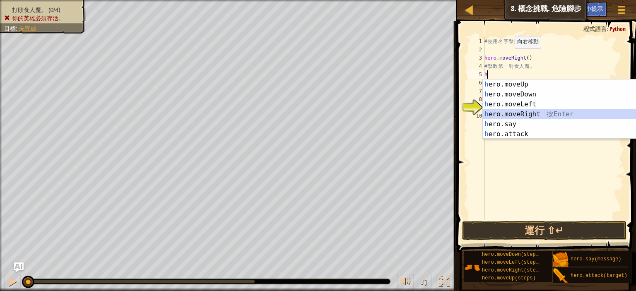
click at [522, 115] on div "h ero.moveUp 按 Enter h ero.moveDown 按 Enter h ero.moveLeft 按 Enter h ero.moveRi…" at bounding box center [561, 118] width 156 height 79
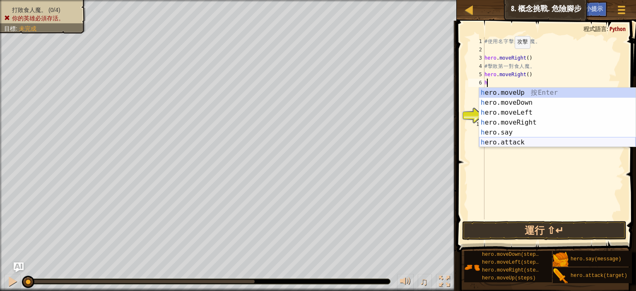
click at [523, 141] on div "h ero.moveUp 按 Enter h ero.moveDown 按 Enter h ero.moveLeft 按 Enter h ero.moveRi…" at bounding box center [557, 127] width 156 height 79
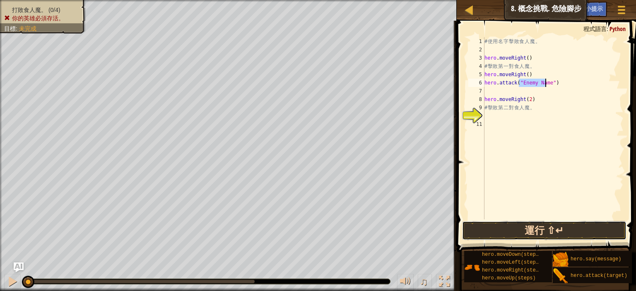
click at [550, 234] on button "運行 ⇧↵" at bounding box center [544, 230] width 164 height 19
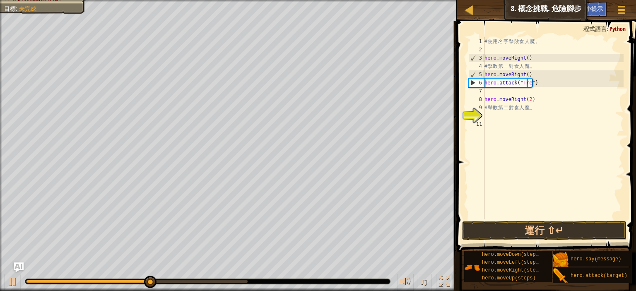
scroll to position [4, 5]
click at [567, 227] on button "運行 ⇧↵" at bounding box center [544, 230] width 164 height 19
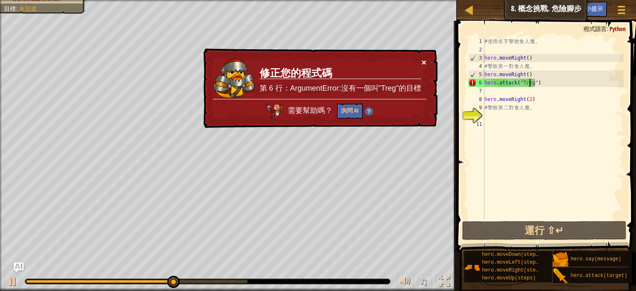
click at [424, 59] on button "×" at bounding box center [423, 62] width 5 height 9
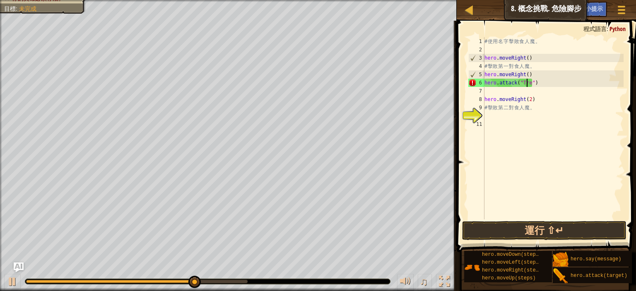
scroll to position [4, 4]
type textarea "hero.attack(")"
click at [529, 90] on div "# 使 用 名 字 擊 敗 食 人 魔 。 hero . moveRight ( ) # 擊 敗 第 一 對 食 人 魔 。 hero . moveRight…" at bounding box center [553, 136] width 141 height 199
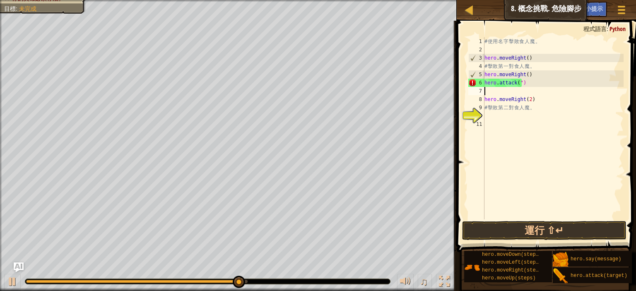
click at [524, 81] on div "# 使 用 名 字 擊 敗 食 人 魔 。 hero . moveRight ( ) # 擊 敗 第 一 對 食 人 魔 。 hero . moveRight…" at bounding box center [553, 136] width 141 height 199
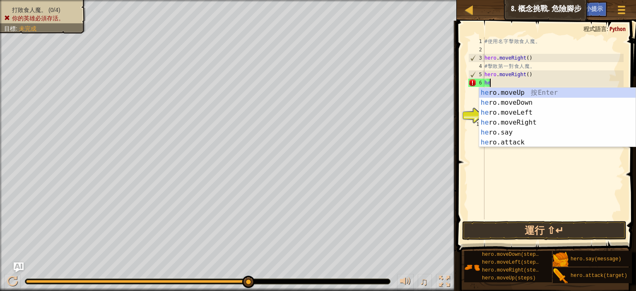
type textarea "h"
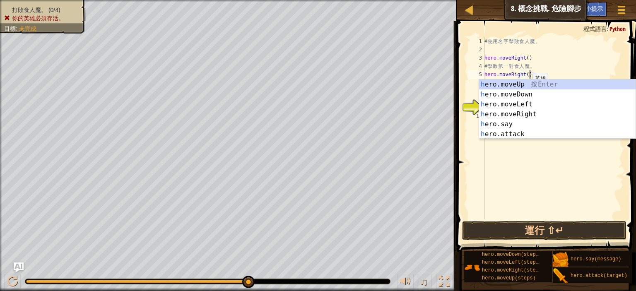
scroll to position [4, 5]
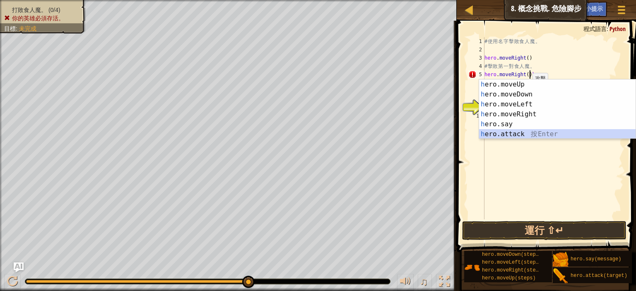
click at [515, 134] on div "h ero.moveUp 按 Enter h ero.moveDown 按 Enter h ero.moveLeft 按 Enter h ero.moveRi…" at bounding box center [557, 118] width 156 height 79
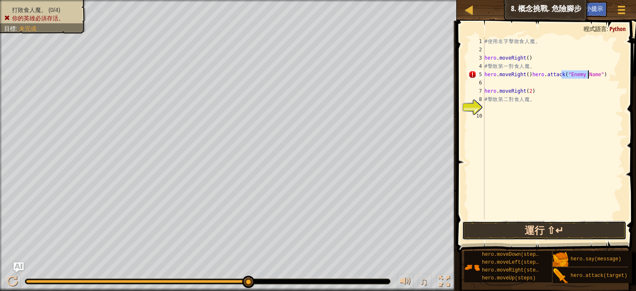
click at [528, 228] on button "運行 ⇧↵" at bounding box center [544, 230] width 164 height 19
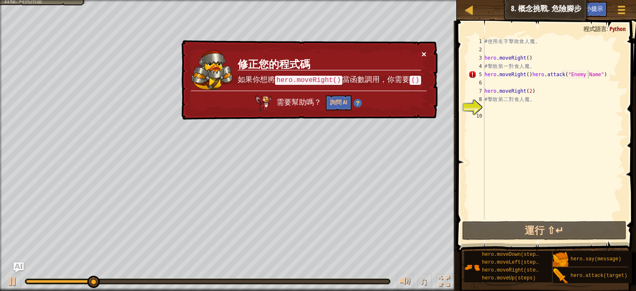
click at [424, 54] on button "×" at bounding box center [423, 54] width 5 height 9
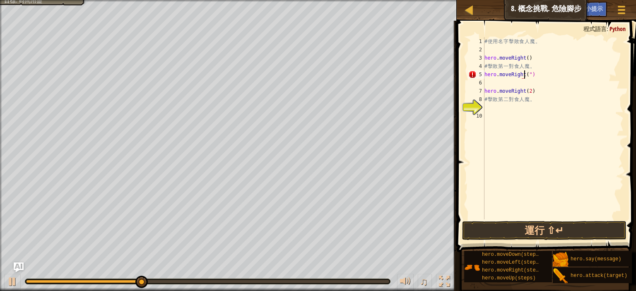
click at [542, 75] on div "# 使 用 名 字 擊 敗 食 人 魔 。 hero . moveRight ( ) # 擊 敗 第 一 對 食 人 魔 。 hero . moveRight…" at bounding box center [553, 136] width 141 height 199
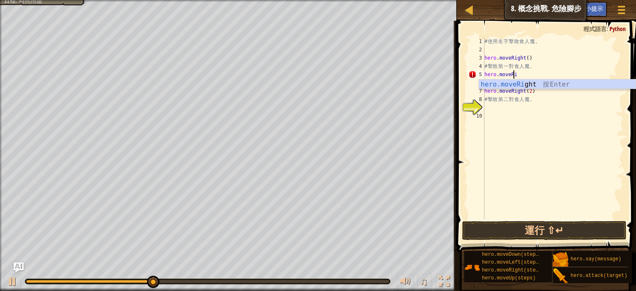
scroll to position [4, 0]
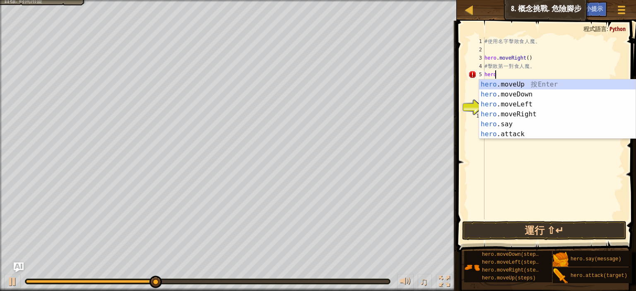
type textarea "h"
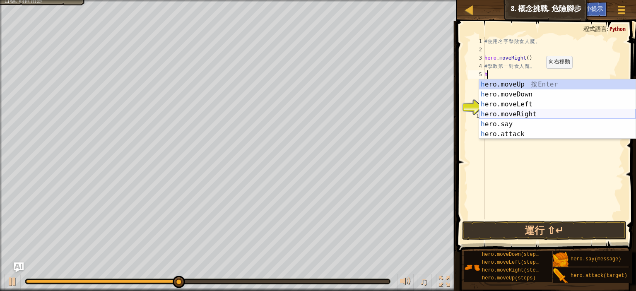
click at [531, 115] on div "h ero.moveUp 按 Enter h ero.moveDown 按 Enter h ero.moveLeft 按 Enter h ero.moveRi…" at bounding box center [557, 118] width 156 height 79
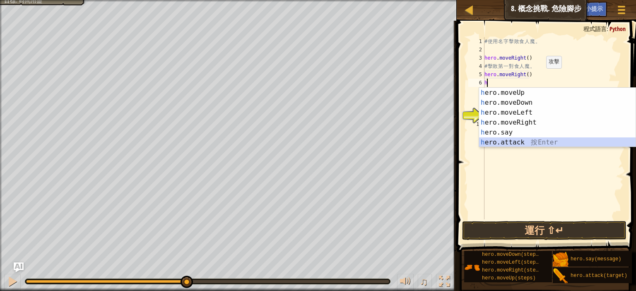
click at [515, 141] on div "h ero.moveUp 按 Enter h ero.moveDown 按 Enter h ero.moveLeft 按 Enter h ero.moveRi…" at bounding box center [557, 127] width 156 height 79
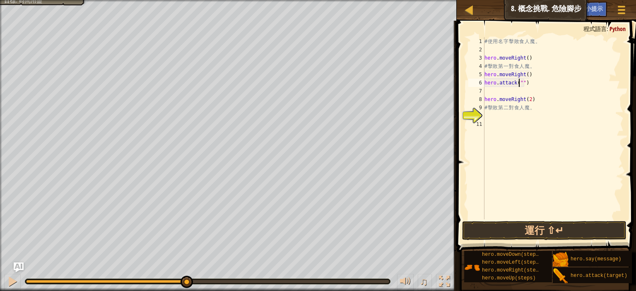
scroll to position [4, 5]
type textarea "hero.attack("Sog")"
click at [536, 85] on div "# 使 用 名 字 擊 敗 食 人 魔 。 hero . moveRight ( ) # 擊 敗 第 一 對 食 人 魔 。 hero . moveRight…" at bounding box center [553, 136] width 141 height 199
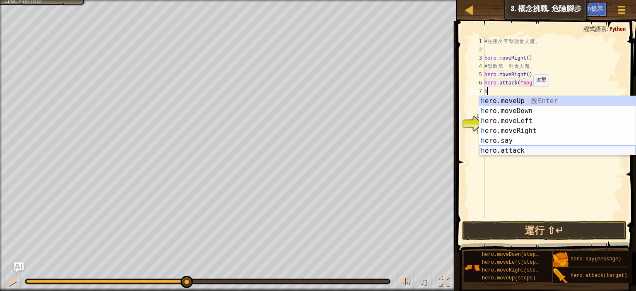
click at [517, 150] on div "h ero.moveUp 按 Enter h ero.moveDown 按 Enter h ero.moveLeft 按 Enter h ero.moveRi…" at bounding box center [557, 135] width 156 height 79
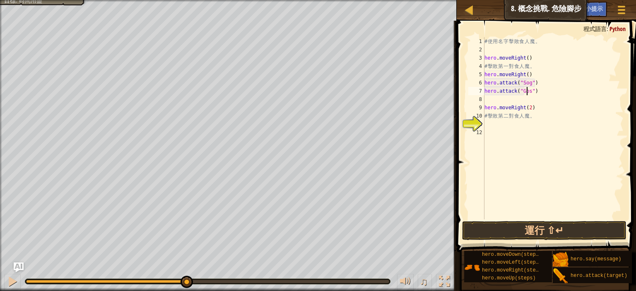
scroll to position [4, 5]
type textarea "hero.attack("Gos")"
click at [524, 229] on button "運行 ⇧↵" at bounding box center [544, 230] width 164 height 19
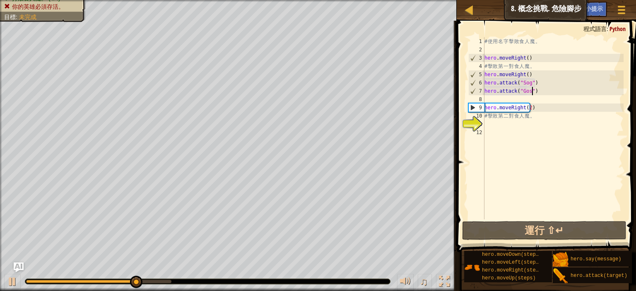
click at [536, 93] on div "# 使 用 名 字 擊 敗 食 人 魔 。 hero . moveRight ( ) # 擊 敗 第 一 對 食 人 魔 。 hero . moveRight…" at bounding box center [553, 136] width 141 height 199
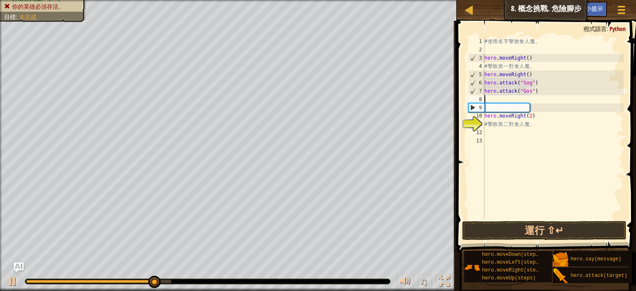
scroll to position [4, 0]
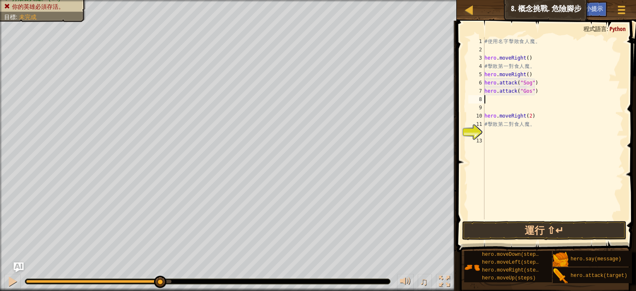
type textarea "h"
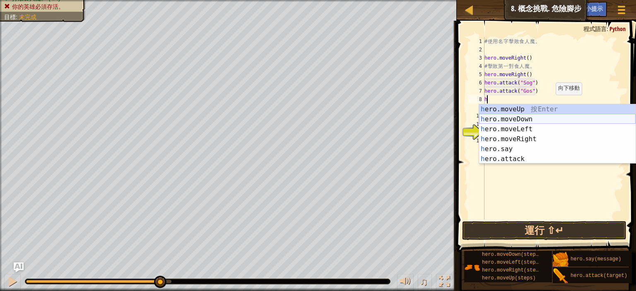
click at [520, 119] on div "h ero.moveUp 按 Enter h ero.moveDown 按 Enter h ero.moveLeft 按 Enter h ero.moveRi…" at bounding box center [557, 143] width 156 height 79
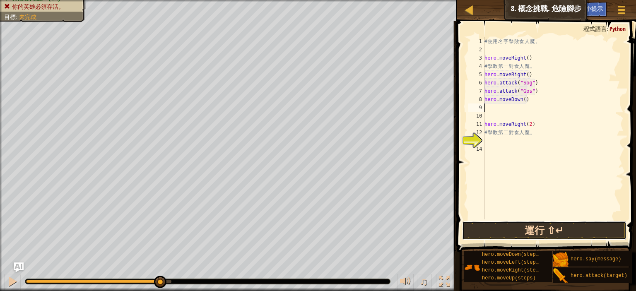
click at [550, 230] on button "運行 ⇧↵" at bounding box center [544, 230] width 164 height 19
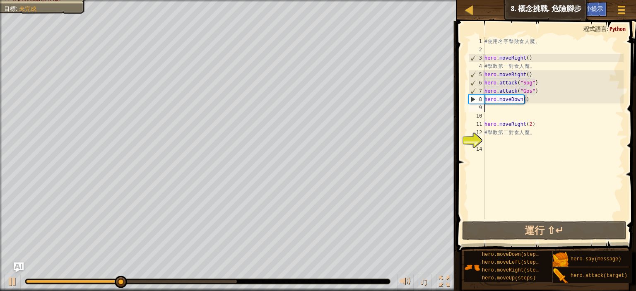
click at [531, 106] on div "# 使 用 名 字 擊 敗 食 人 魔 。 hero . moveRight ( ) # 擊 敗 第 一 對 食 人 魔 。 hero . moveRight…" at bounding box center [553, 136] width 141 height 199
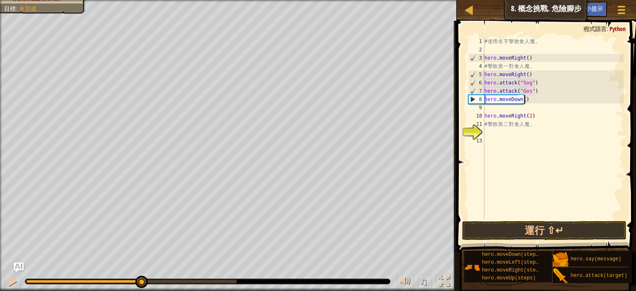
click at [529, 101] on div "# 使 用 名 字 擊 敗 食 人 魔 。 hero . moveRight ( ) # 擊 敗 第 一 對 食 人 魔 。 hero . moveRight…" at bounding box center [553, 136] width 141 height 199
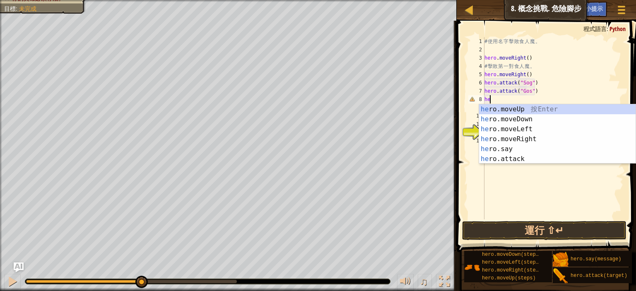
type textarea "h"
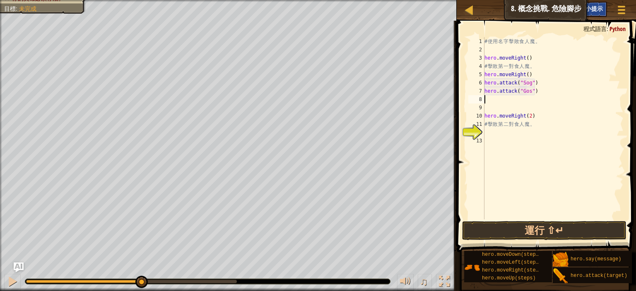
click at [593, 5] on span "小提示" at bounding box center [593, 9] width 17 height 8
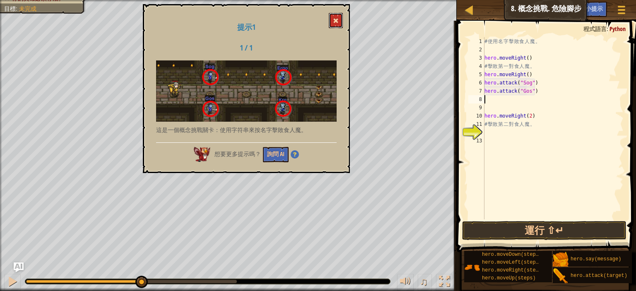
click at [337, 19] on span at bounding box center [336, 21] width 6 height 6
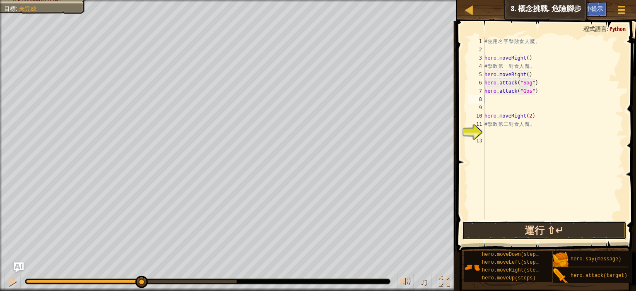
click at [550, 238] on button "運行 ⇧↵" at bounding box center [544, 230] width 164 height 19
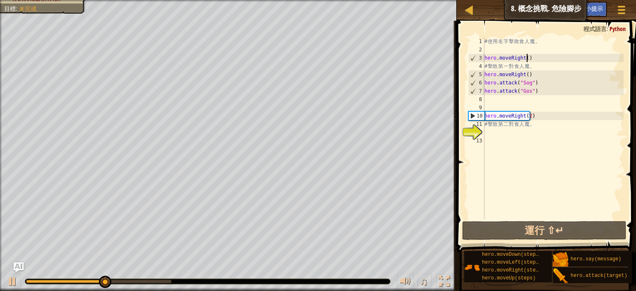
click at [532, 57] on div "# 使 用 名 字 擊 敗 食 人 魔 。 hero . moveRight ( ) # 擊 敗 第 一 對 食 人 魔 。 hero . moveRight…" at bounding box center [553, 136] width 141 height 199
click at [541, 76] on div "# 使 用 名 字 擊 敗 食 人 魔 。 hero . moveRight ( ) # 擊 敗 第 一 對 食 人 魔 。 hero . moveRight…" at bounding box center [553, 136] width 141 height 199
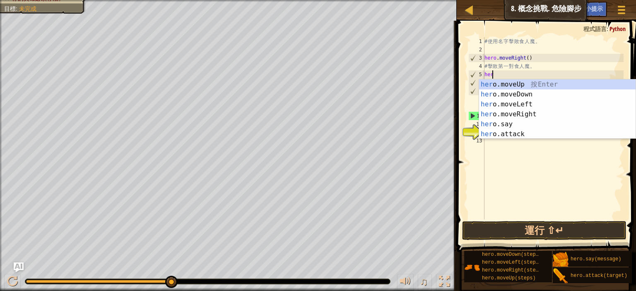
type textarea "h"
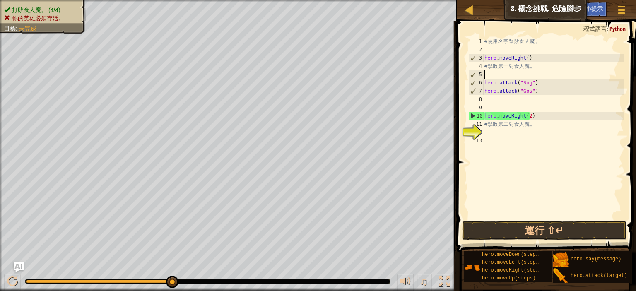
type textarea "# 擊敗第一對食人魔。"
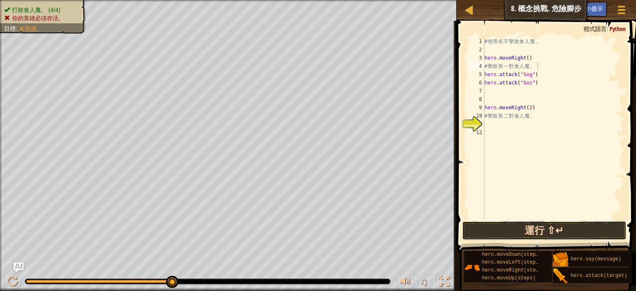
click at [524, 228] on button "運行 ⇧↵" at bounding box center [544, 230] width 164 height 19
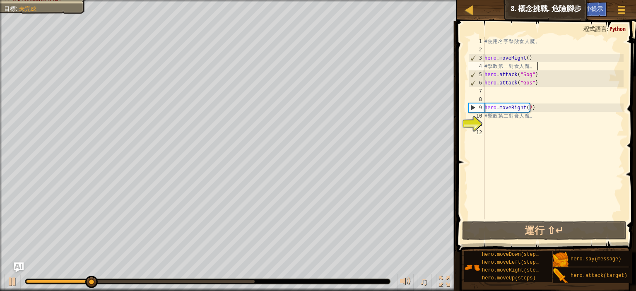
click at [526, 93] on div "# 使 用 名 字 擊 敗 食 人 魔 。 hero . moveRight ( ) # 擊 敗 第 一 對 食 人 魔 。 hero . attack ( …" at bounding box center [553, 136] width 141 height 199
type textarea "h"
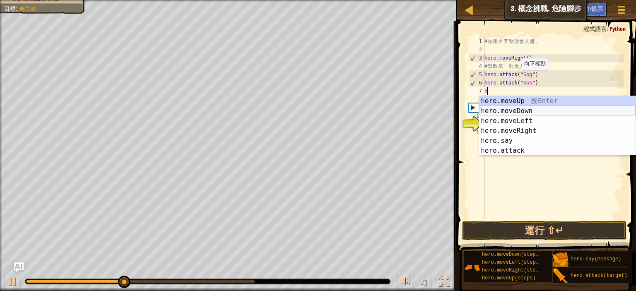
click at [518, 109] on div "h ero.moveUp 按 Enter h ero.moveDown 按 Enter h ero.moveLeft 按 Enter h ero.moveRi…" at bounding box center [557, 135] width 156 height 79
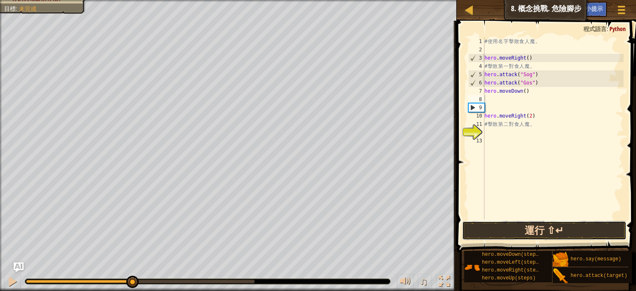
click at [543, 229] on button "運行 ⇧↵" at bounding box center [544, 230] width 164 height 19
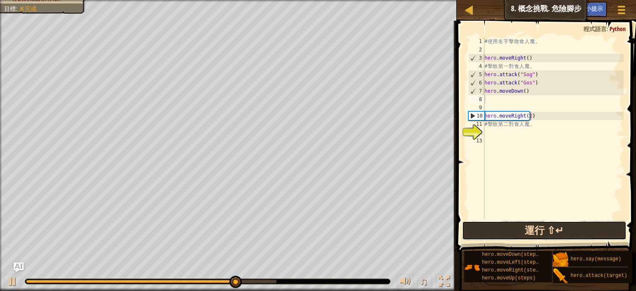
click at [568, 231] on button "運行 ⇧↵" at bounding box center [544, 230] width 164 height 19
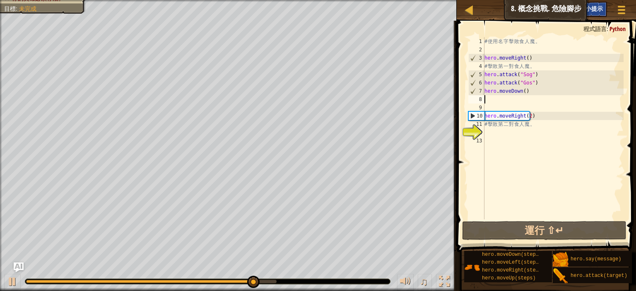
click at [599, 4] on div "小提示" at bounding box center [594, 9] width 26 height 15
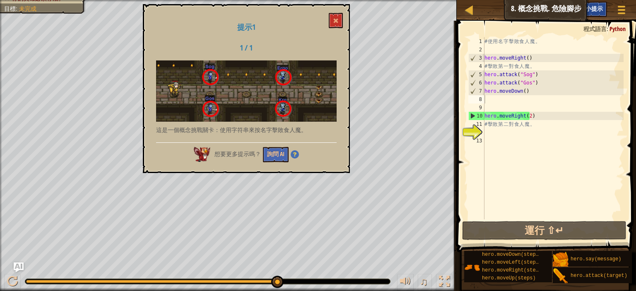
click at [601, 6] on span "小提示" at bounding box center [593, 9] width 17 height 8
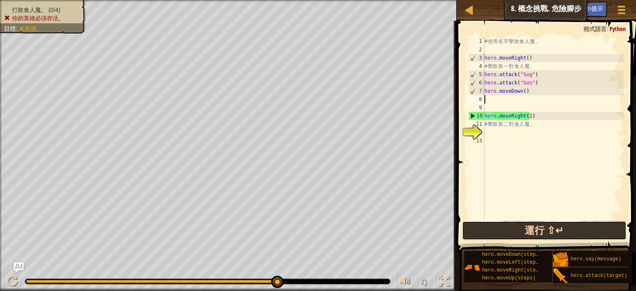
click at [552, 227] on button "運行 ⇧↵" at bounding box center [544, 230] width 164 height 19
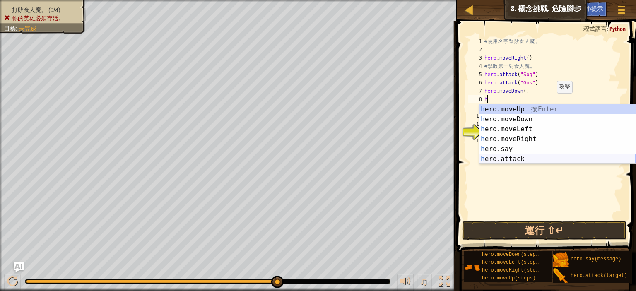
click at [517, 155] on div "h ero.moveUp 按 Enter h ero.moveDown 按 Enter h ero.moveLeft 按 Enter h ero.moveRi…" at bounding box center [557, 143] width 156 height 79
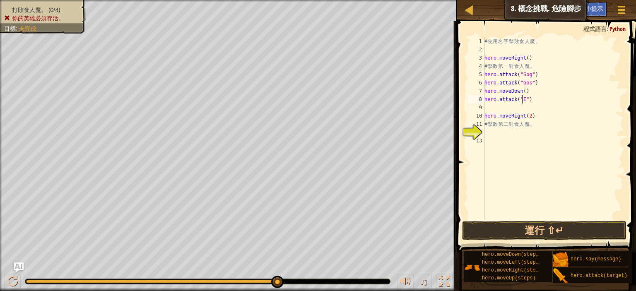
scroll to position [4, 5]
type textarea "hero.attack("Ergo")"
click at [538, 102] on div "# 使 用 名 字 擊 敗 食 人 魔 。 hero . moveRight ( ) # 擊 敗 第 一 對 食 人 魔 。 hero . attack ( …" at bounding box center [553, 136] width 141 height 199
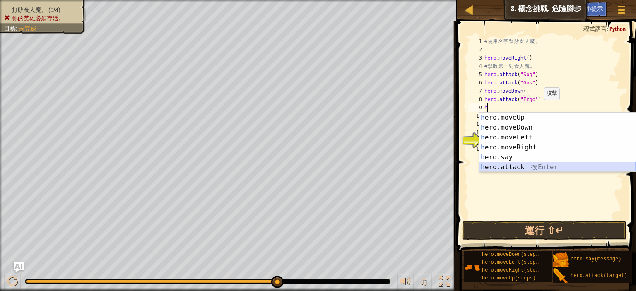
click at [512, 167] on div "h ero.moveUp 按 Enter h ero.moveDown 按 Enter h ero.moveLeft 按 Enter h ero.moveRi…" at bounding box center [557, 152] width 156 height 79
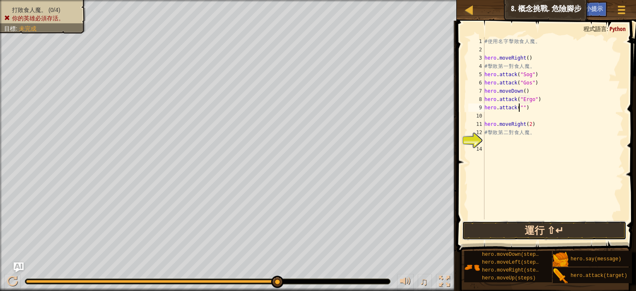
click at [550, 233] on button "運行 ⇧↵" at bounding box center [544, 230] width 164 height 19
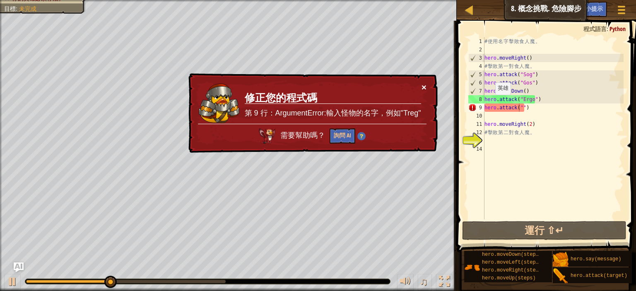
click at [422, 83] on button "×" at bounding box center [423, 87] width 5 height 9
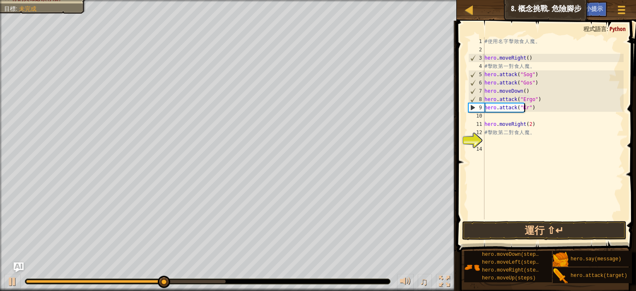
scroll to position [4, 5]
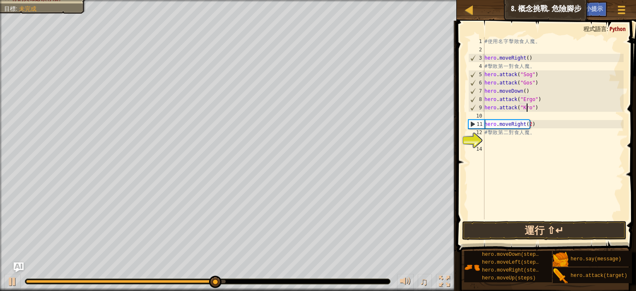
type textarea "hero.attack("Kro")"
click at [550, 230] on button "運行 ⇧↵" at bounding box center [544, 230] width 164 height 19
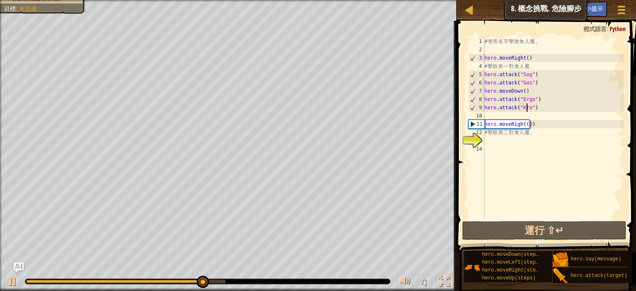
click at [539, 106] on div "# 使 用 名 字 擊 敗 食 人 魔 。 hero . moveRight ( ) # 擊 敗 第 一 對 食 人 魔 。 hero . attack ( …" at bounding box center [553, 136] width 141 height 199
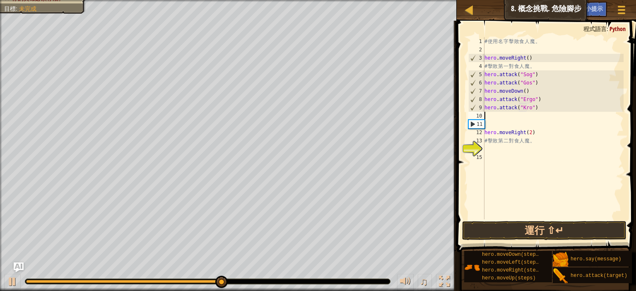
type textarea "h"
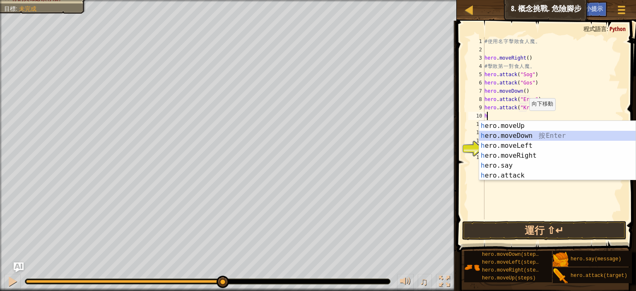
click at [514, 131] on div "h ero.moveUp 按 Enter h ero.moveDown 按 Enter h ero.moveLeft 按 Enter h ero.moveRi…" at bounding box center [557, 160] width 156 height 79
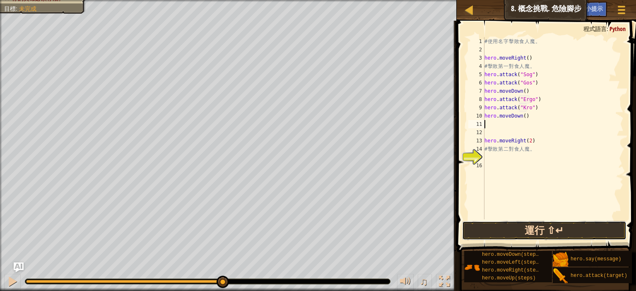
click at [541, 227] on button "運行 ⇧↵" at bounding box center [544, 230] width 164 height 19
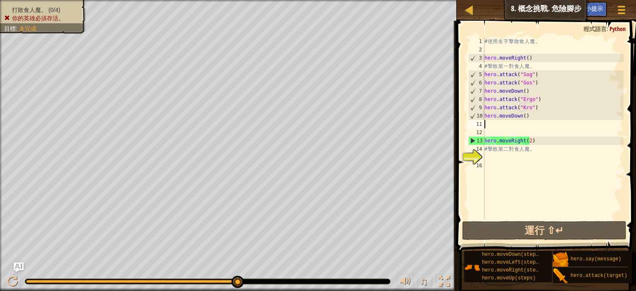
click at [531, 114] on div "# 使 用 名 字 擊 敗 食 人 魔 。 hero . moveRight ( ) # 擊 敗 第 一 對 食 人 魔 。 hero . attack ( …" at bounding box center [553, 136] width 141 height 199
type textarea "hero.moveDown()"
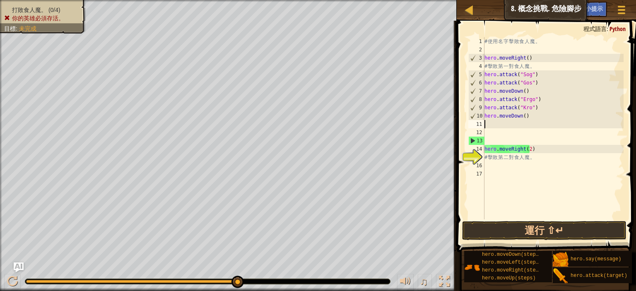
type textarea "h"
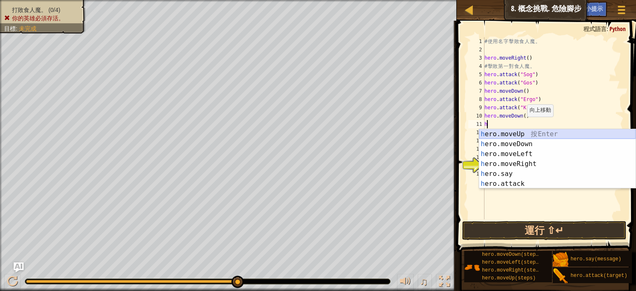
click at [518, 131] on div "h ero.moveUp 按 Enter h ero.moveDown 按 Enter h ero.moveLeft 按 Enter h ero.moveRi…" at bounding box center [557, 168] width 156 height 79
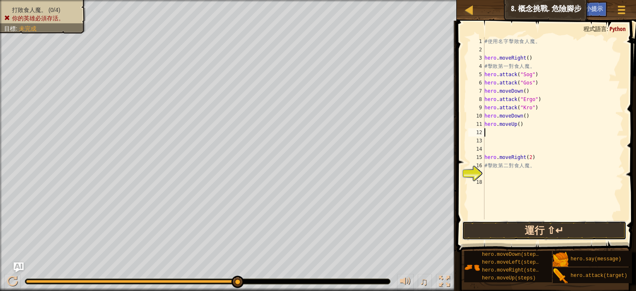
click at [498, 225] on button "運行 ⇧↵" at bounding box center [544, 230] width 164 height 19
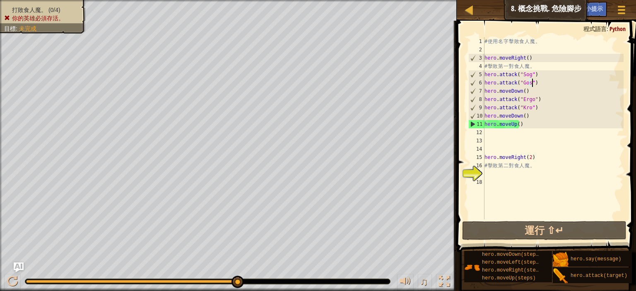
click at [538, 85] on div "# 使 用 名 字 擊 敗 食 人 魔 。 hero . moveRight ( ) # 擊 敗 第 一 對 食 人 魔 。 hero . attack ( …" at bounding box center [553, 136] width 141 height 199
type textarea "hero.attack("Gos")"
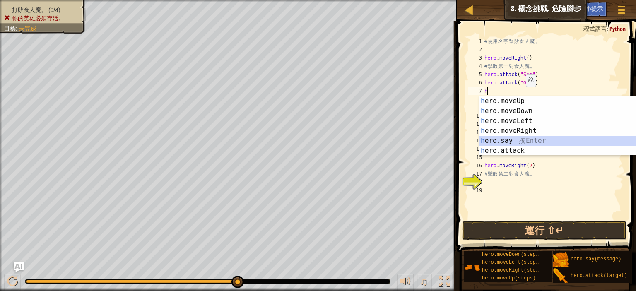
click at [500, 142] on div "h ero.moveUp 按 Enter h ero.moveDown 按 Enter h ero.moveLeft 按 Enter h ero.moveRi…" at bounding box center [557, 135] width 156 height 79
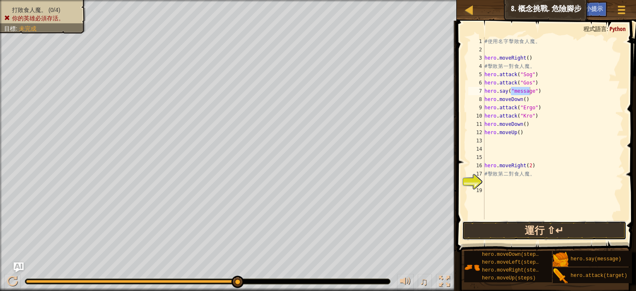
click at [584, 231] on button "運行 ⇧↵" at bounding box center [544, 230] width 164 height 19
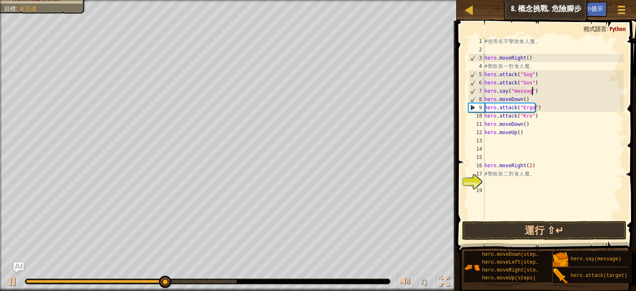
click at [544, 88] on div "# 使 用 名 字 擊 敗 食 人 魔 。 hero . moveRight ( ) # 擊 敗 第 一 對 食 人 魔 。 hero . attack ( …" at bounding box center [553, 136] width 141 height 199
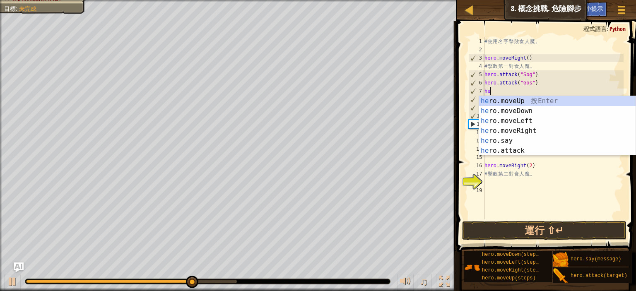
type textarea "h"
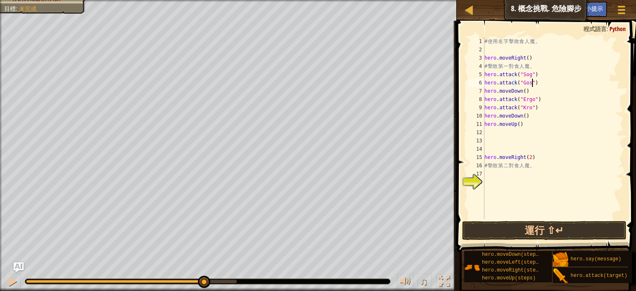
click at [537, 73] on div "# 使 用 名 字 擊 敗 食 人 魔 。 hero . moveRight ( ) # 擊 敗 第 一 對 食 人 魔 。 hero . attack ( …" at bounding box center [553, 136] width 141 height 199
type textarea "hero.attack("Sog")"
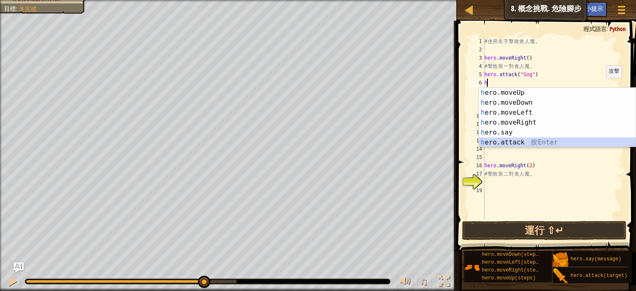
click at [518, 142] on div "h ero.moveUp 按 Enter h ero.moveDown 按 Enter h ero.moveLeft 按 Enter h ero.moveRi…" at bounding box center [557, 127] width 156 height 79
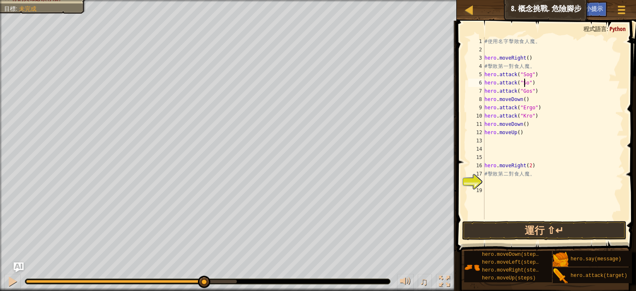
scroll to position [4, 5]
click at [533, 93] on div "# 使 用 名 字 擊 敗 食 人 魔 。 hero . moveRight ( ) # 擊 敗 第 一 對 食 人 魔 。 hero . attack ( …" at bounding box center [553, 136] width 141 height 199
type textarea "hero.attack("Gos")"
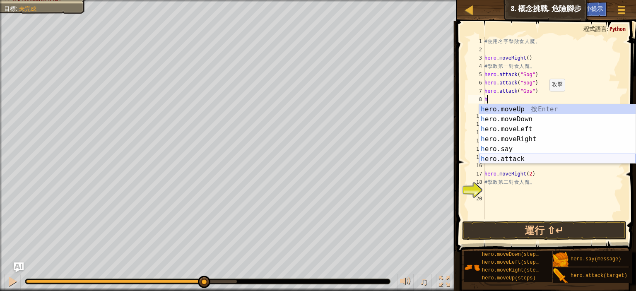
click at [531, 160] on div "h ero.moveUp 按 Enter h ero.moveDown 按 Enter h ero.moveLeft 按 Enter h ero.moveRi…" at bounding box center [557, 143] width 156 height 79
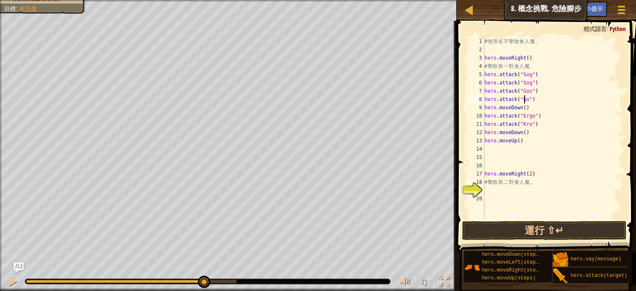
scroll to position [4, 5]
click at [537, 236] on button "運行 ⇧↵" at bounding box center [544, 230] width 164 height 19
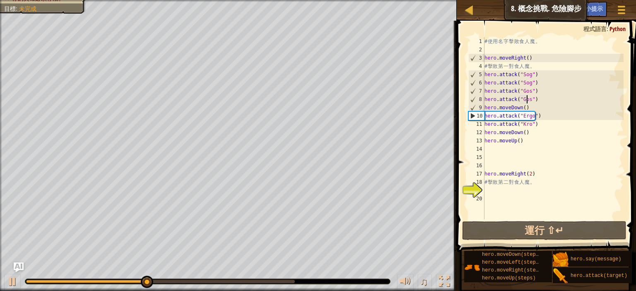
click at [541, 118] on div "# 使 用 名 字 擊 敗 食 人 魔 。 hero . moveRight ( ) # 擊 敗 第 一 對 食 人 魔 。 hero . attack ( …" at bounding box center [553, 136] width 141 height 199
type textarea "hero.attack("Ergo")"
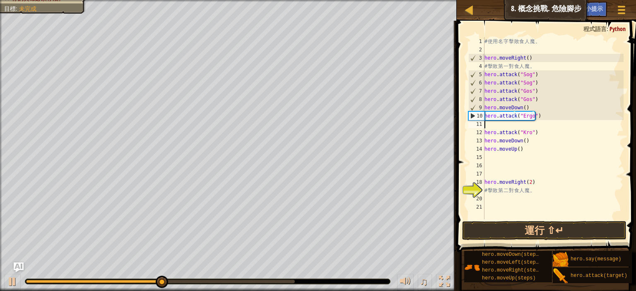
scroll to position [4, 0]
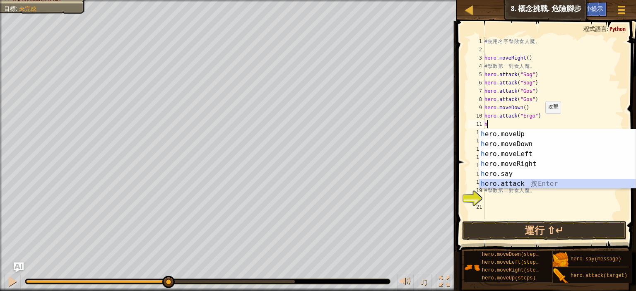
click at [522, 183] on div "h ero.moveUp 按 Enter h ero.moveDown 按 Enter h ero.moveLeft 按 Enter h ero.moveRi…" at bounding box center [557, 168] width 156 height 79
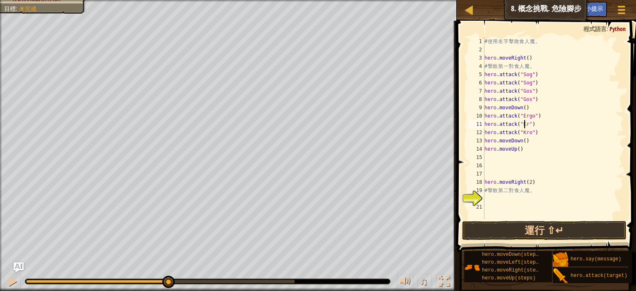
scroll to position [4, 5]
click at [542, 133] on div "# 使 用 名 字 擊 敗 食 人 魔 。 hero . moveRight ( ) # 擊 敗 第 一 對 食 人 魔 。 hero . attack ( …" at bounding box center [553, 136] width 141 height 199
type textarea "hero.attack("Kro")"
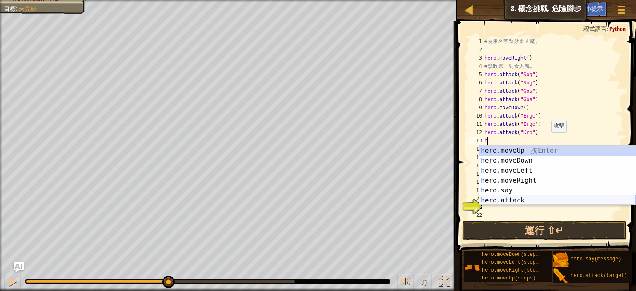
click at [523, 197] on div "h ero.moveUp 按 Enter h ero.moveDown 按 Enter h ero.moveLeft 按 Enter h ero.moveRi…" at bounding box center [557, 185] width 156 height 79
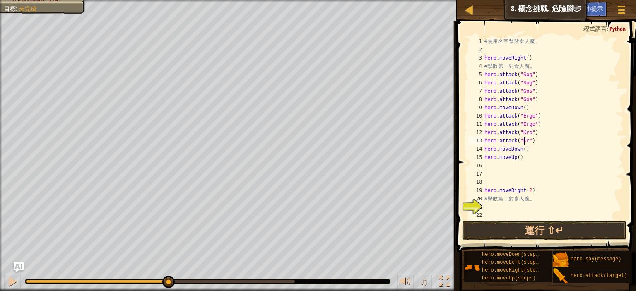
scroll to position [4, 5]
type textarea "hero.attack("Kro")"
click at [588, 225] on button "運行 ⇧↵" at bounding box center [544, 230] width 164 height 19
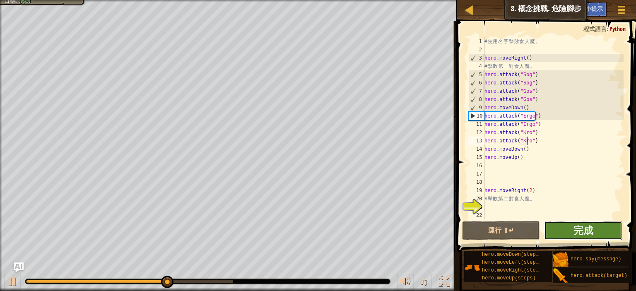
click at [608, 226] on button "完成" at bounding box center [583, 230] width 78 height 19
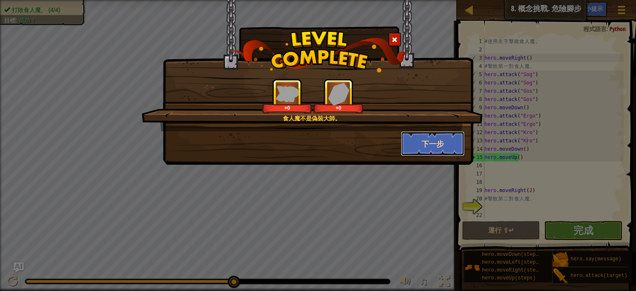
click at [422, 144] on button "下一步" at bounding box center [433, 143] width 64 height 25
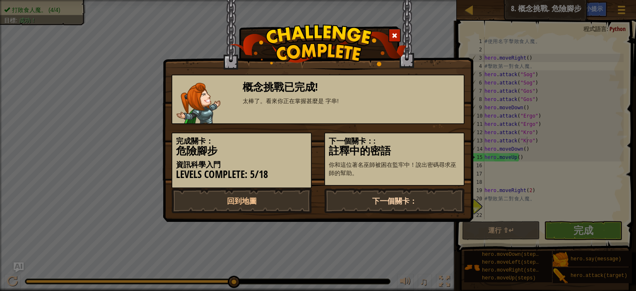
click at [390, 202] on link "下一個關卡：" at bounding box center [394, 200] width 140 height 25
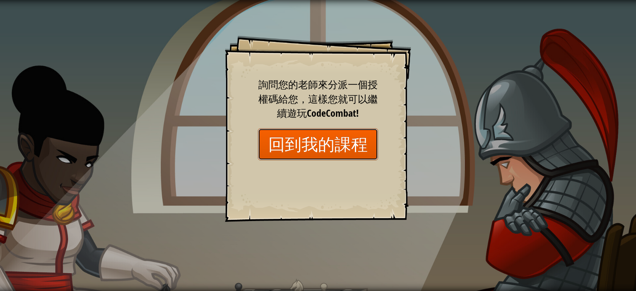
click at [355, 140] on link "回到我的課程" at bounding box center [318, 144] width 120 height 32
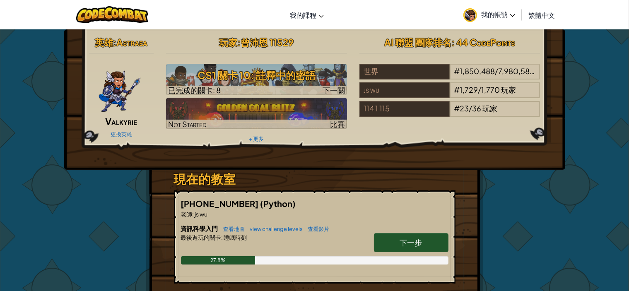
click at [411, 245] on span "下一步" at bounding box center [411, 243] width 22 height 10
select select "zh-HANT"
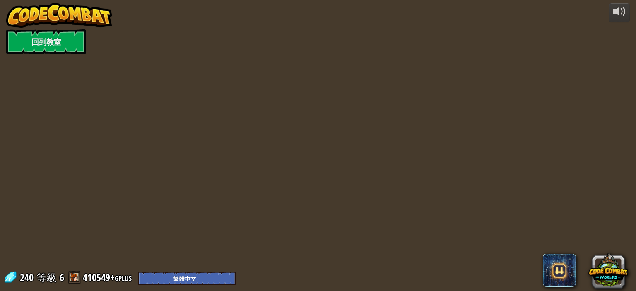
select select "zh-HANT"
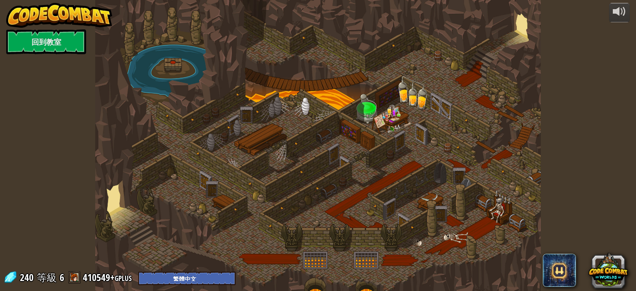
select select "zh-HANT"
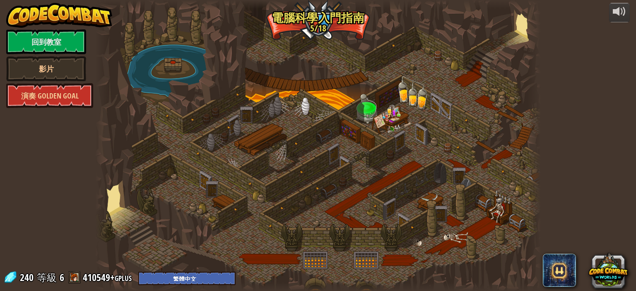
select select "zh-HANT"
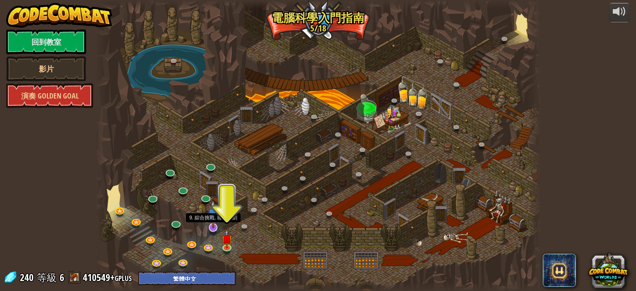
click at [211, 220] on img at bounding box center [213, 214] width 12 height 28
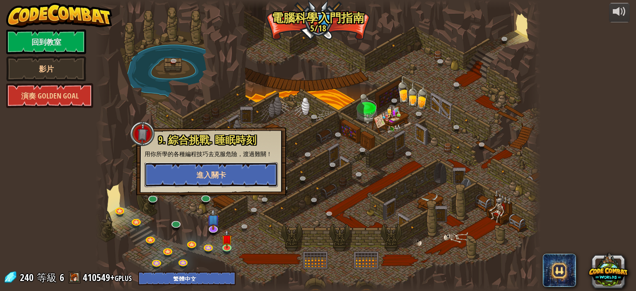
click at [230, 177] on button "進入關卡" at bounding box center [210, 174] width 133 height 25
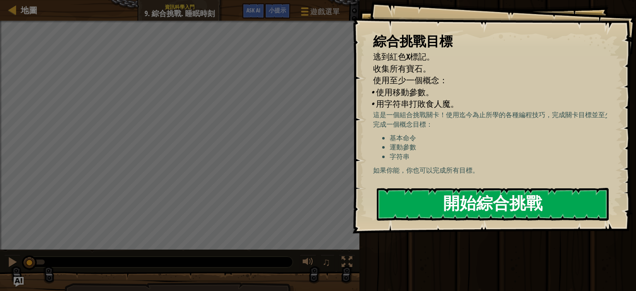
click at [445, 190] on button "開始綜合挑戰" at bounding box center [493, 204] width 232 height 33
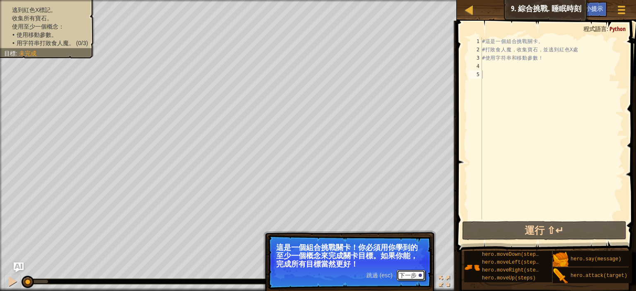
click at [414, 270] on button "下一步" at bounding box center [411, 275] width 29 height 11
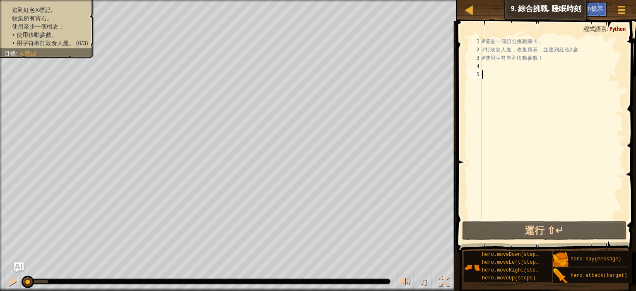
type textarea "h"
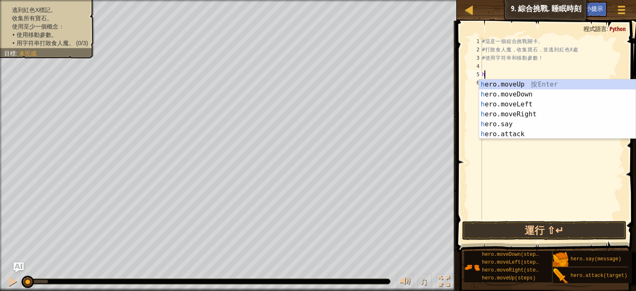
scroll to position [4, 0]
click at [519, 84] on div "h ero.moveUp 按 Enter h ero.moveDown 按 Enter h ero.moveLeft 按 Enter h ero.moveRi…" at bounding box center [557, 118] width 156 height 79
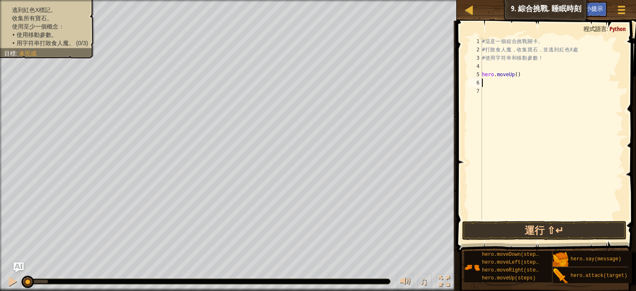
type textarea "h"
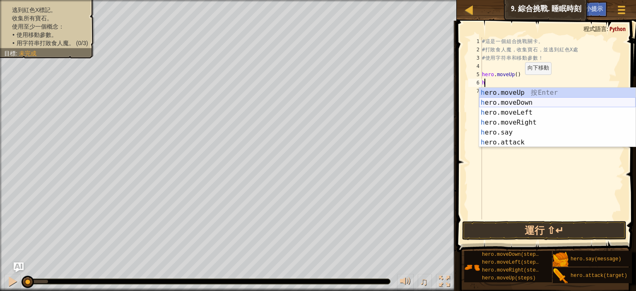
click at [522, 105] on div "h ero.moveUp 按 Enter h ero.moveDown 按 Enter h ero.moveLeft 按 Enter h ero.moveRi…" at bounding box center [557, 127] width 156 height 79
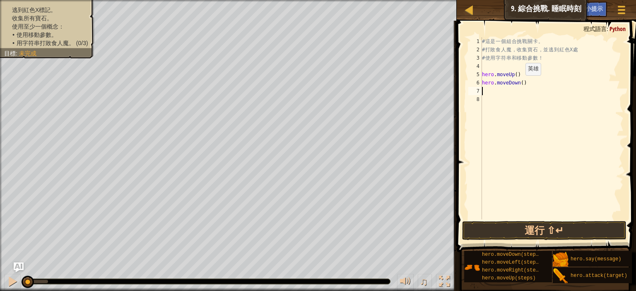
click at [518, 84] on div "# 這 是 一 個 組 合 挑 戰 關 卡 。 # 打 敗 食 人 魔 ， 收 集 寶 石 ， 並 逃 到 紅 色 X 處 # 使 用 字 符 串 和 移 動…" at bounding box center [551, 136] width 143 height 199
click at [521, 72] on div "# 這 是 一 個 組 合 挑 戰 關 卡 。 # 打 敗 食 人 魔 ， 收 集 寶 石 ， 並 逃 到 紅 色 X 處 # 使 用 字 符 串 和 移 動…" at bounding box center [551, 136] width 143 height 199
type textarea "hero.moveUp()"
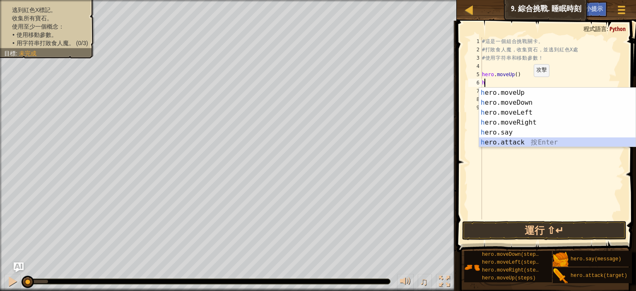
click at [521, 140] on div "h ero.moveUp 按 Enter h ero.moveDown 按 Enter h ero.moveLeft 按 Enter h ero.moveRi…" at bounding box center [557, 127] width 156 height 79
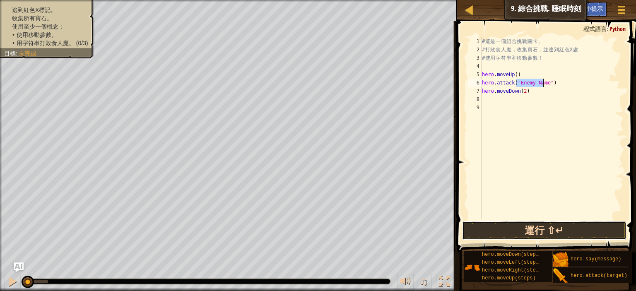
click at [574, 229] on button "運行 ⇧↵" at bounding box center [544, 230] width 164 height 19
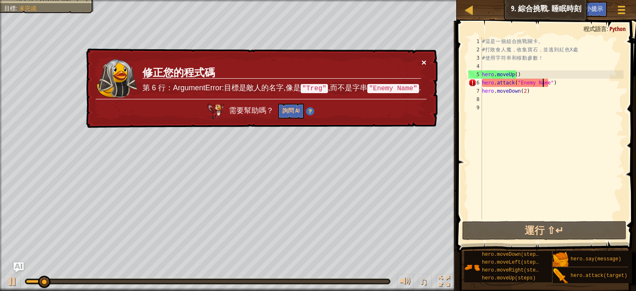
click at [422, 59] on button "×" at bounding box center [423, 62] width 5 height 9
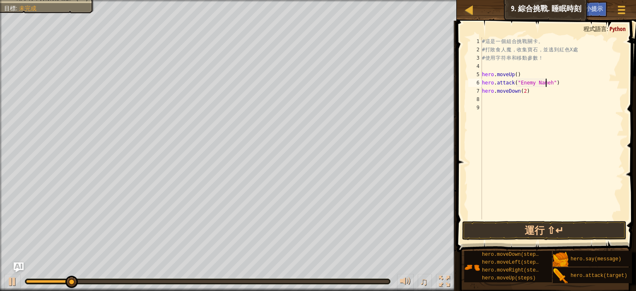
scroll to position [4, 8]
type textarea "hero.attack("Enemy Nameh")"
